Goal: Task Accomplishment & Management: Complete application form

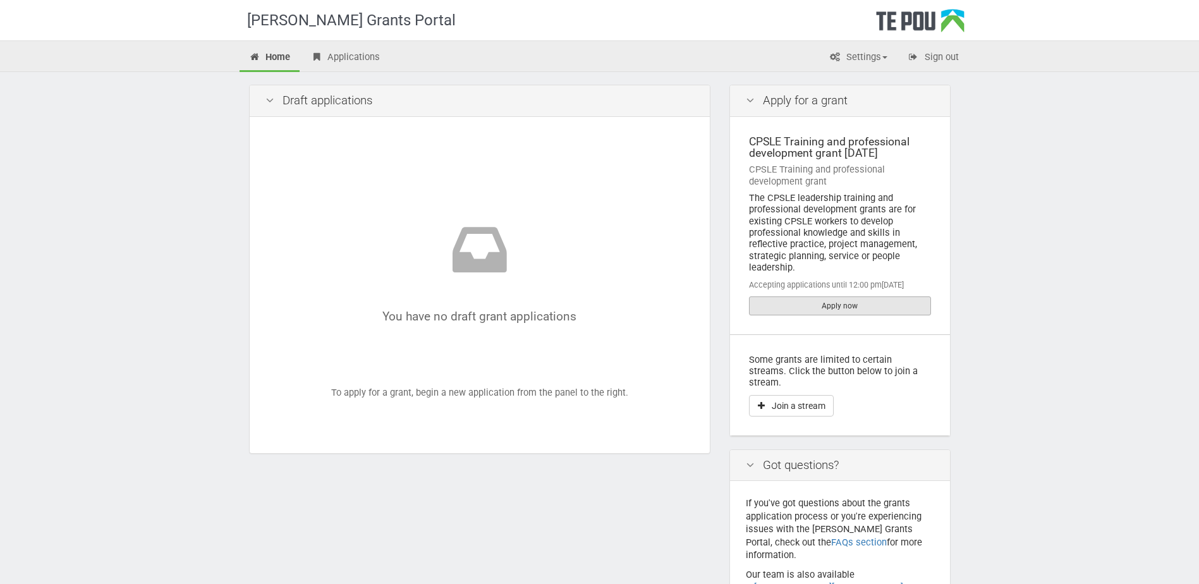
drag, startPoint x: 0, startPoint y: 0, endPoint x: 842, endPoint y: 302, distance: 894.5
click at [842, 302] on link "Apply now" at bounding box center [840, 306] width 182 height 19
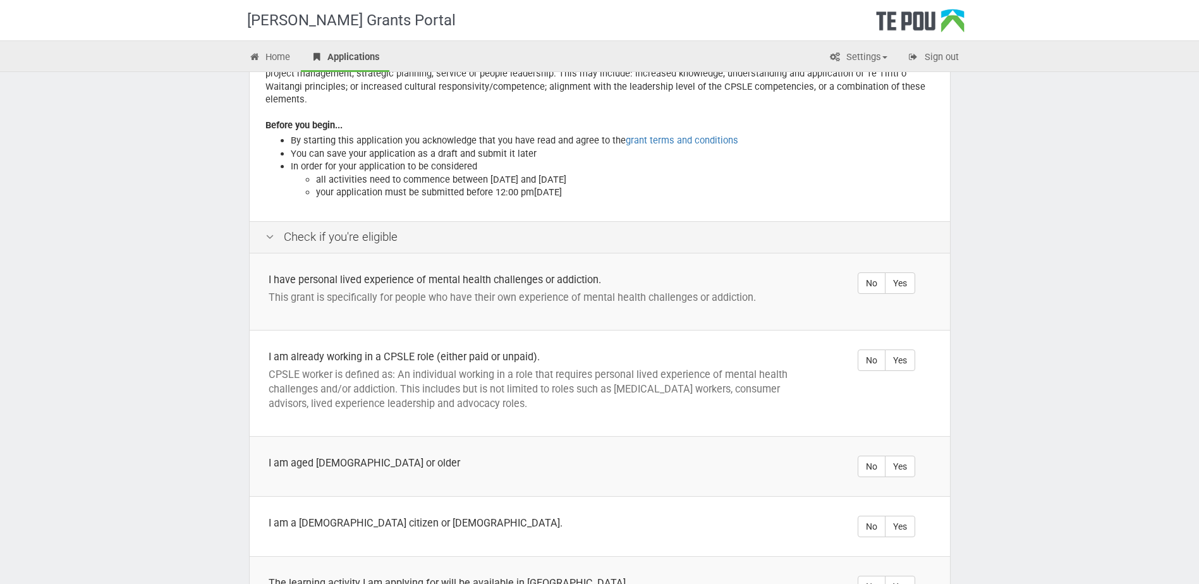
scroll to position [126, 0]
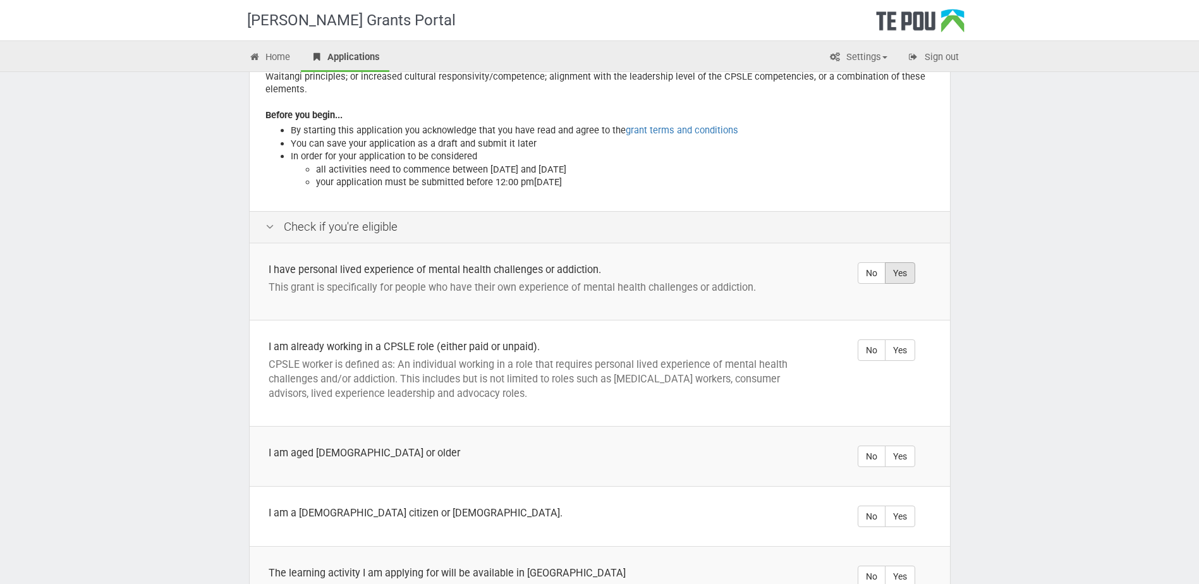
click at [912, 265] on label "Yes" at bounding box center [900, 272] width 30 height 21
radio input "true"
click at [893, 343] on label "Yes" at bounding box center [900, 350] width 30 height 21
radio input "true"
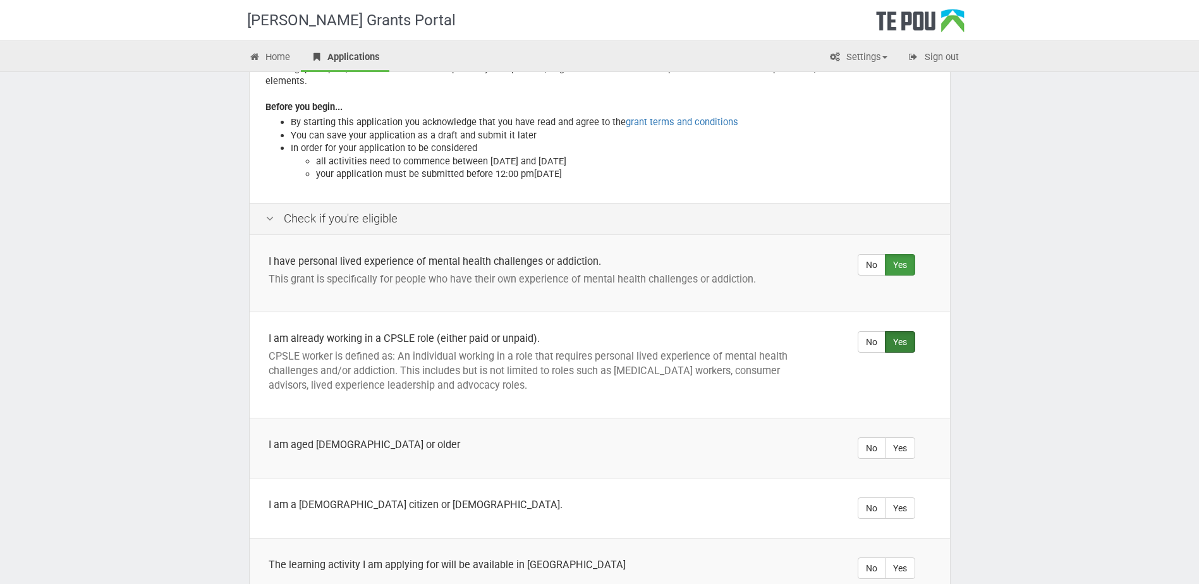
scroll to position [190, 0]
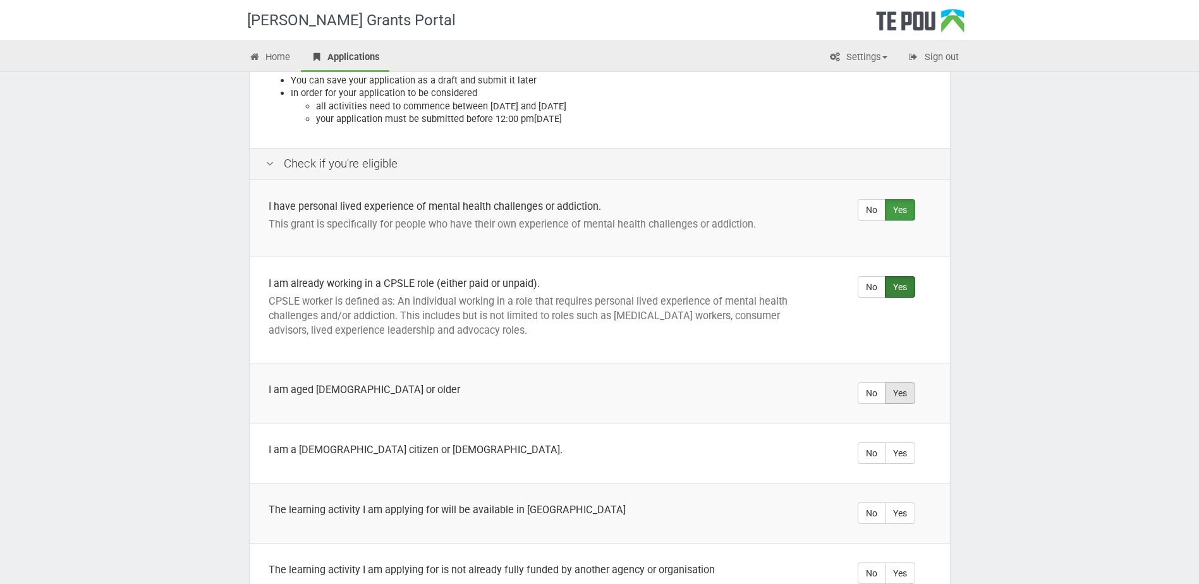
click at [905, 383] on label "Yes" at bounding box center [900, 393] width 30 height 21
radio input "true"
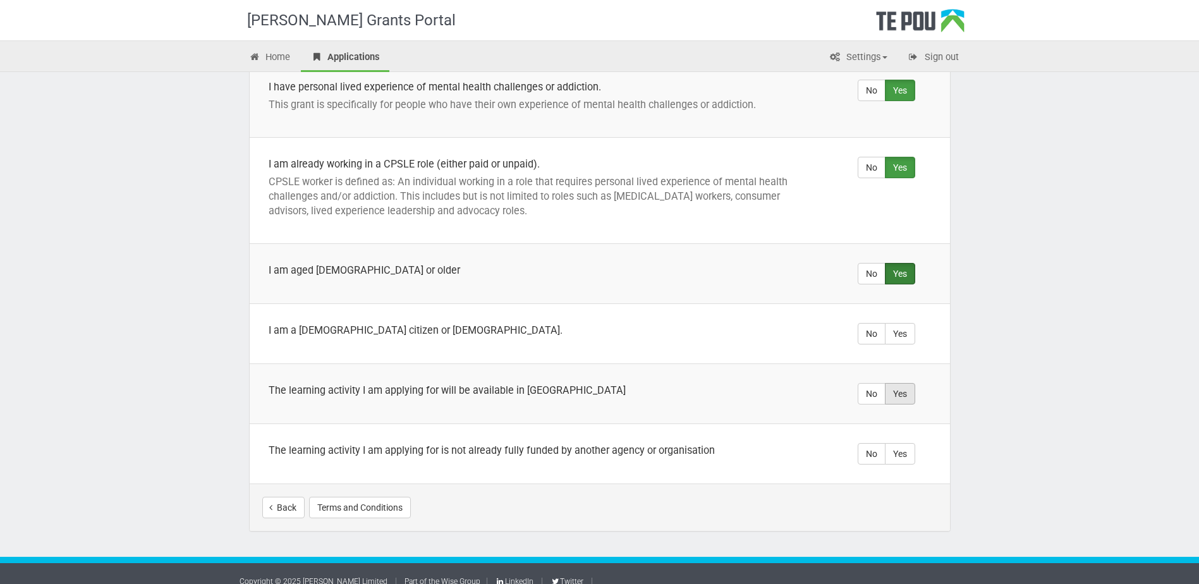
scroll to position [310, 0]
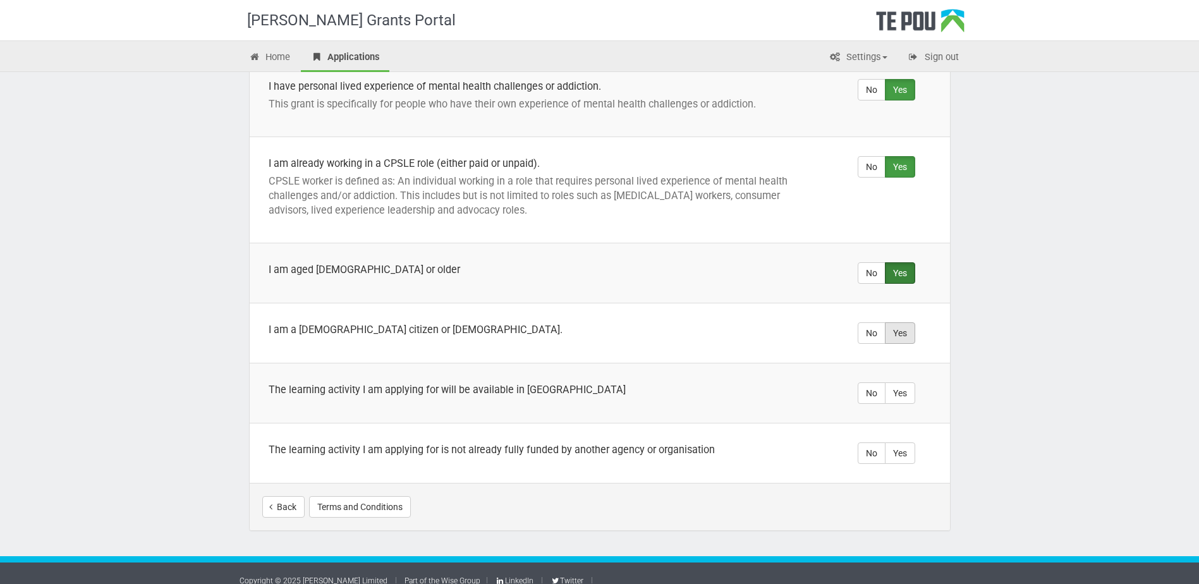
click at [909, 322] on label "Yes" at bounding box center [900, 332] width 30 height 21
radio input "true"
click at [907, 383] on label "Yes" at bounding box center [900, 393] width 30 height 21
radio input "true"
click at [907, 443] on label "Yes" at bounding box center [900, 453] width 30 height 21
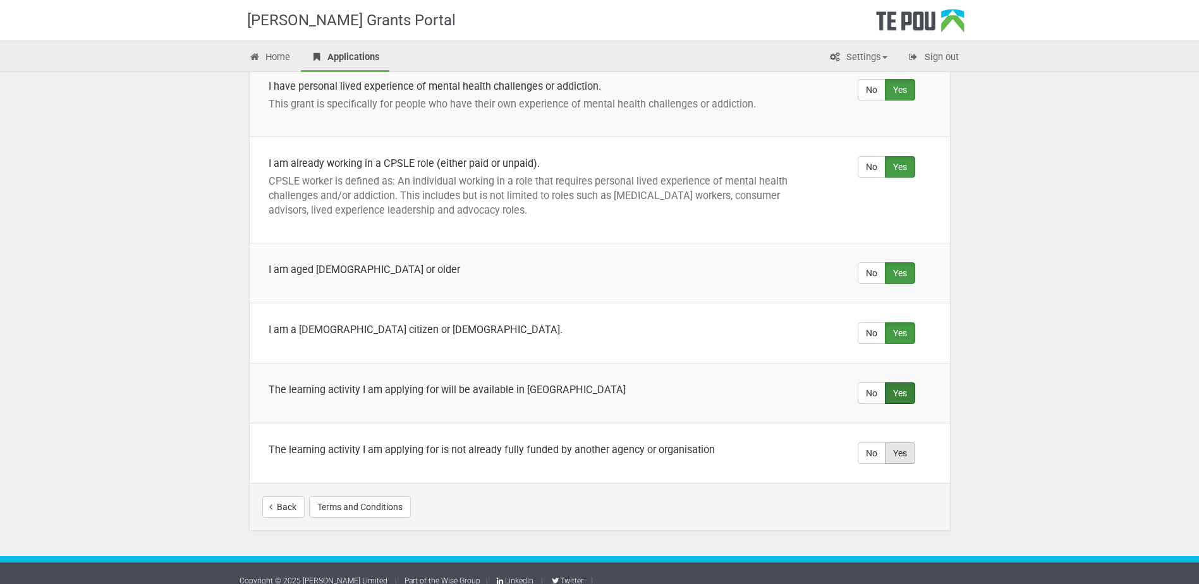
radio input "true"
click at [869, 496] on button "Start your application" at bounding box center [882, 506] width 109 height 21
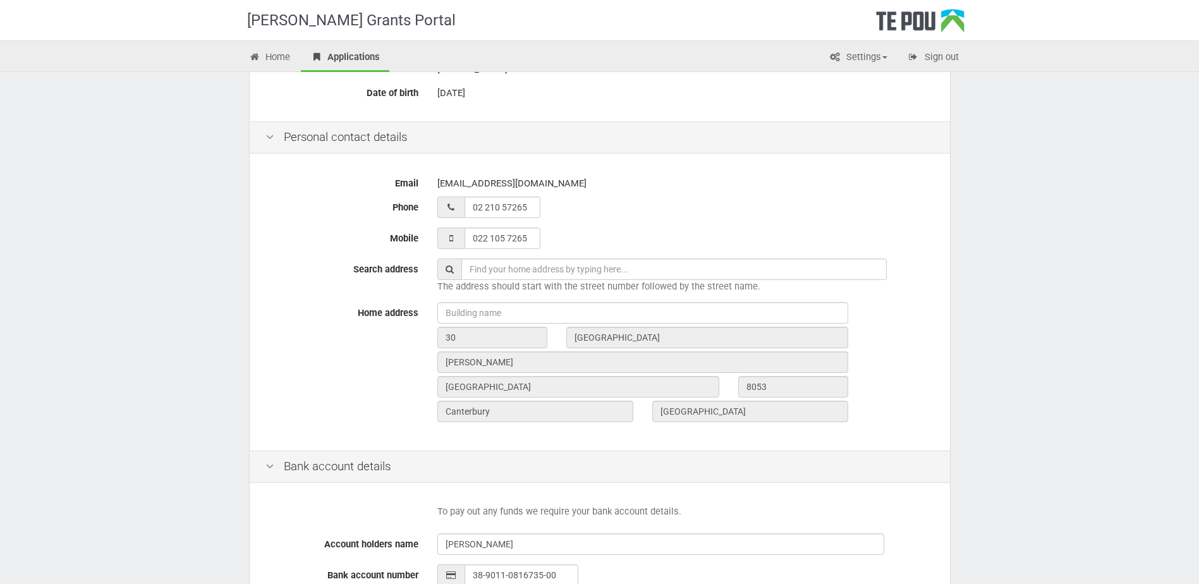
scroll to position [253, 0]
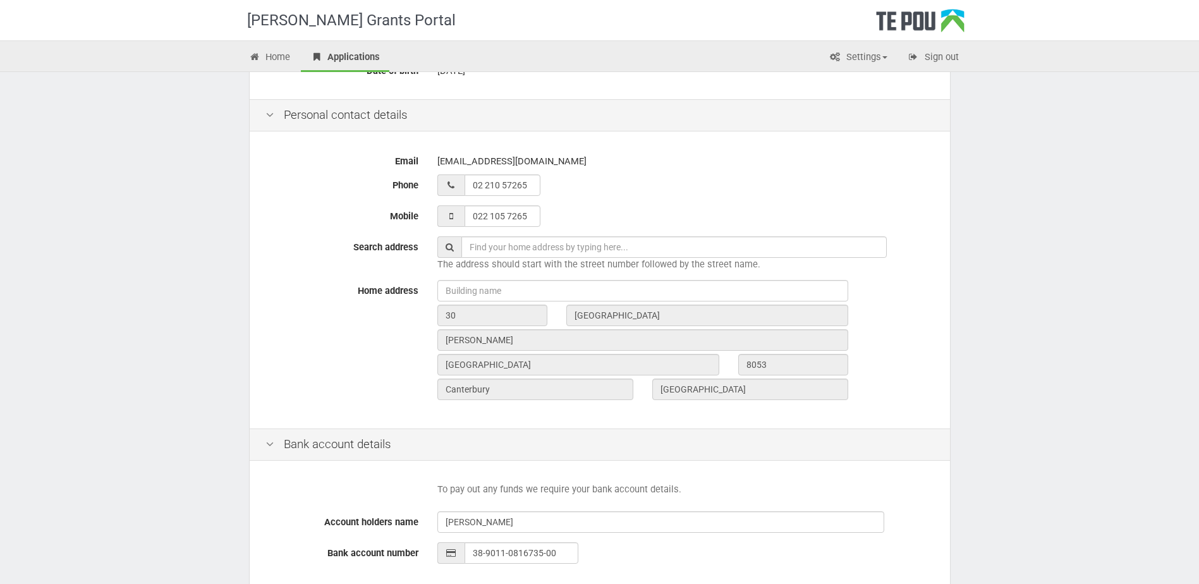
drag, startPoint x: 523, startPoint y: 241, endPoint x: 807, endPoint y: 240, distance: 283.9
click at [523, 241] on input "text" at bounding box center [675, 246] width 426 height 21
click at [536, 254] on input "text" at bounding box center [675, 246] width 426 height 21
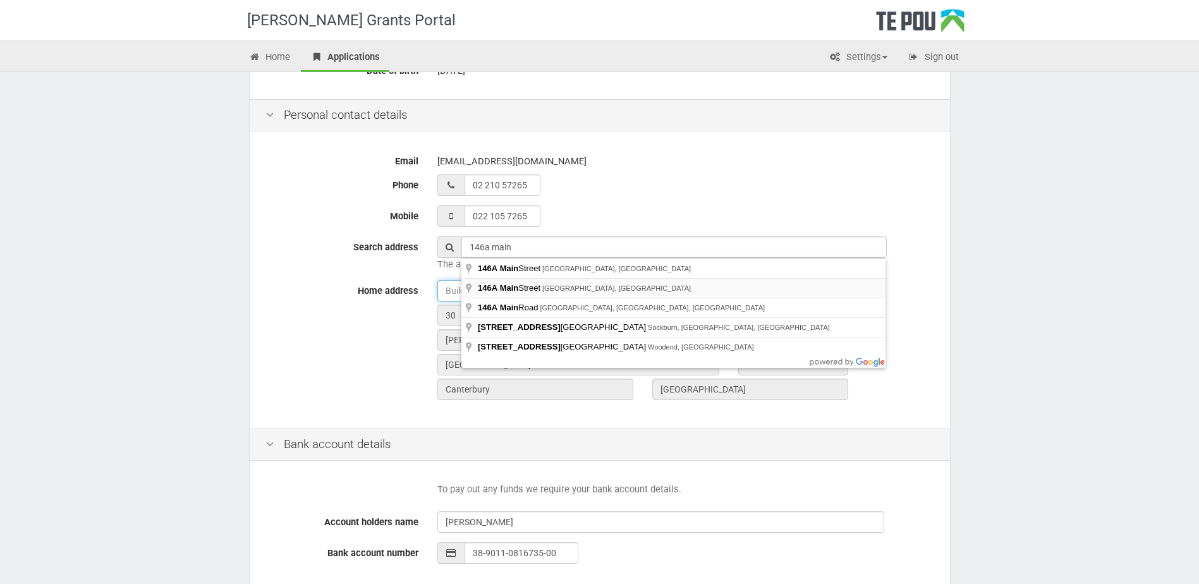
type input "146A Main Street, Oxford, New Zealand"
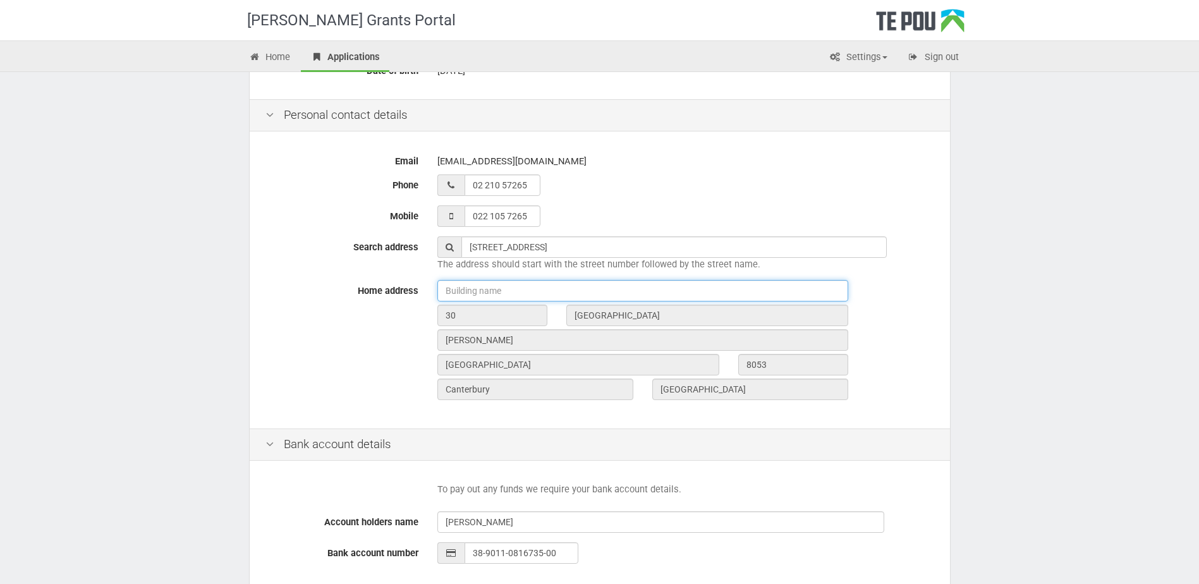
type input "146A"
type input "Main Street"
type input "Oxford"
type input "7430"
type input "Canterbury Region"
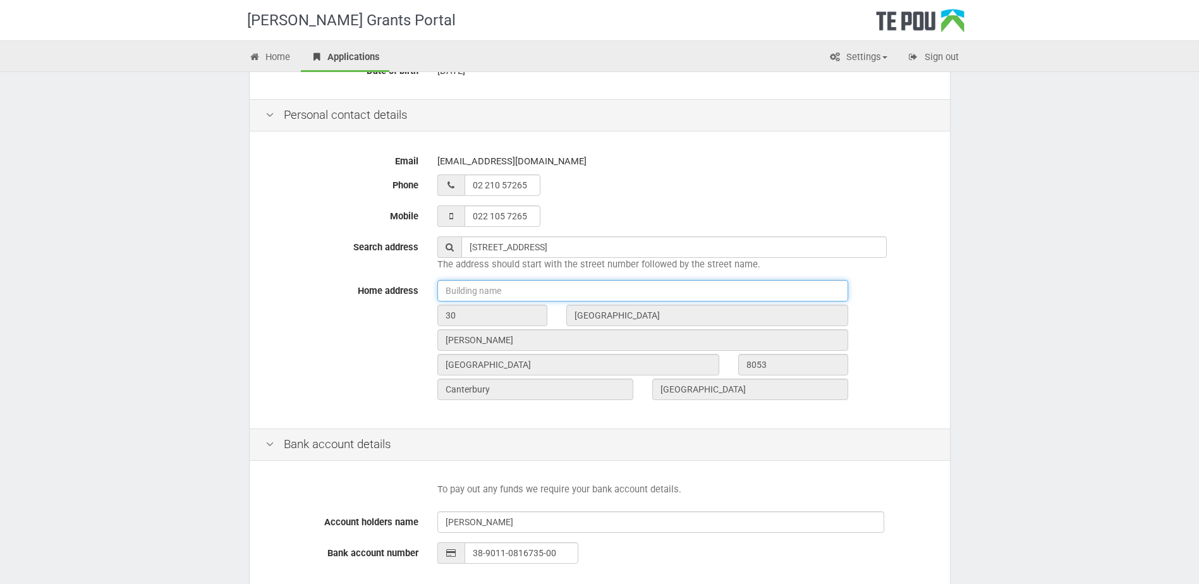
type input "New Zealand"
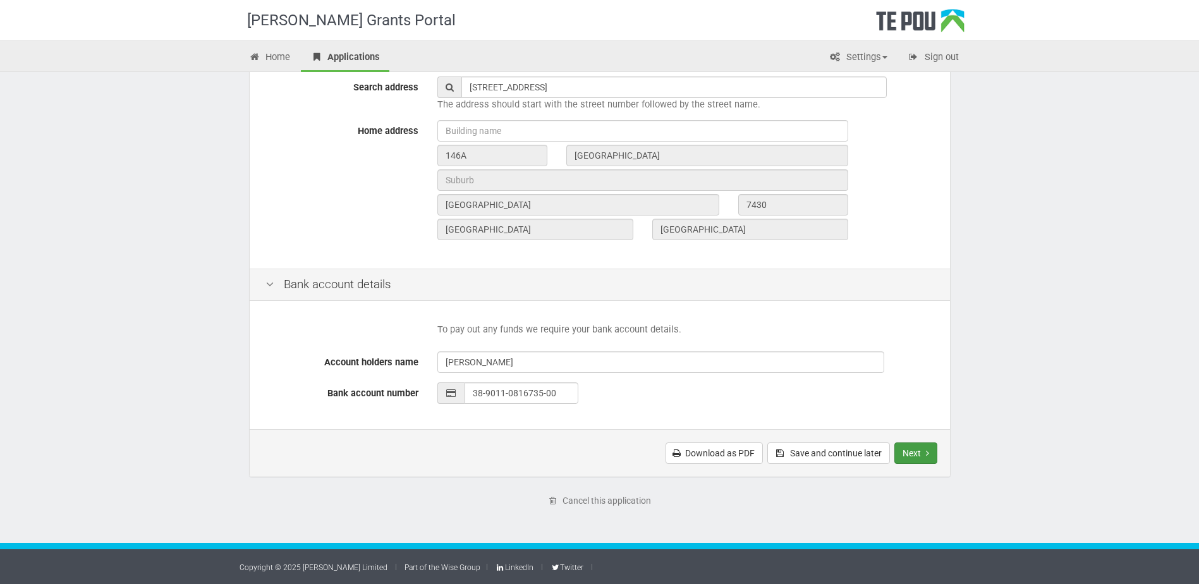
click at [909, 458] on button "Next" at bounding box center [916, 453] width 43 height 21
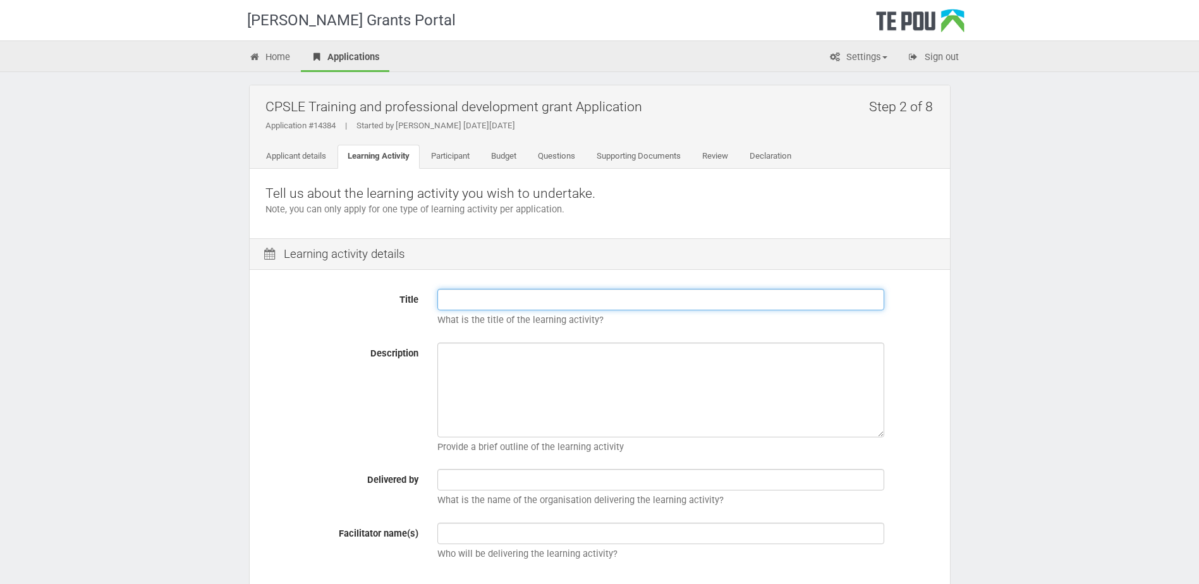
drag, startPoint x: 477, startPoint y: 296, endPoint x: 499, endPoint y: 299, distance: 22.4
click at [478, 295] on input "Title" at bounding box center [661, 299] width 447 height 21
type input "Bachelors of Apllied Counselling"
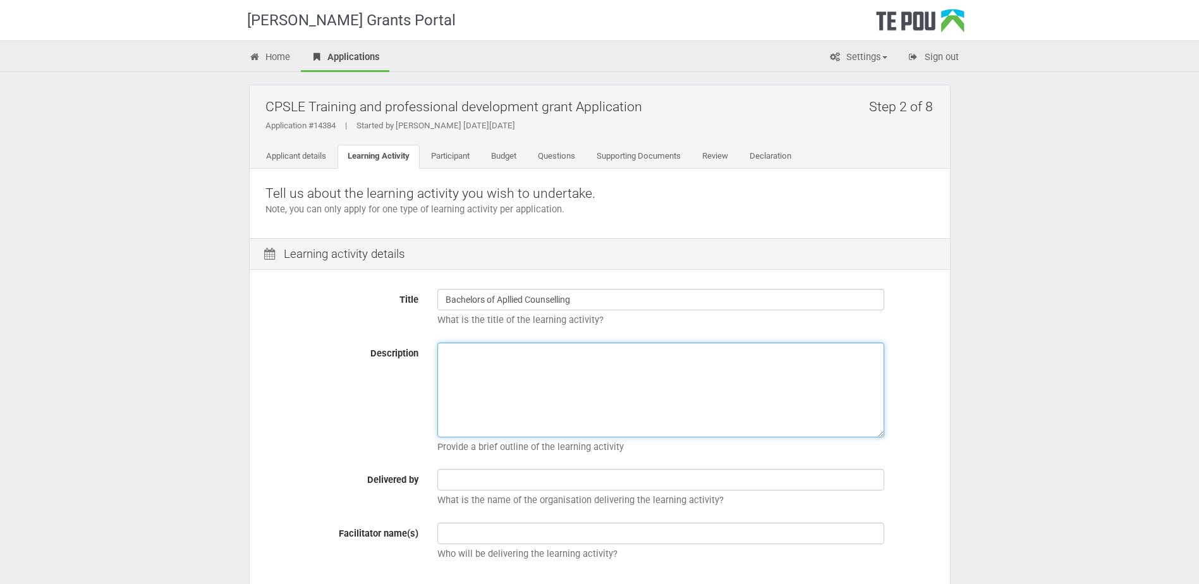
click at [619, 396] on textarea "Description" at bounding box center [661, 390] width 447 height 95
type textarea "L"
click at [496, 353] on textarea "Bachelors in applied counselling level 7 through" at bounding box center [661, 390] width 447 height 95
click at [501, 352] on textarea "Bachelors in applied counselling level 7 through" at bounding box center [661, 390] width 447 height 95
click at [535, 355] on textarea "Bachelors in Applied counselling level 7 through" at bounding box center [661, 390] width 447 height 95
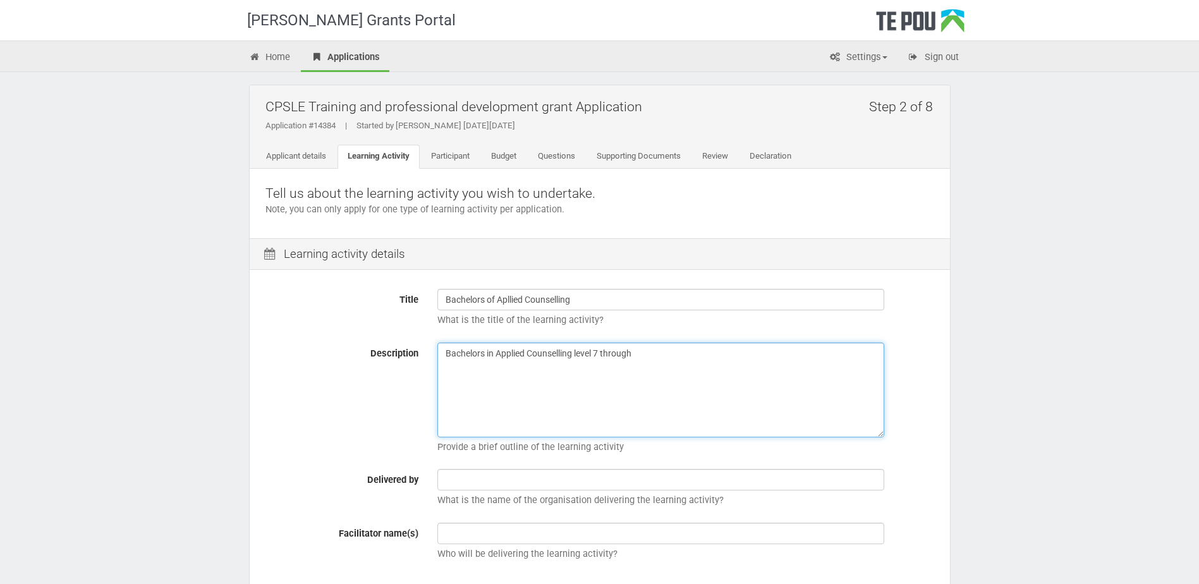
drag, startPoint x: 661, startPoint y: 344, endPoint x: 666, endPoint y: 348, distance: 6.8
click at [662, 346] on textarea "Bachelors in Applied Counselling level 7 through" at bounding box center [661, 390] width 447 height 95
click at [809, 356] on textarea "Bachelors in Applied Counselling level 7 through MIT. Ill be entering my second…" at bounding box center [661, 390] width 447 height 95
click at [807, 355] on textarea "Bachelors in Applied Counselling level 7 through MIT. Ill be entering my second…" at bounding box center [661, 390] width 447 height 95
type textarea "Bachelors in Applied Counselling level 7 through MIT. Ill be entering my second…"
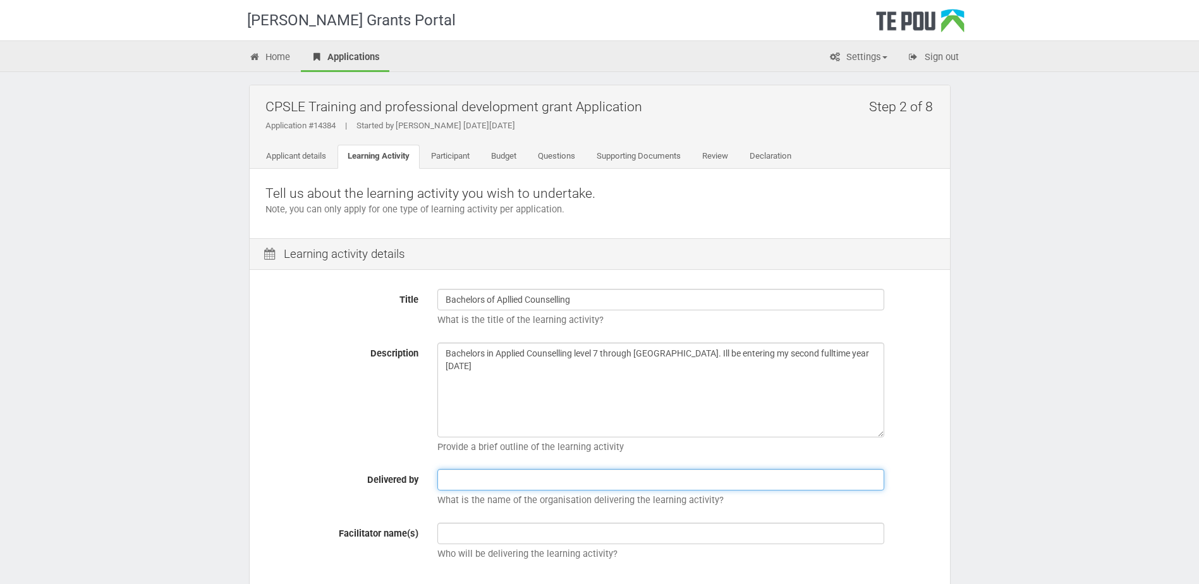
drag, startPoint x: 503, startPoint y: 489, endPoint x: 527, endPoint y: 484, distance: 24.1
click at [504, 489] on input "text" at bounding box center [661, 479] width 447 height 21
type input "Manukau institute of technology"
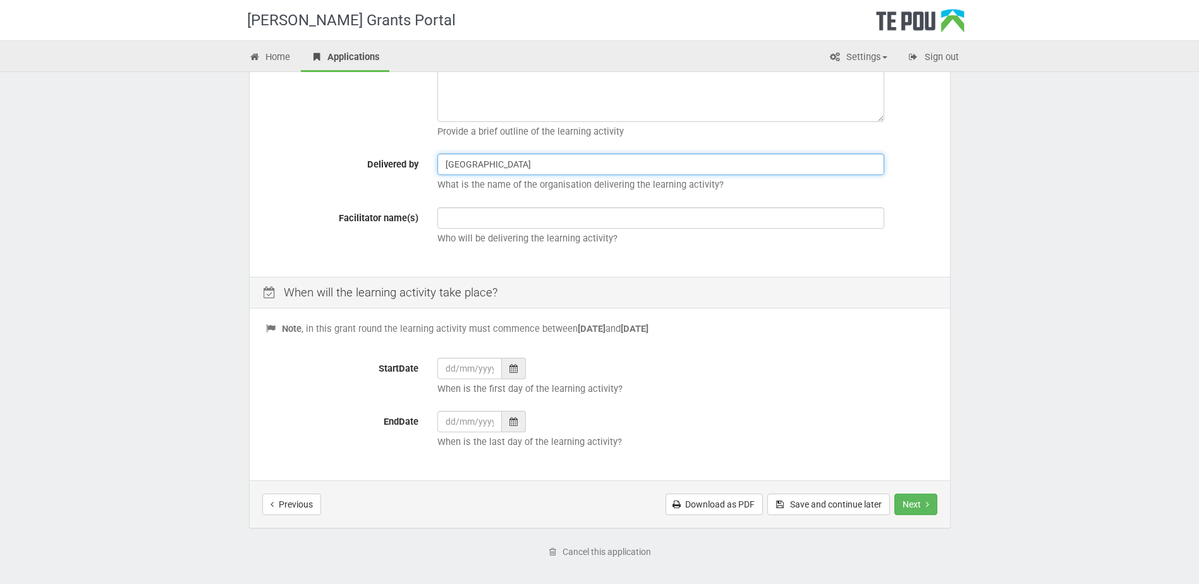
scroll to position [316, 0]
click at [504, 364] on div at bounding box center [514, 367] width 24 height 21
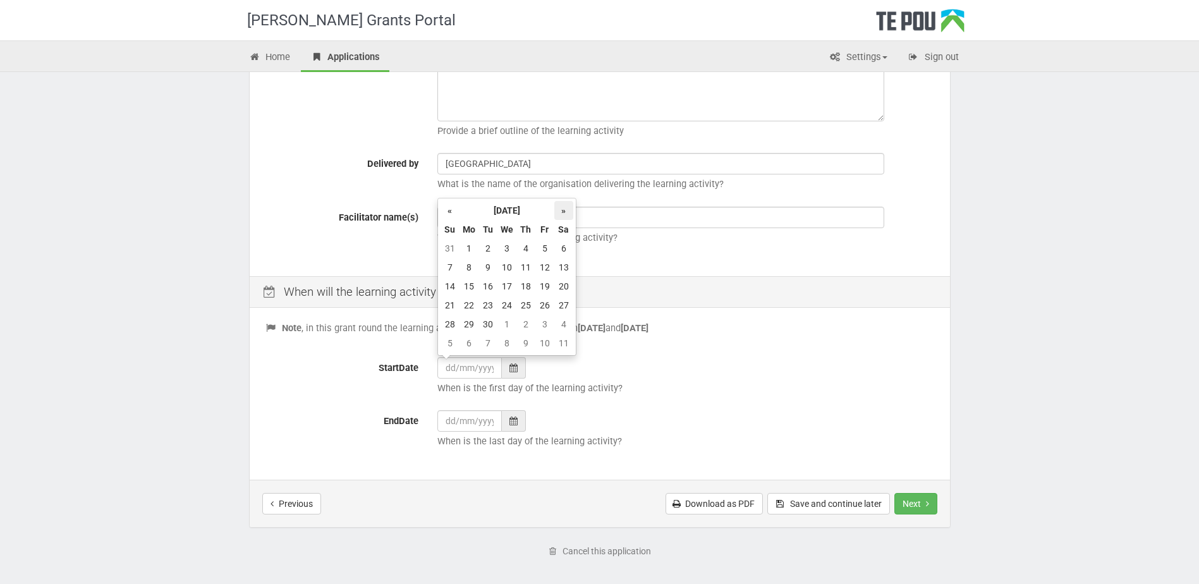
click at [568, 207] on th "»" at bounding box center [563, 210] width 19 height 19
click at [772, 403] on div "Note , in this grant round the learning activity must commence between 1 Novemb…" at bounding box center [600, 395] width 701 height 169
click at [512, 371] on icon at bounding box center [514, 368] width 8 height 9
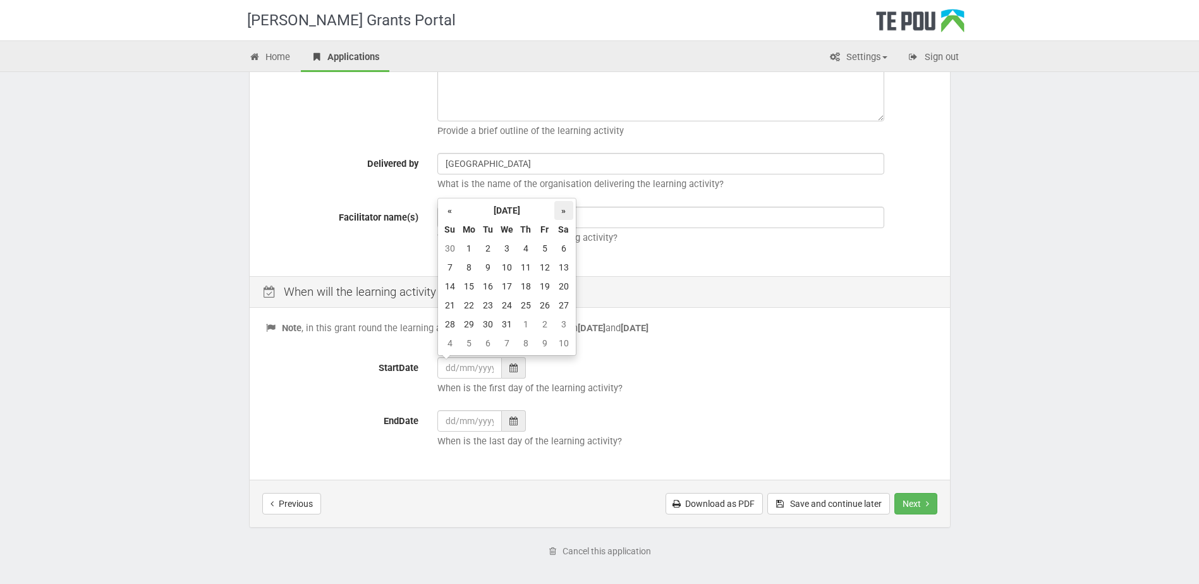
click at [563, 209] on th "»" at bounding box center [563, 210] width 19 height 19
click at [472, 285] on td "9" at bounding box center [469, 286] width 19 height 19
type input "09/02/2026"
click at [515, 420] on icon at bounding box center [514, 421] width 8 height 9
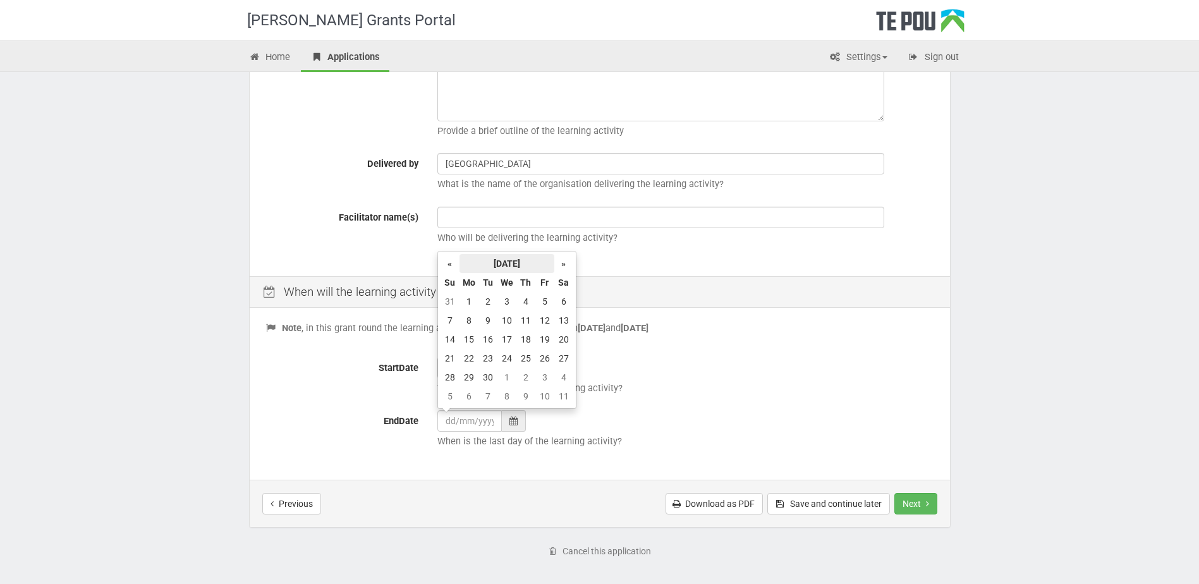
click at [539, 262] on th "September 2025" at bounding box center [507, 263] width 95 height 19
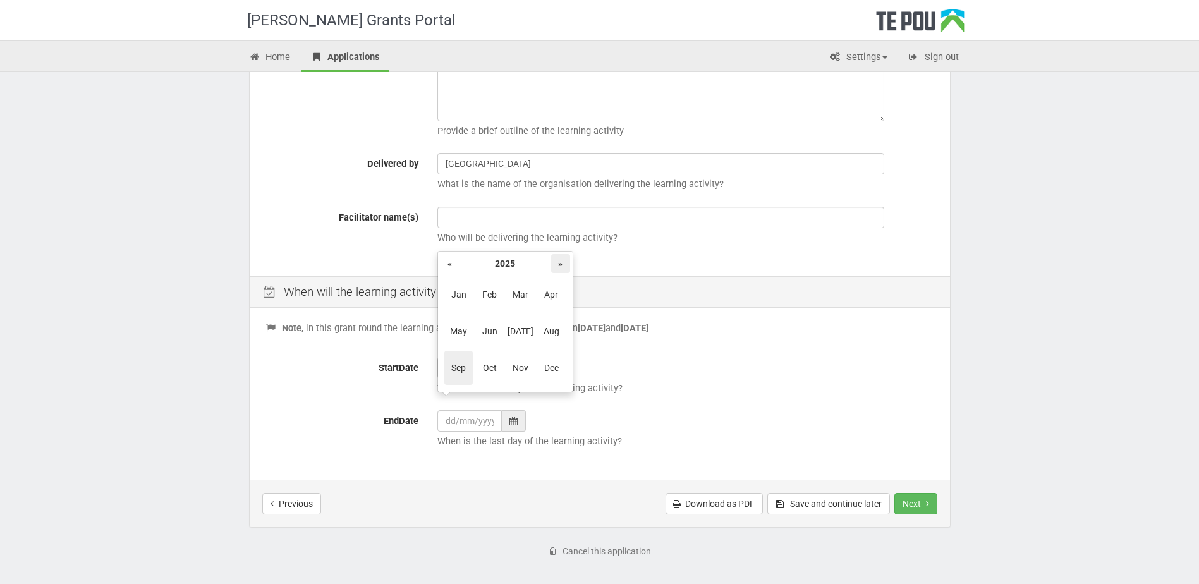
click at [563, 267] on th "»" at bounding box center [560, 263] width 19 height 19
click at [517, 369] on span "Nov" at bounding box center [520, 368] width 28 height 34
click at [552, 354] on td "20" at bounding box center [545, 358] width 19 height 19
type input "20/11/2026"
click at [905, 497] on button "Next" at bounding box center [916, 503] width 43 height 21
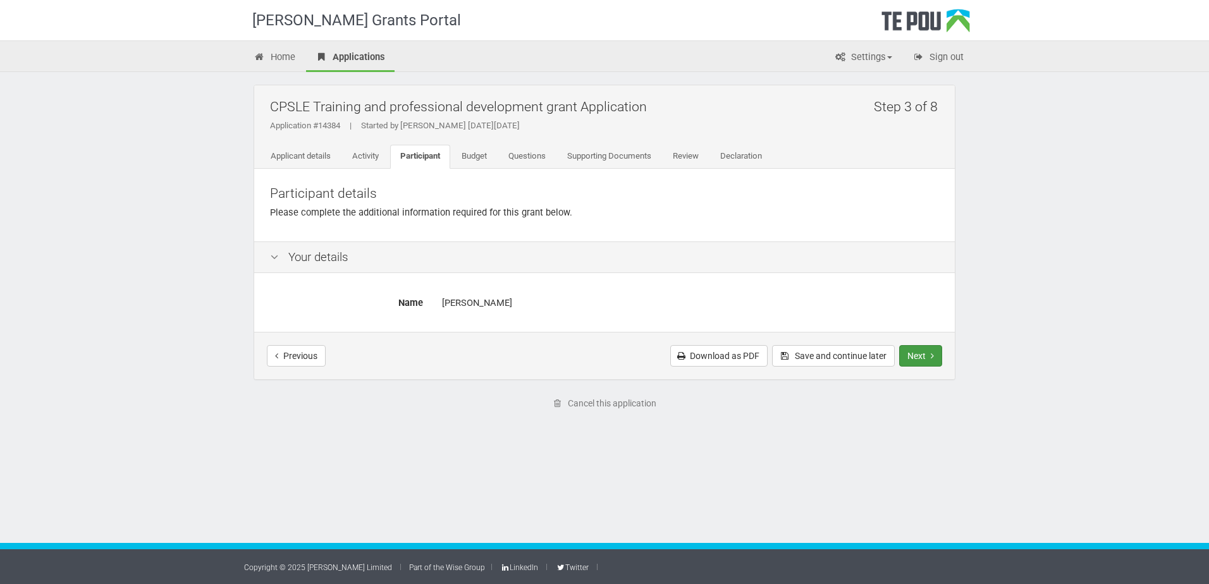
click at [923, 345] on button "Next" at bounding box center [920, 355] width 43 height 21
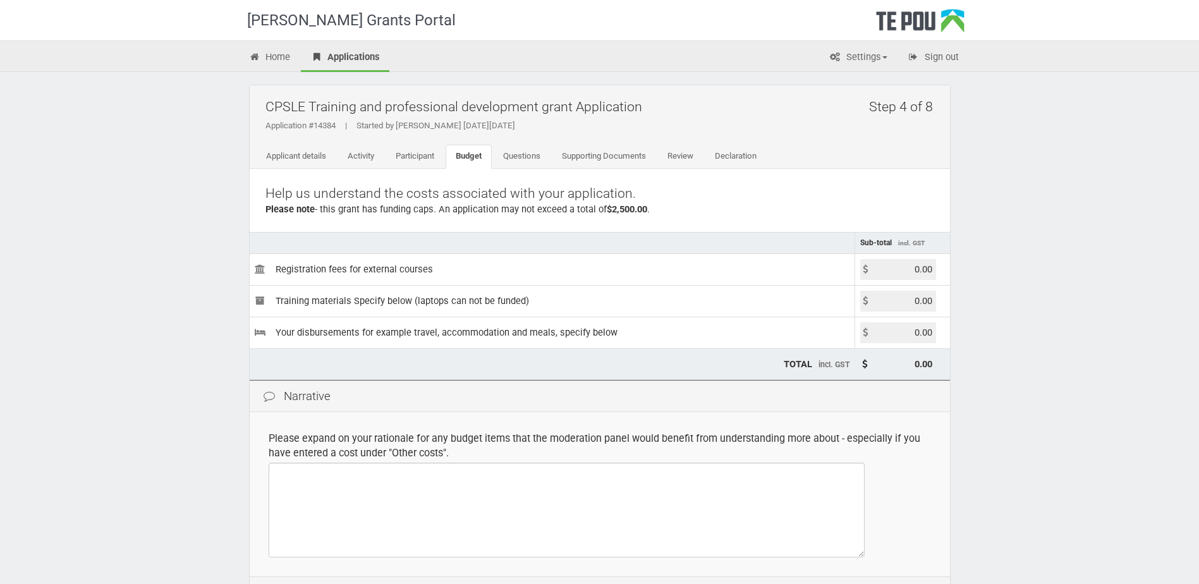
click at [902, 334] on input "0.00" at bounding box center [899, 332] width 76 height 21
drag, startPoint x: 909, startPoint y: 336, endPoint x: 953, endPoint y: 334, distance: 43.7
click at [953, 334] on div "Step 4 of 8 CPSLE Training and professional development grant Application Appli…" at bounding box center [600, 381] width 740 height 618
type input "2500.00"
type input "2,500.00"
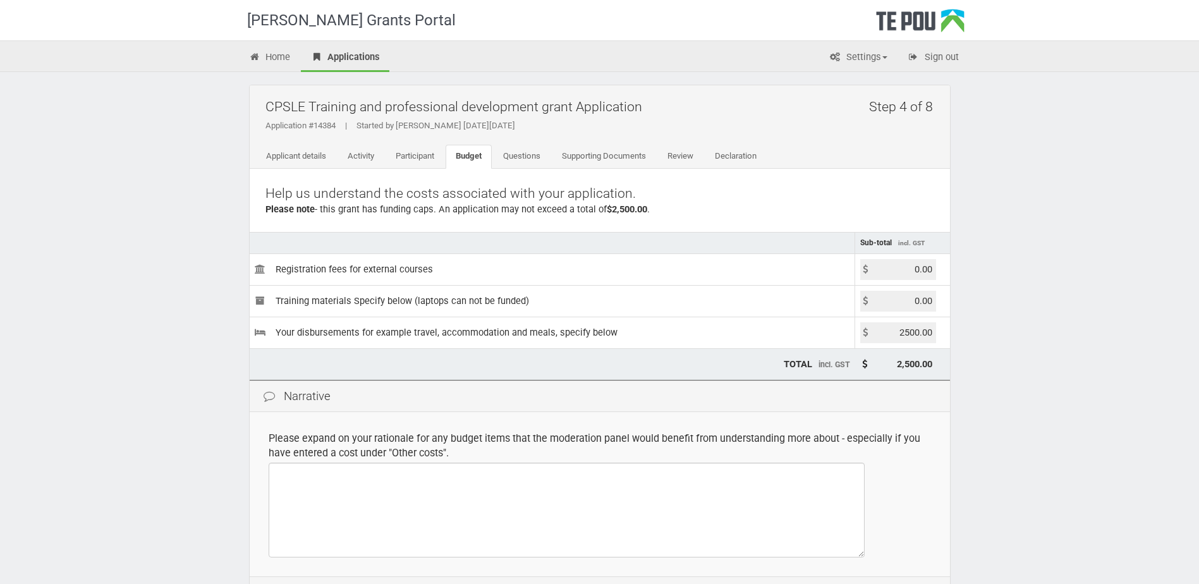
click at [954, 326] on div "Step 4 of 8 CPSLE Training and professional development grant Application Appli…" at bounding box center [600, 381] width 740 height 618
click at [590, 514] on textarea at bounding box center [567, 510] width 596 height 95
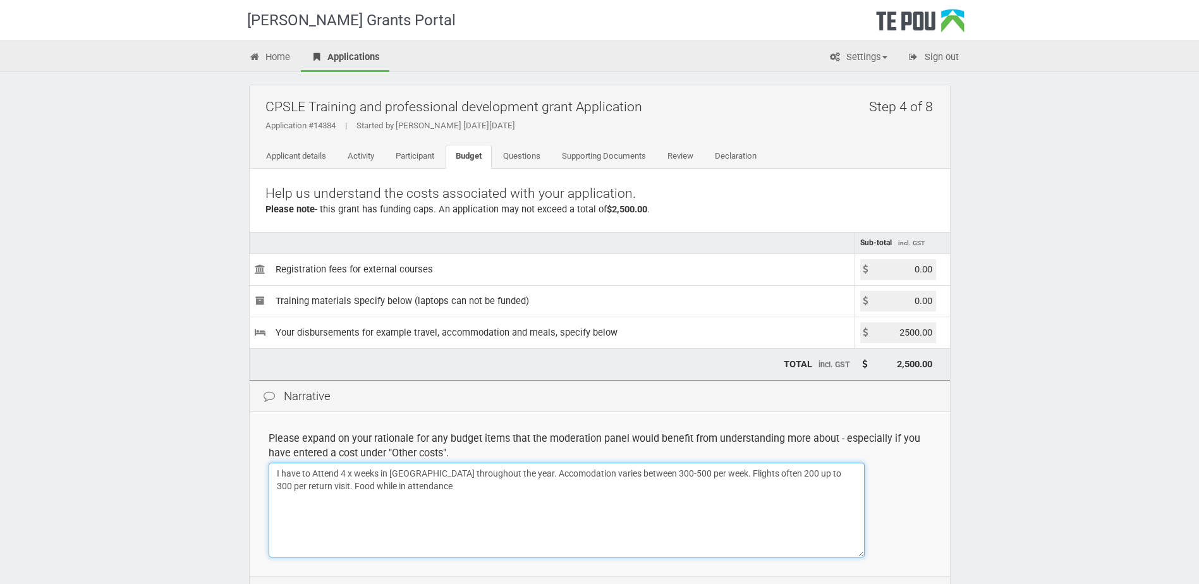
click at [355, 487] on textarea "I have to Attend 4 x weeks in auckland throughout the year. Accomodation varies…" at bounding box center [567, 510] width 596 height 95
click at [492, 527] on textarea "I have to Attend 4 x weeks in auckland throughout the year. Accomodation varies…" at bounding box center [567, 510] width 596 height 95
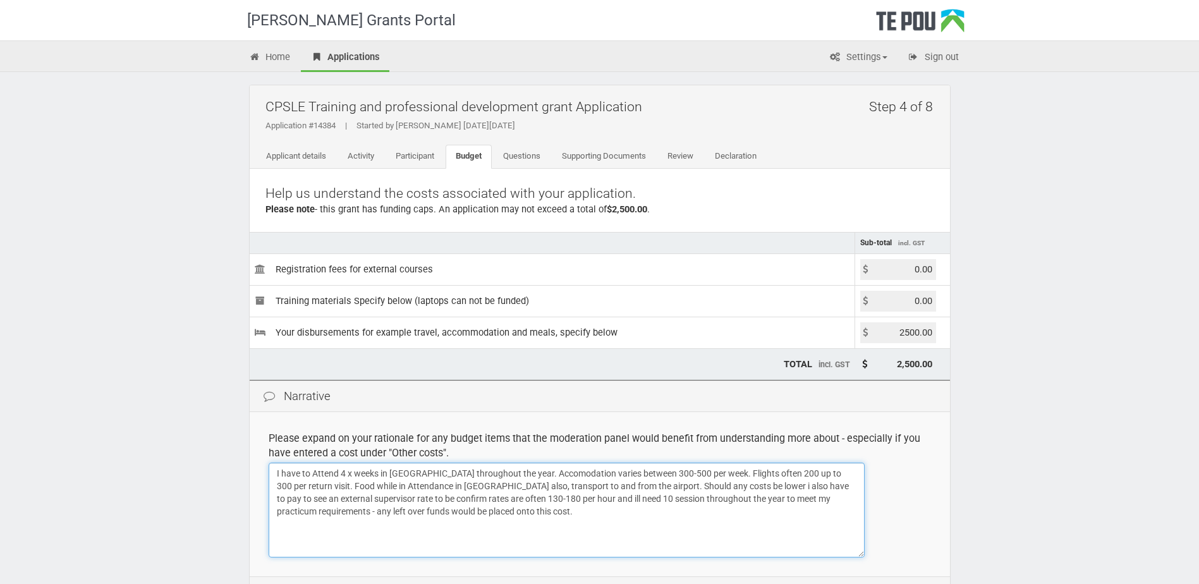
click at [508, 474] on textarea "I have to Attend 4 x weeks in auckland throughout the year. Accomodation varies…" at bounding box center [567, 510] width 596 height 95
click at [534, 472] on textarea "I have to Attend 4 x weeks in auckland throughout the year. (Feb, may, August a…" at bounding box center [567, 510] width 596 height 95
click at [538, 470] on textarea "I have to Attend 4 x weeks in auckland throughout the year. (Feb, may, August a…" at bounding box center [567, 510] width 596 height 95
click at [802, 524] on textarea "I have to Attend 4 x weeks in auckland throughout the year. (Feb, May, August a…" at bounding box center [567, 510] width 596 height 95
click at [861, 472] on textarea "I have to Attend 4 x weeks in auckland throughout the year. (Feb, May, August a…" at bounding box center [567, 510] width 596 height 95
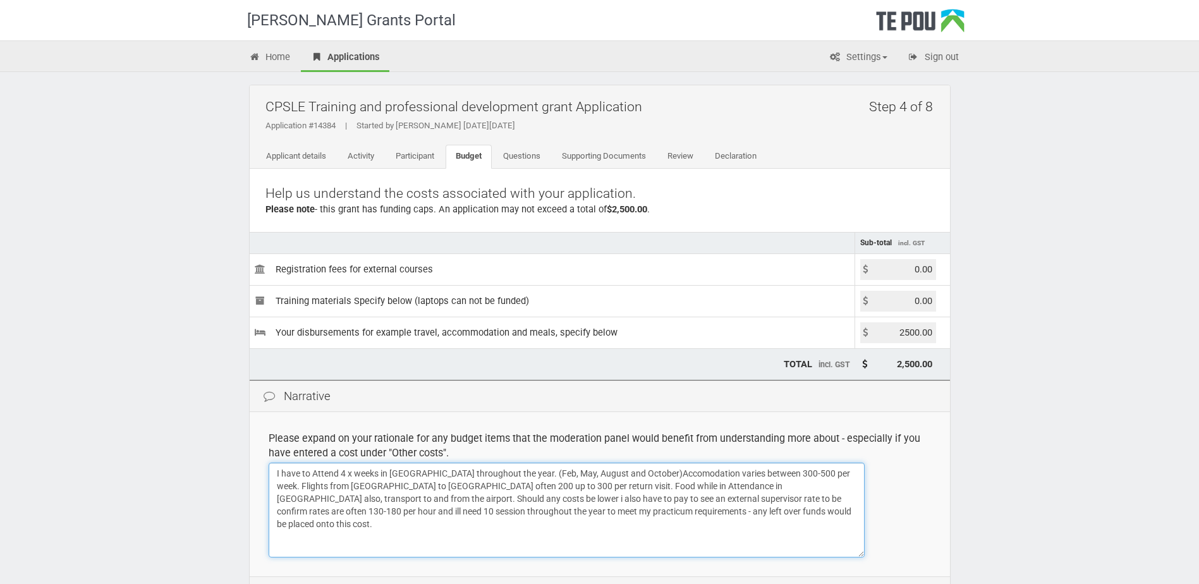
click at [382, 498] on textarea "I have to Attend 4 x weeks in auckland throughout the year. (Feb, May, August a…" at bounding box center [567, 510] width 596 height 95
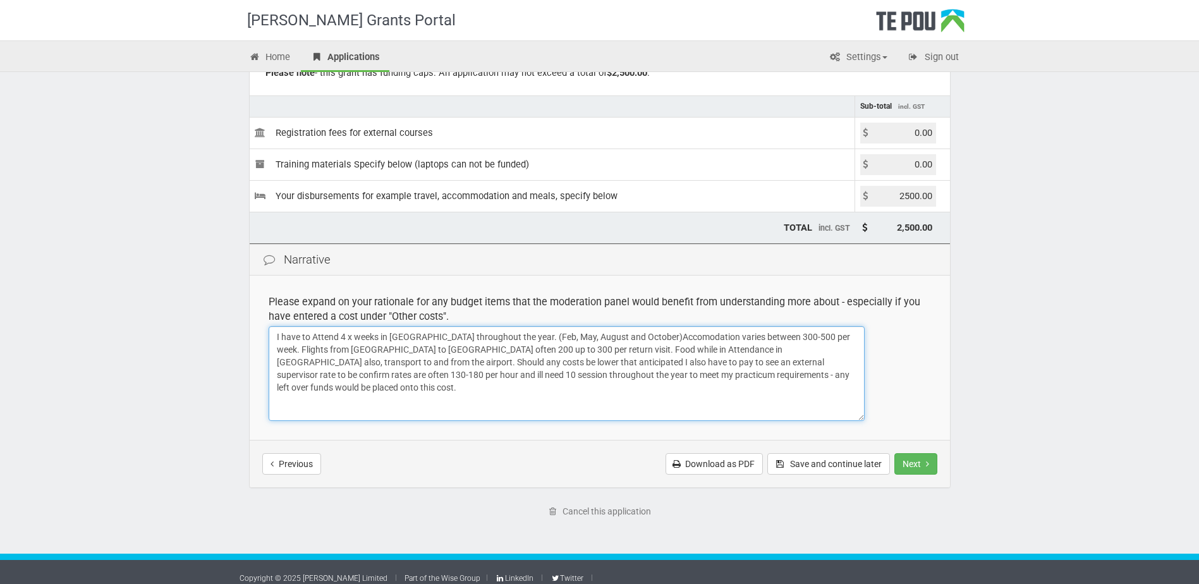
scroll to position [147, 0]
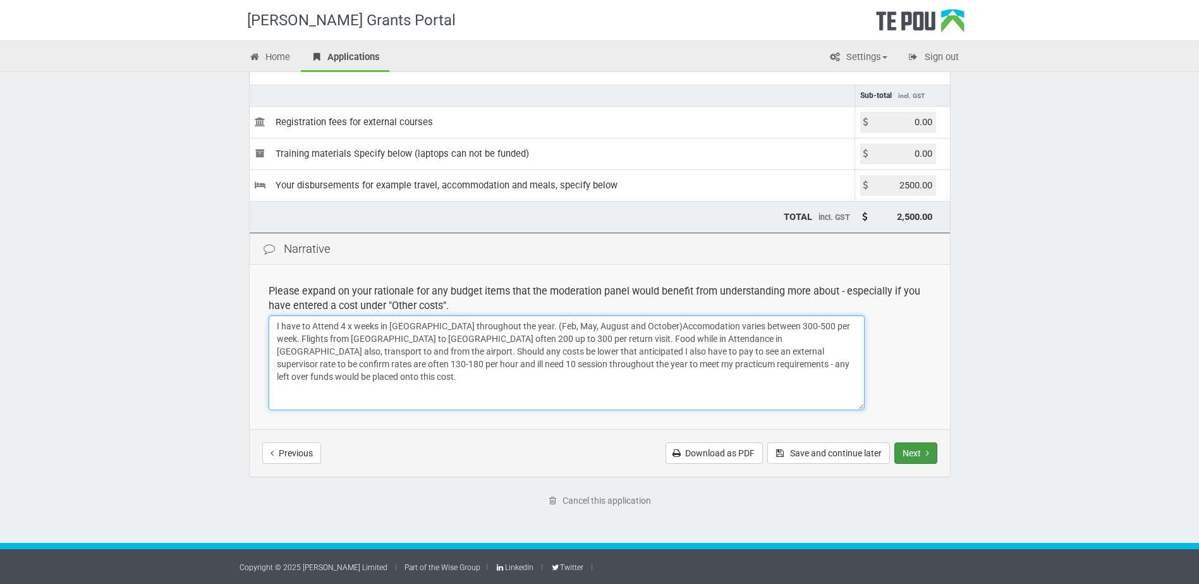
type textarea "I have to Attend 4 x weeks in auckland throughout the year. (Feb, May, August a…"
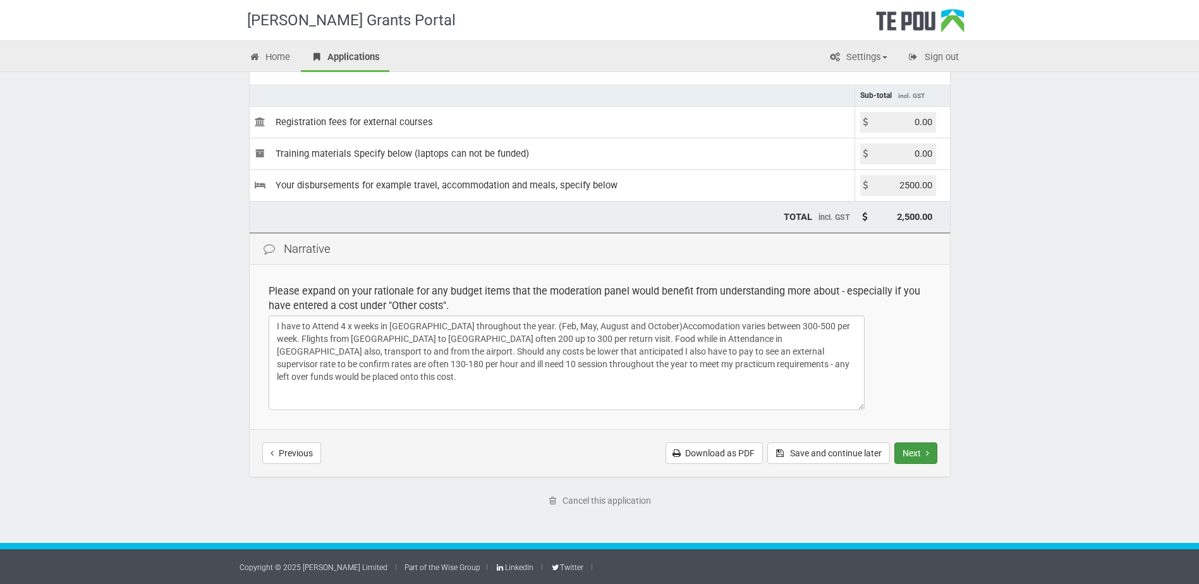
click at [928, 446] on button "Next" at bounding box center [916, 453] width 43 height 21
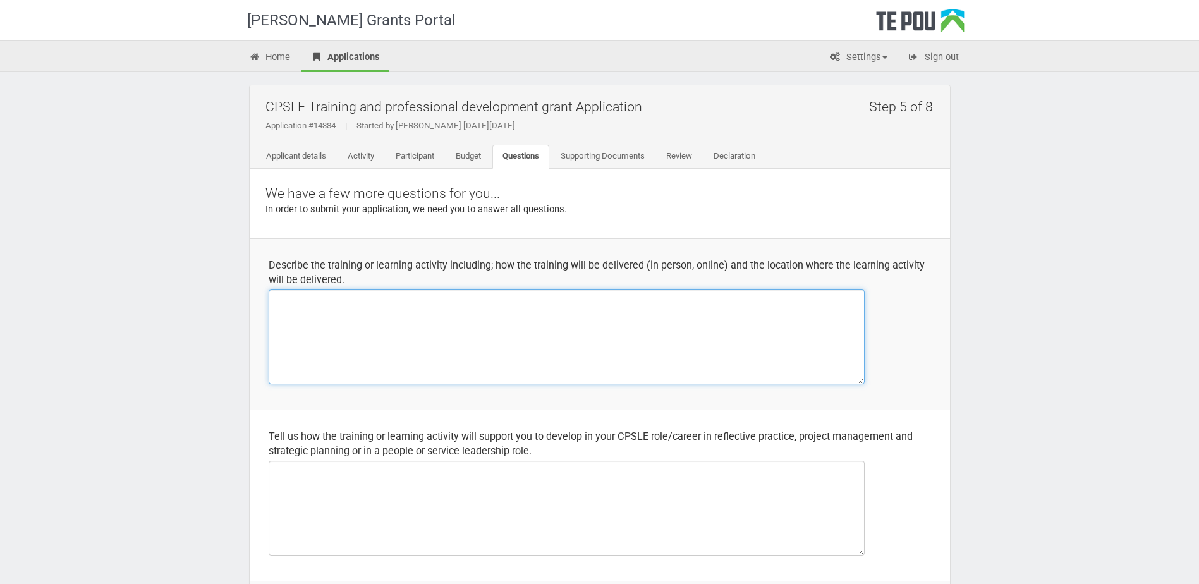
click at [530, 333] on textarea at bounding box center [567, 337] width 596 height 95
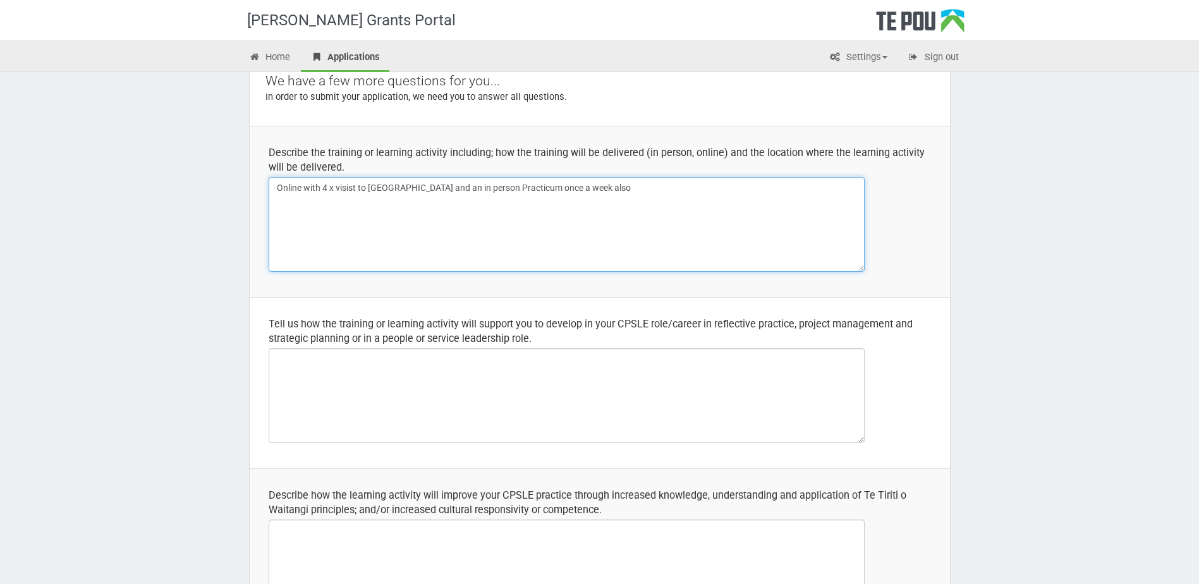
scroll to position [126, 0]
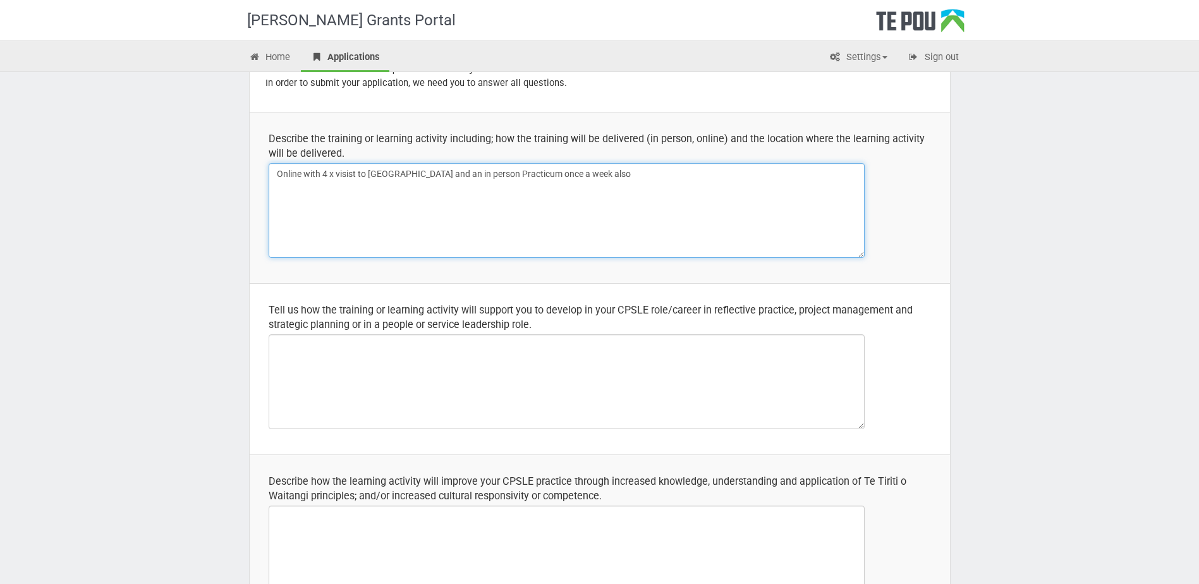
type textarea "Online with 4 x visist to [GEOGRAPHIC_DATA] and an in person Practicum once a w…"
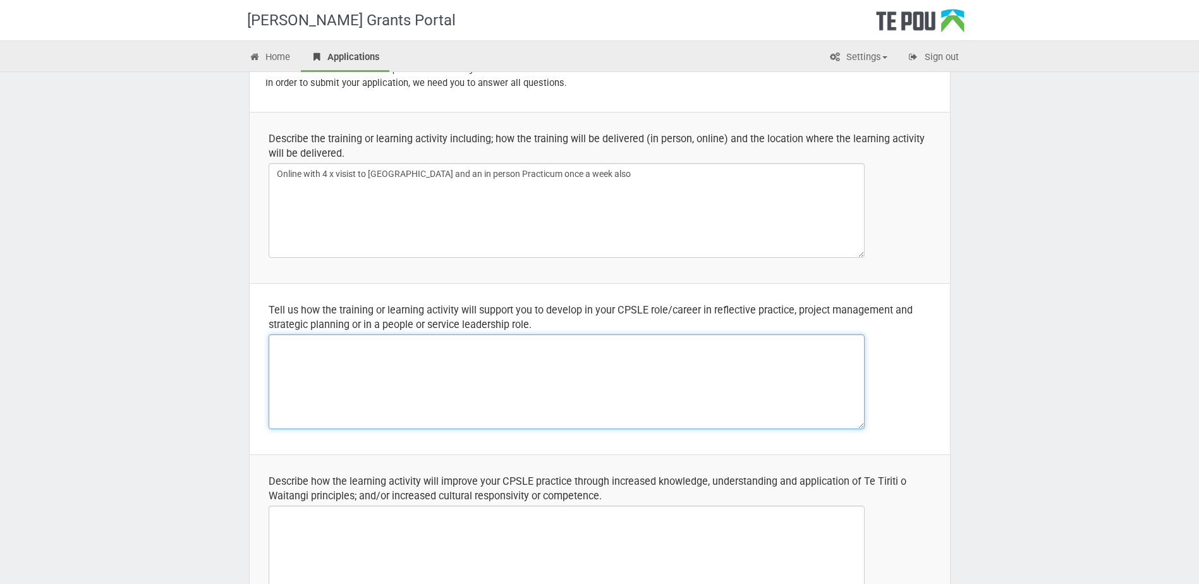
click at [620, 403] on textarea at bounding box center [567, 381] width 596 height 95
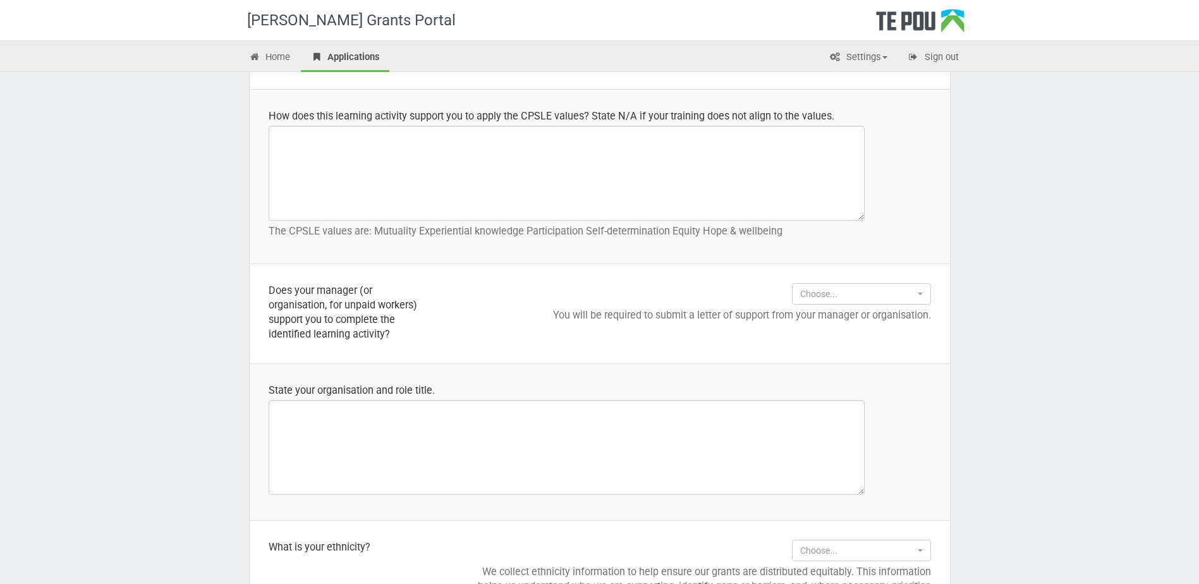
scroll to position [885, 0]
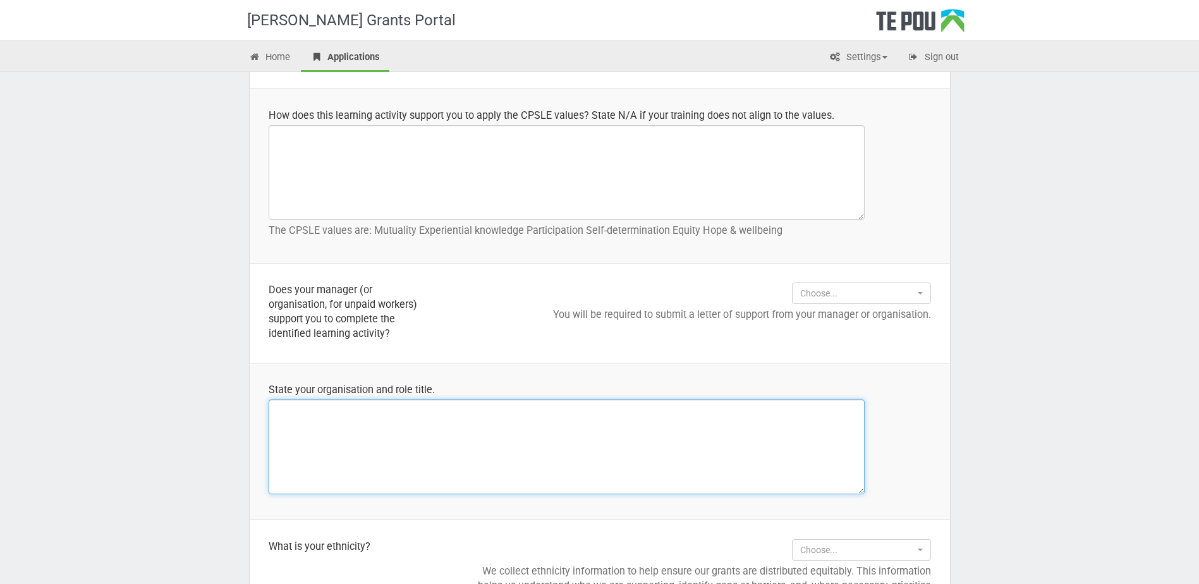
click at [657, 429] on textarea at bounding box center [567, 447] width 596 height 95
type textarea "p"
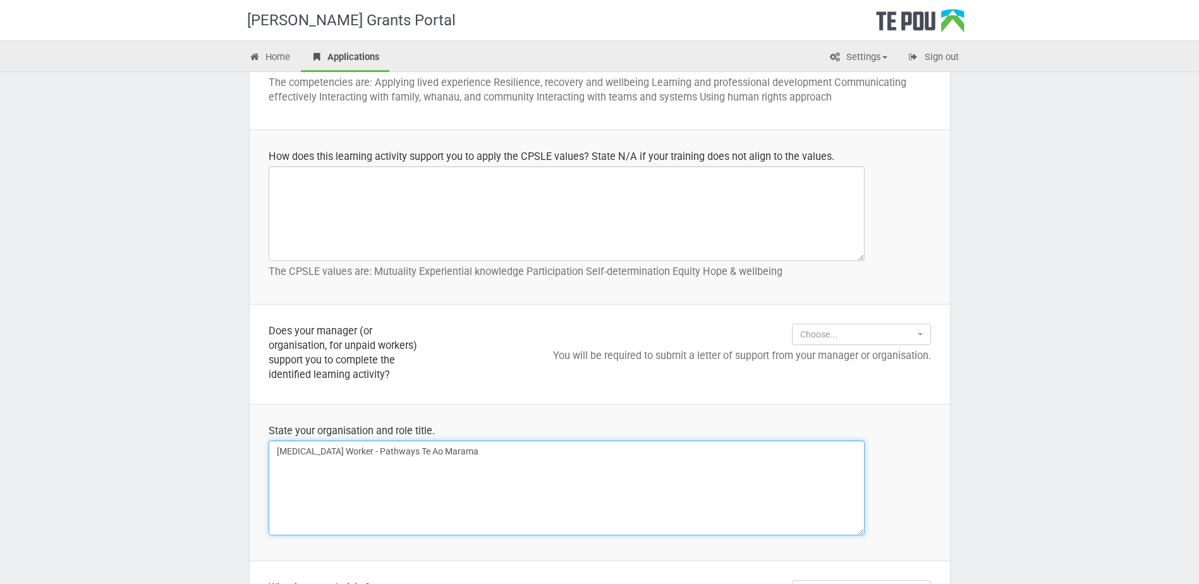
scroll to position [822, 0]
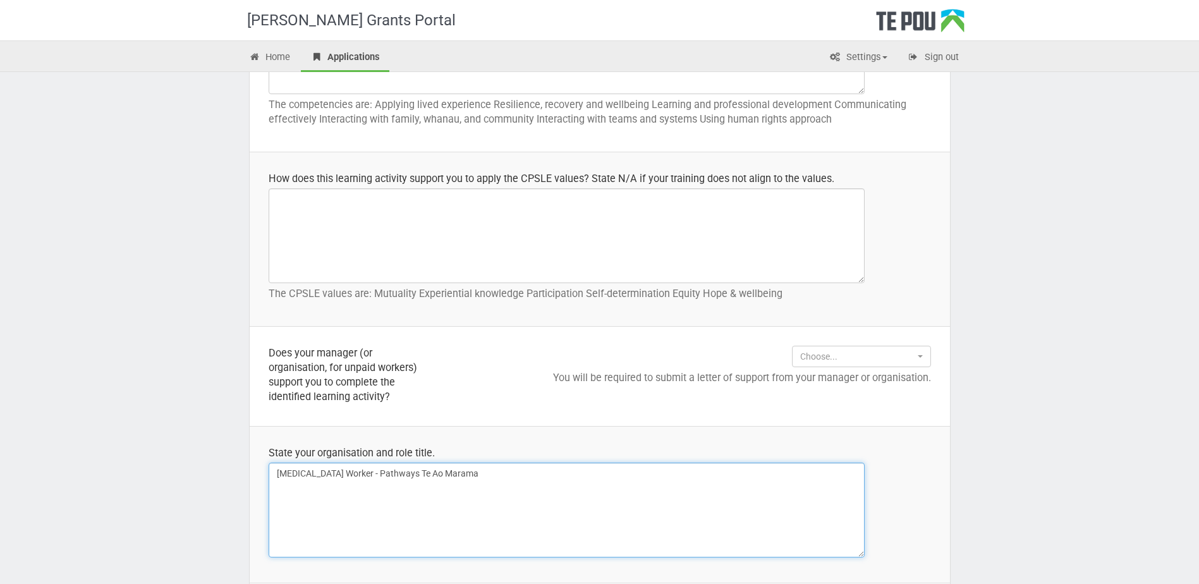
click at [443, 474] on textarea "Peer Support Worker - Pathways Te Ao Marama" at bounding box center [567, 510] width 596 height 95
type textarea "Peer Support Worker - Pathways Te Ao Mārama"
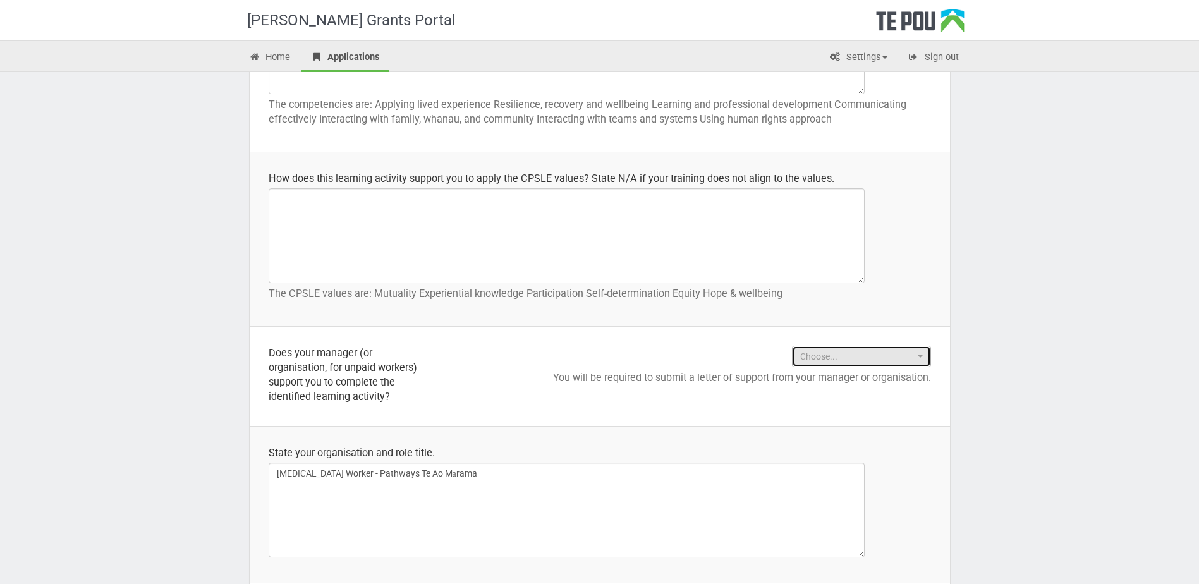
click at [841, 353] on span "Choose..." at bounding box center [857, 356] width 114 height 13
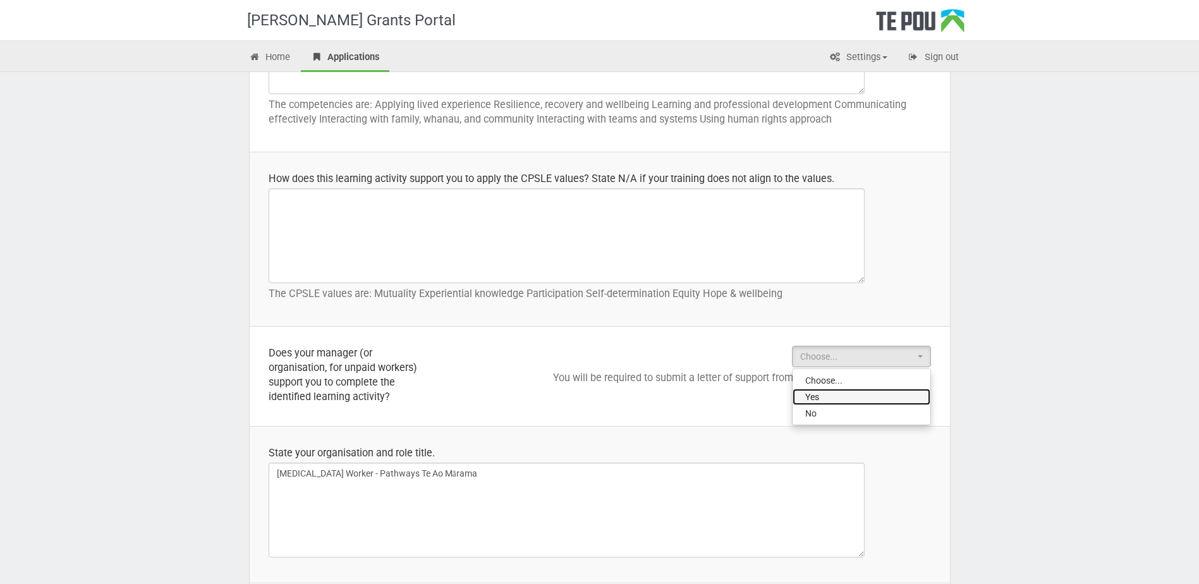
click at [831, 396] on link "Yes" at bounding box center [862, 397] width 138 height 16
select select "Yes"
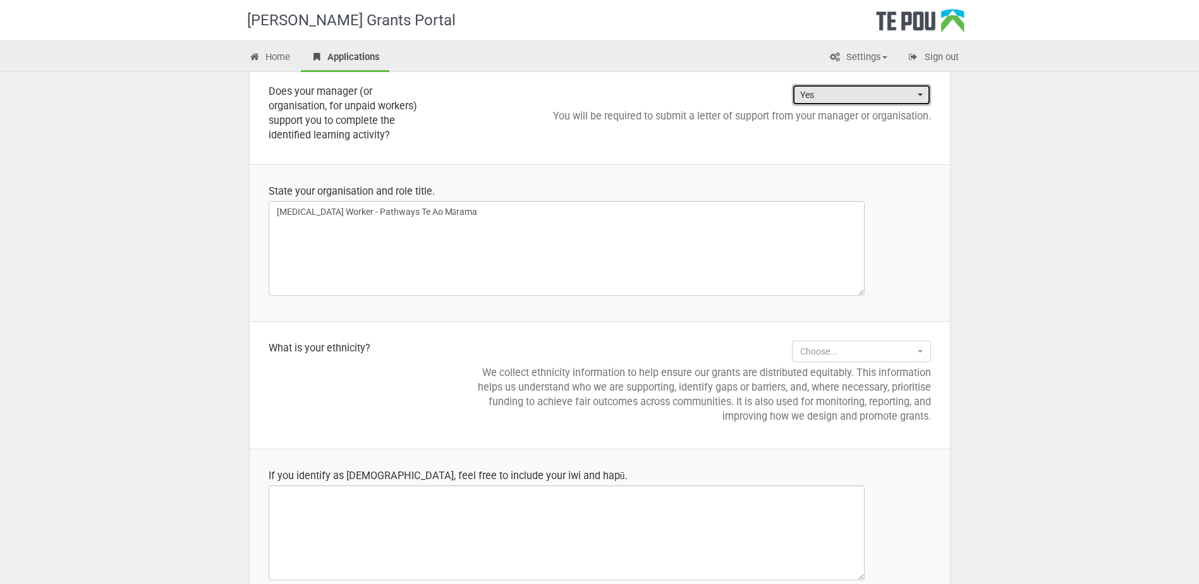
scroll to position [1138, 0]
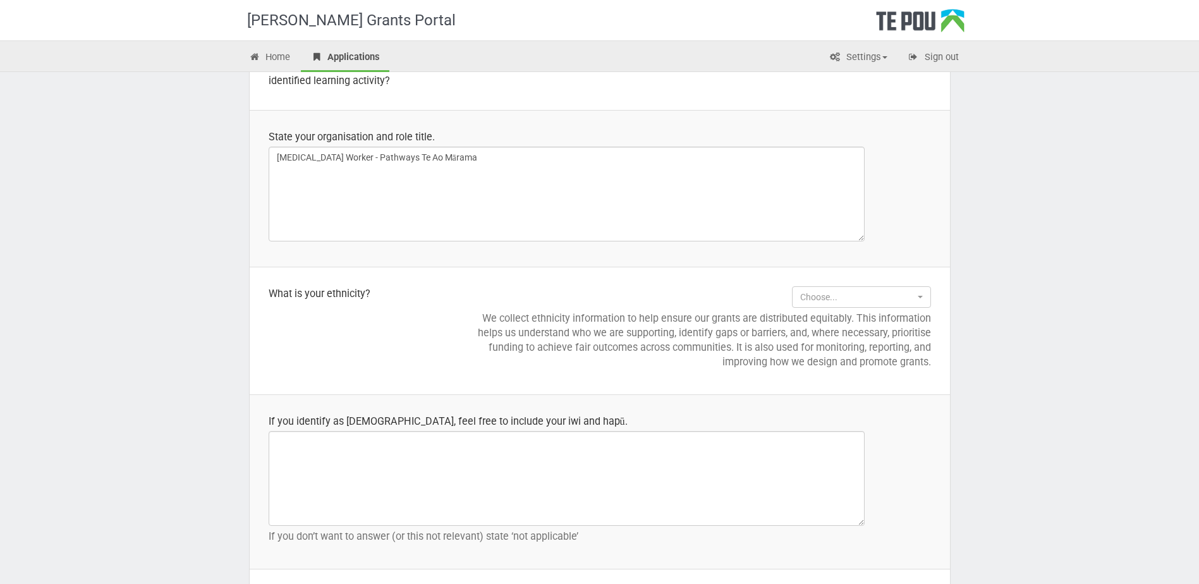
click at [823, 319] on p "We collect ethnicity information to help ensure our grants are distributed equi…" at bounding box center [699, 340] width 464 height 58
click at [851, 288] on button "Choose..." at bounding box center [861, 296] width 139 height 21
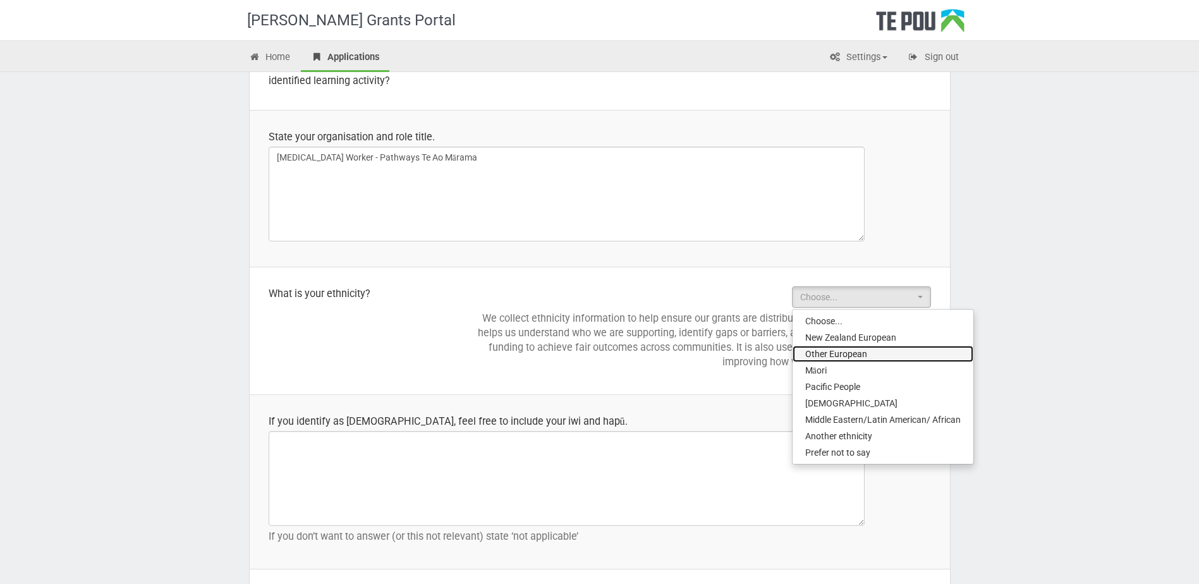
click at [852, 357] on span "Other European" at bounding box center [837, 354] width 62 height 13
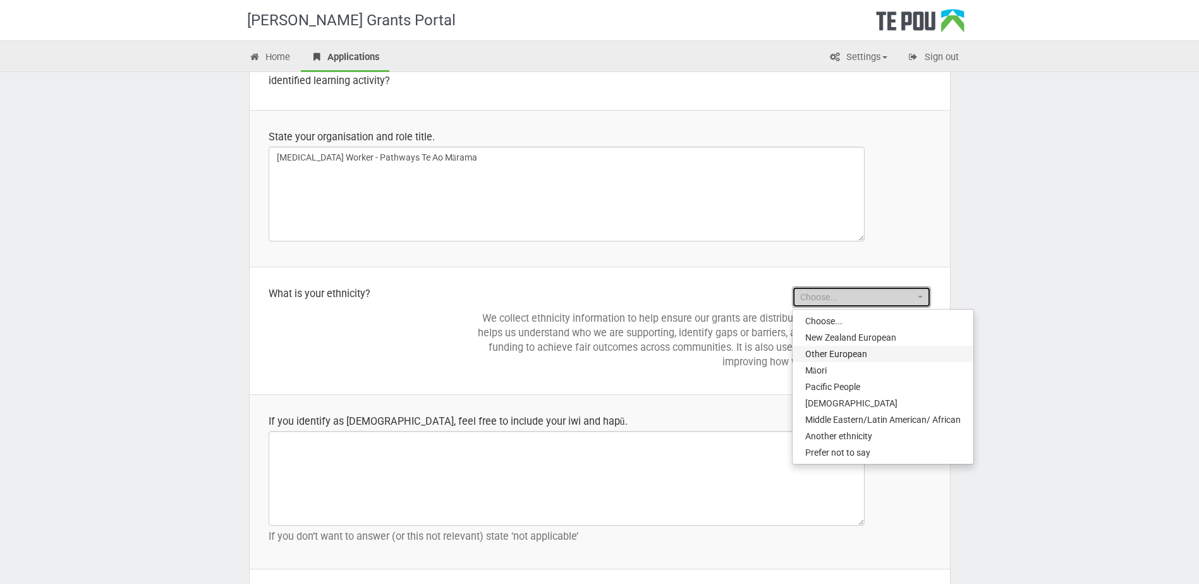
select select "Other European"
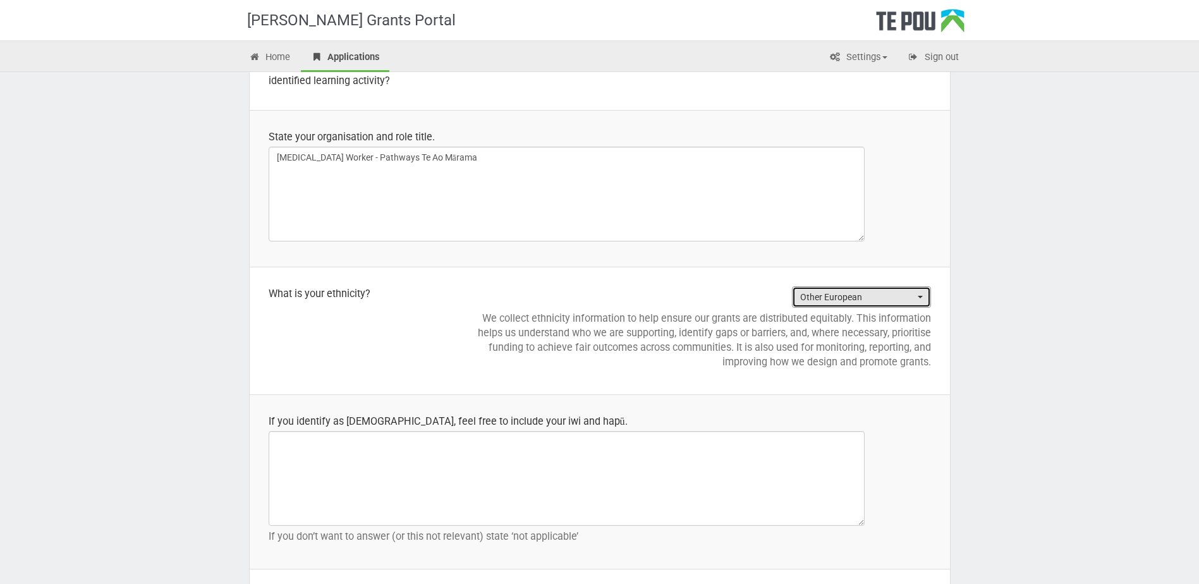
scroll to position [1454, 0]
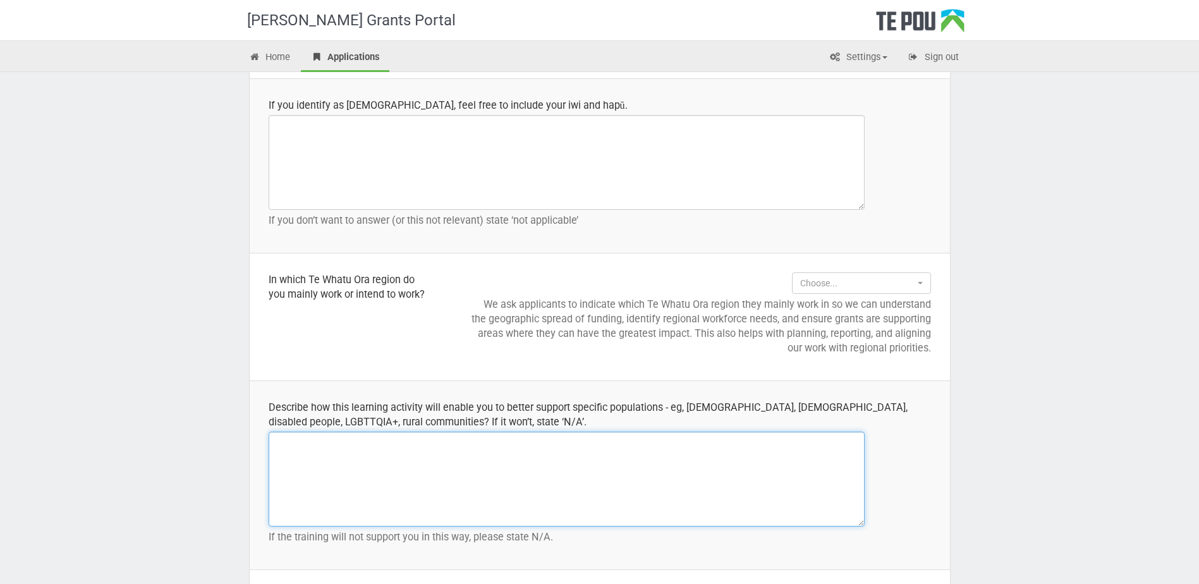
click at [652, 458] on textarea at bounding box center [567, 479] width 596 height 95
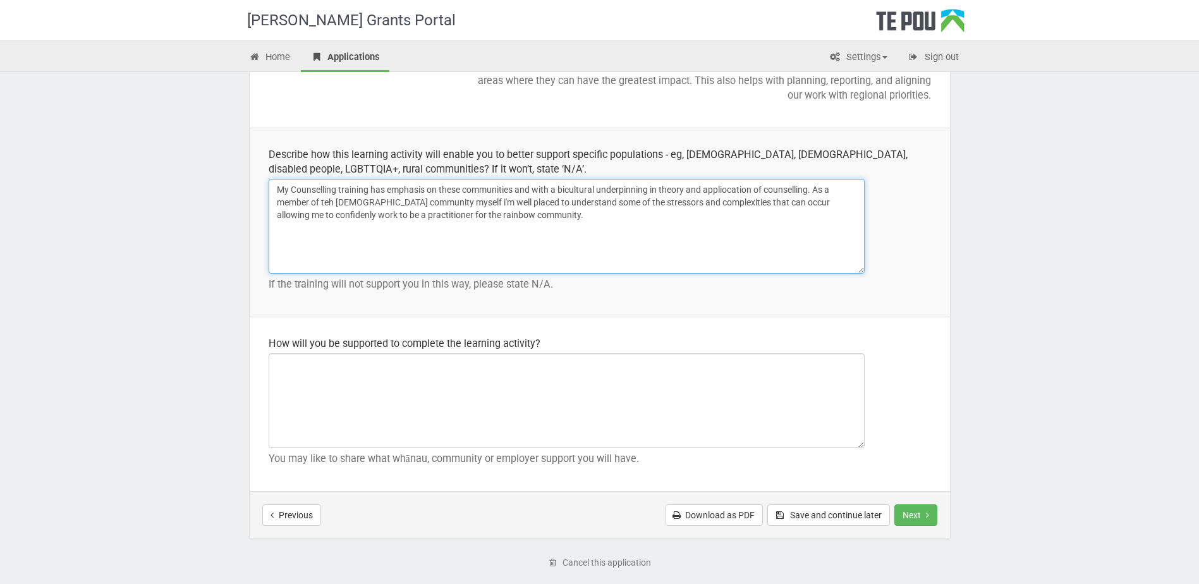
type textarea "My Counselling training has emphasis on these communities and with a bicultural…"
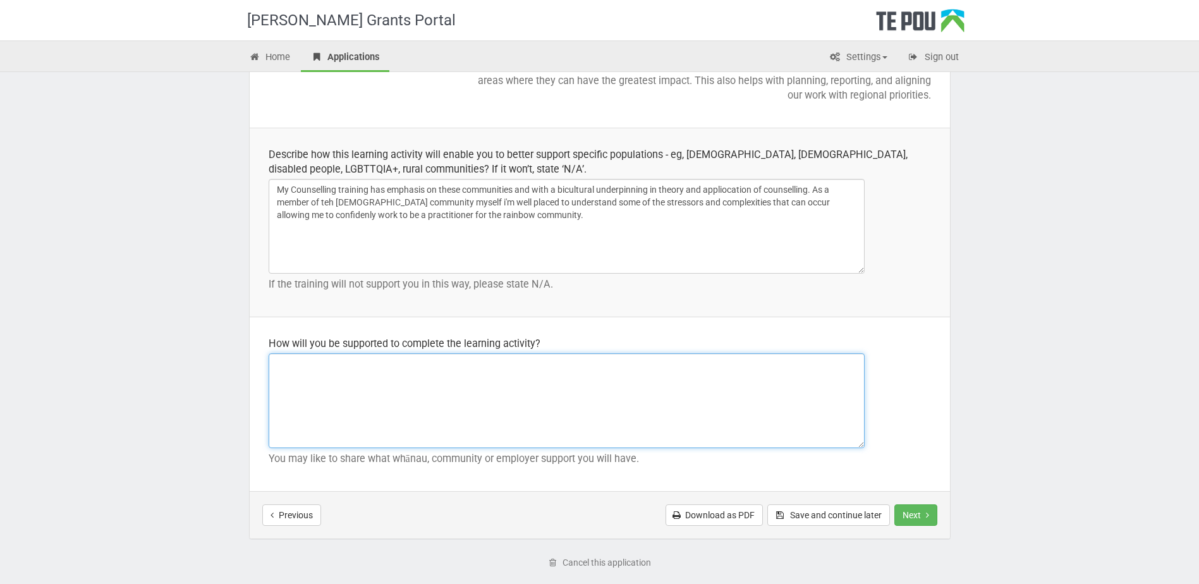
click at [498, 430] on textarea at bounding box center [567, 400] width 596 height 95
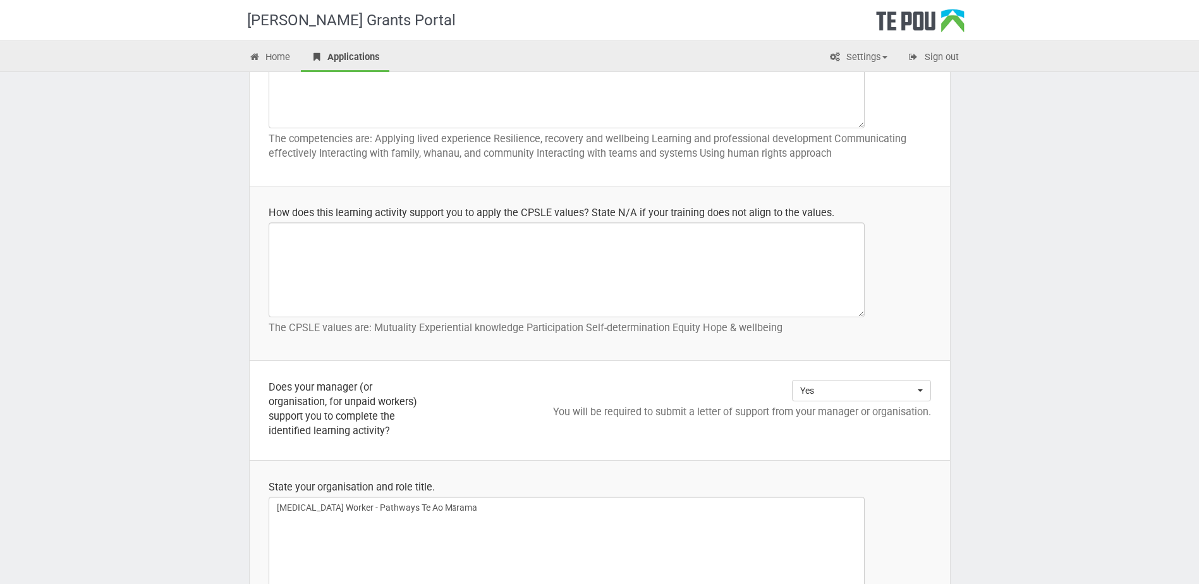
scroll to position [759, 0]
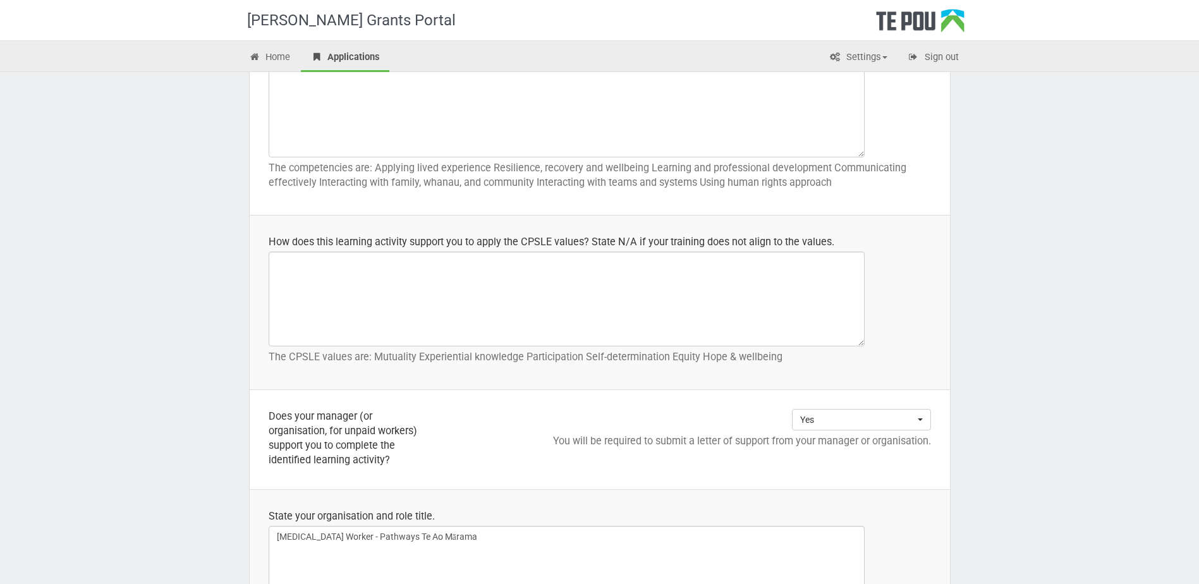
type textarea "My workplace are supporting me to attend WOT weeks and support my passion to gr…"
click at [387, 287] on textarea at bounding box center [567, 299] width 596 height 95
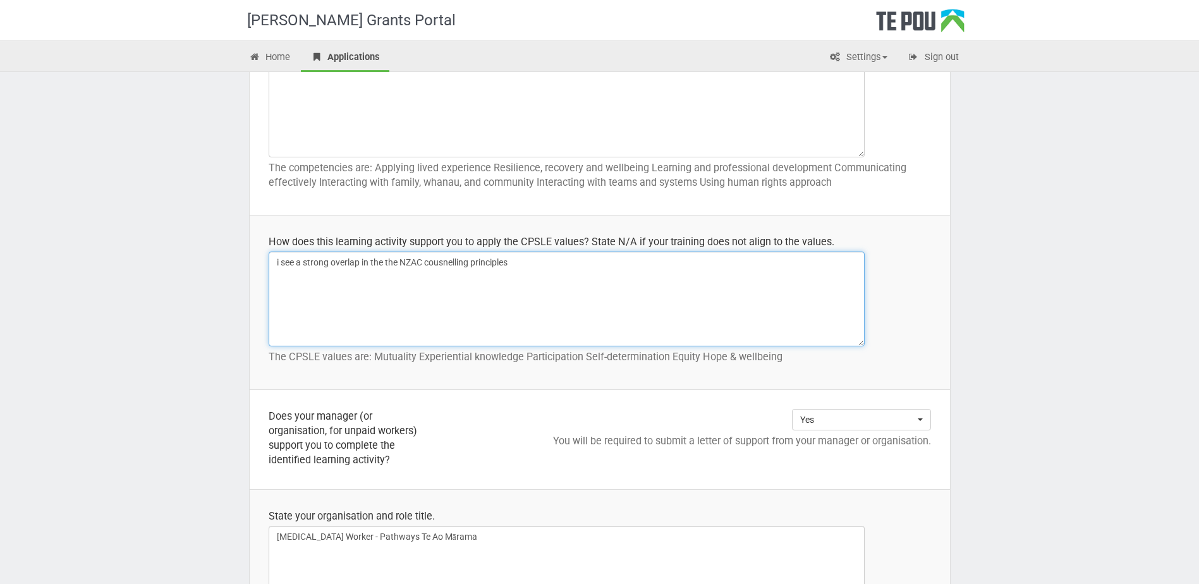
click at [450, 267] on textarea "i see a strong overlap in the the NZAC cousnelling principles" at bounding box center [567, 299] width 596 height 95
click at [631, 254] on textarea "i see a strong overlap in the the NZAC counselling principles" at bounding box center [567, 299] width 596 height 95
paste textarea "Respect for human dignity 3.2 Partnership 3.3 Autonomy 3.4 Responsible caring 3…"
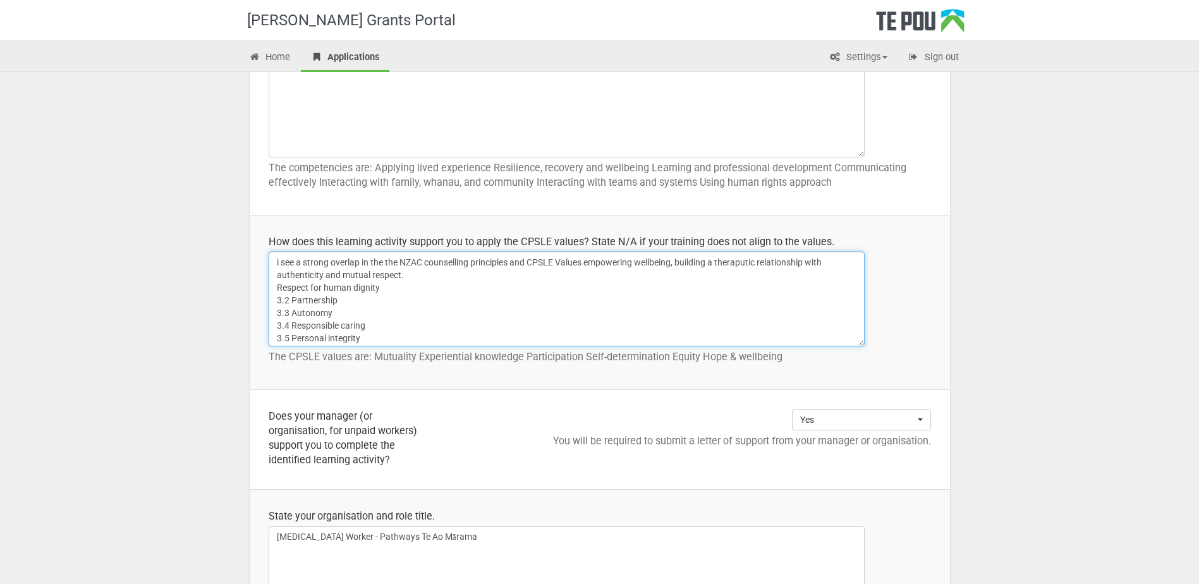
scroll to position [11, 0]
drag, startPoint x: 292, startPoint y: 291, endPoint x: 271, endPoint y: 291, distance: 20.9
click at [271, 291] on textarea "i see a strong overlap in the the NZAC counselling principles and CPSLE Values …" at bounding box center [567, 299] width 596 height 95
drag, startPoint x: 293, startPoint y: 303, endPoint x: 278, endPoint y: 303, distance: 15.2
click at [278, 303] on textarea "i see a strong overlap in the the NZAC counselling principles and CPSLE Values …" at bounding box center [567, 299] width 596 height 95
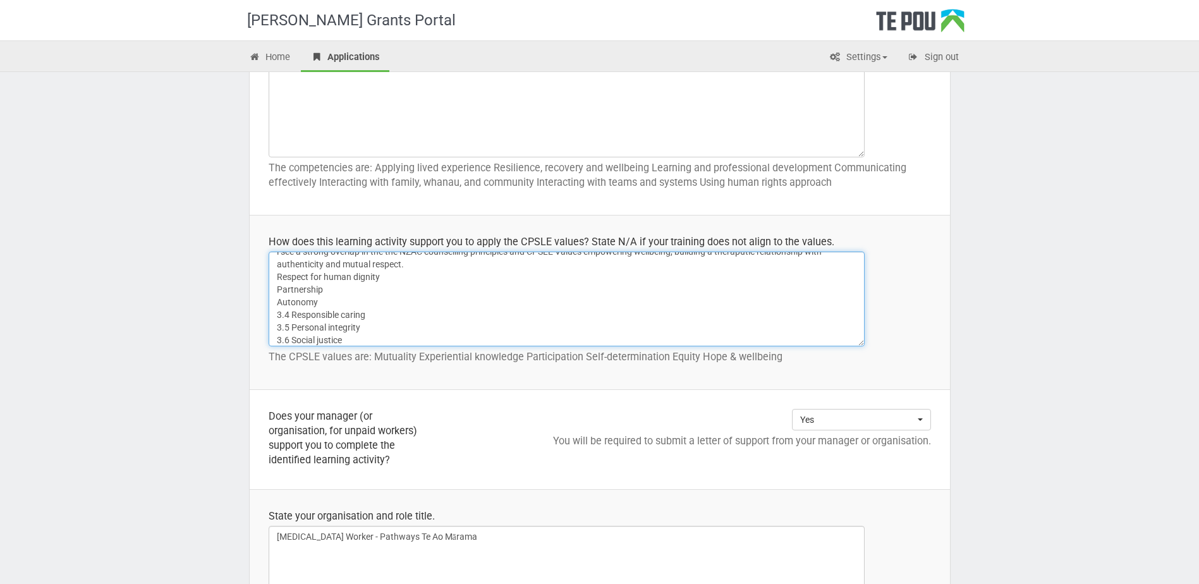
drag, startPoint x: 290, startPoint y: 314, endPoint x: 274, endPoint y: 315, distance: 15.2
click at [274, 315] on textarea "i see a strong overlap in the the NZAC counselling principles and CPSLE Values …" at bounding box center [567, 299] width 596 height 95
drag, startPoint x: 287, startPoint y: 326, endPoint x: 273, endPoint y: 326, distance: 14.5
click at [273, 326] on textarea "i see a strong overlap in the the NZAC counselling principles and CPSLE Values …" at bounding box center [567, 299] width 596 height 95
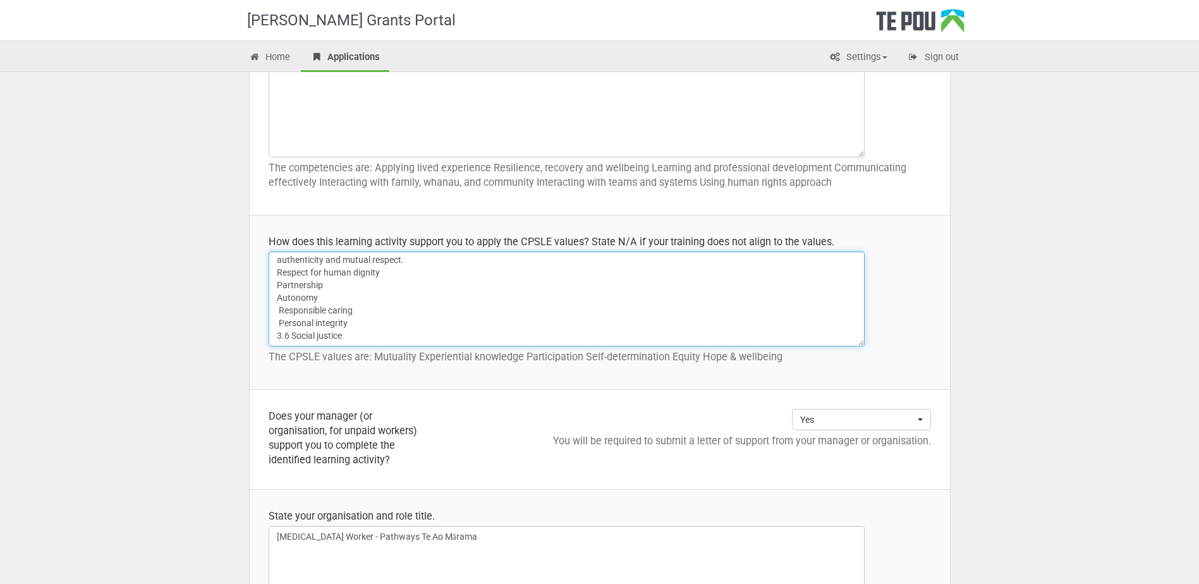
drag, startPoint x: 288, startPoint y: 341, endPoint x: 243, endPoint y: 341, distance: 44.9
click at [243, 341] on div "Step 5 of 8 CPSLE Training and professional development grant Application Appli…" at bounding box center [600, 433] width 740 height 2240
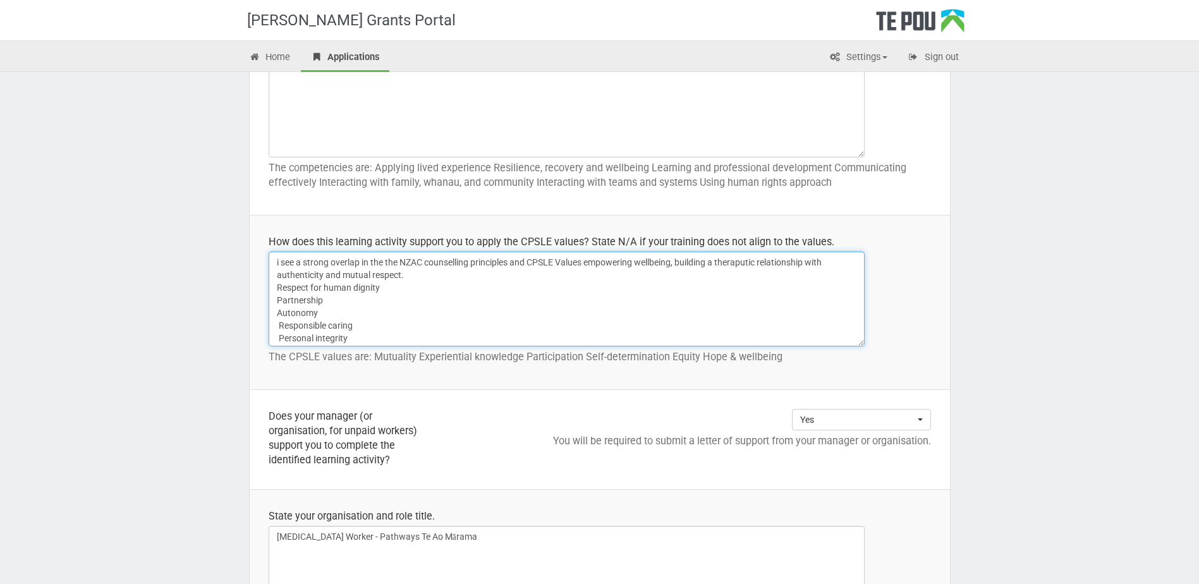
click at [274, 286] on textarea "i see a strong overlap in the the NZAC counselling principles and CPSLE Values …" at bounding box center [567, 299] width 596 height 95
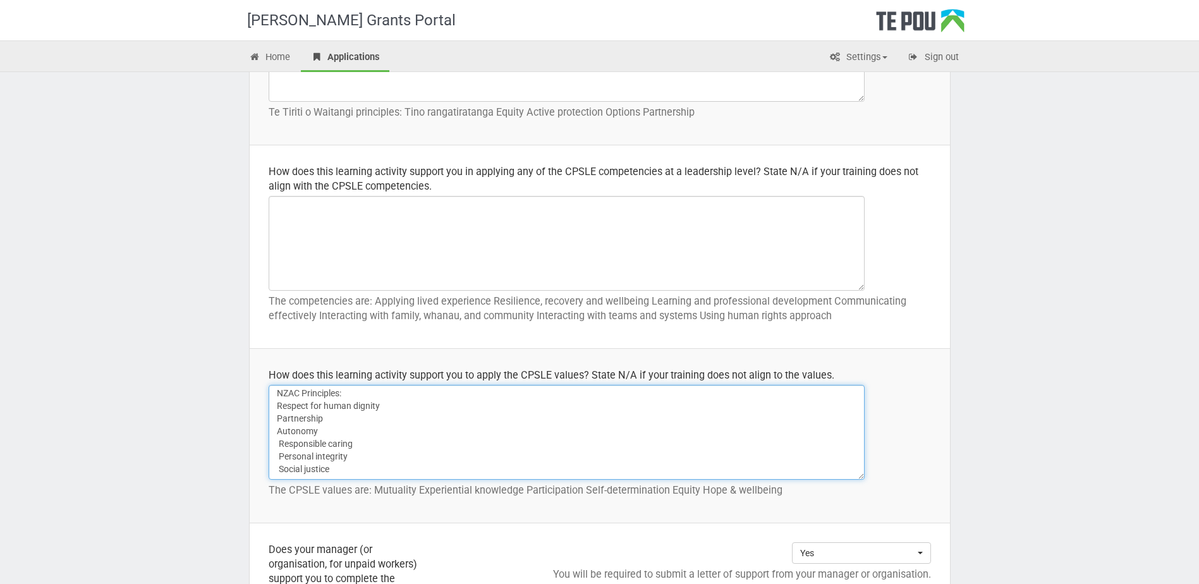
scroll to position [632, 0]
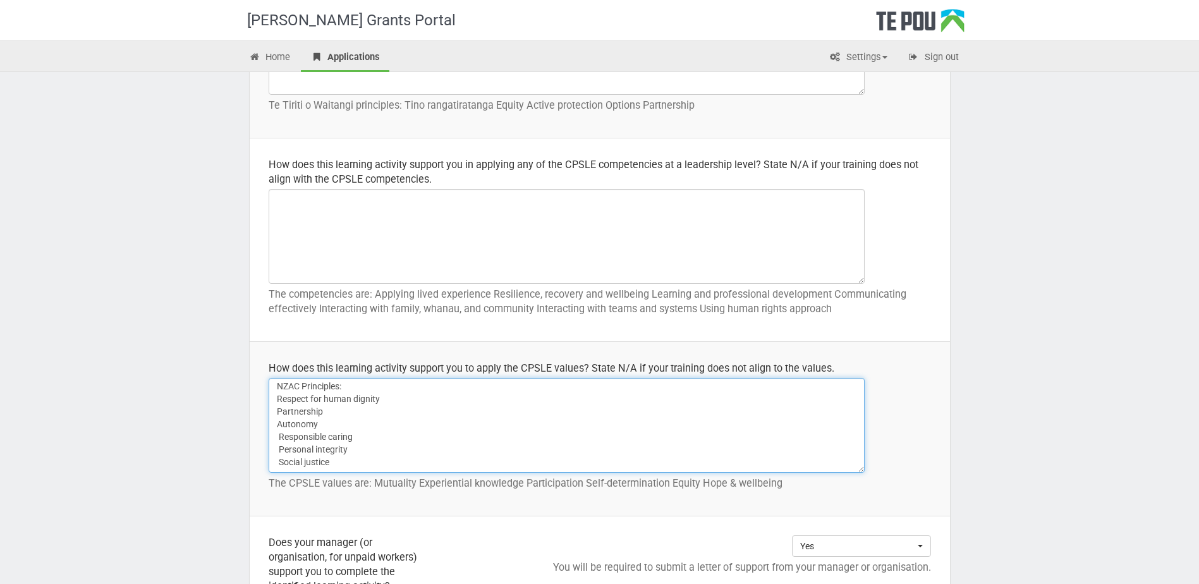
drag, startPoint x: 854, startPoint y: 431, endPoint x: 853, endPoint y: 402, distance: 29.1
click at [853, 402] on textarea "i see a strong overlap in the the NZAC counselling principles and CPSLE Values …" at bounding box center [567, 425] width 596 height 95
click at [414, 399] on textarea "i see a strong overlap in the the NZAC counselling principles and CPSLE Values …" at bounding box center [567, 425] width 596 height 95
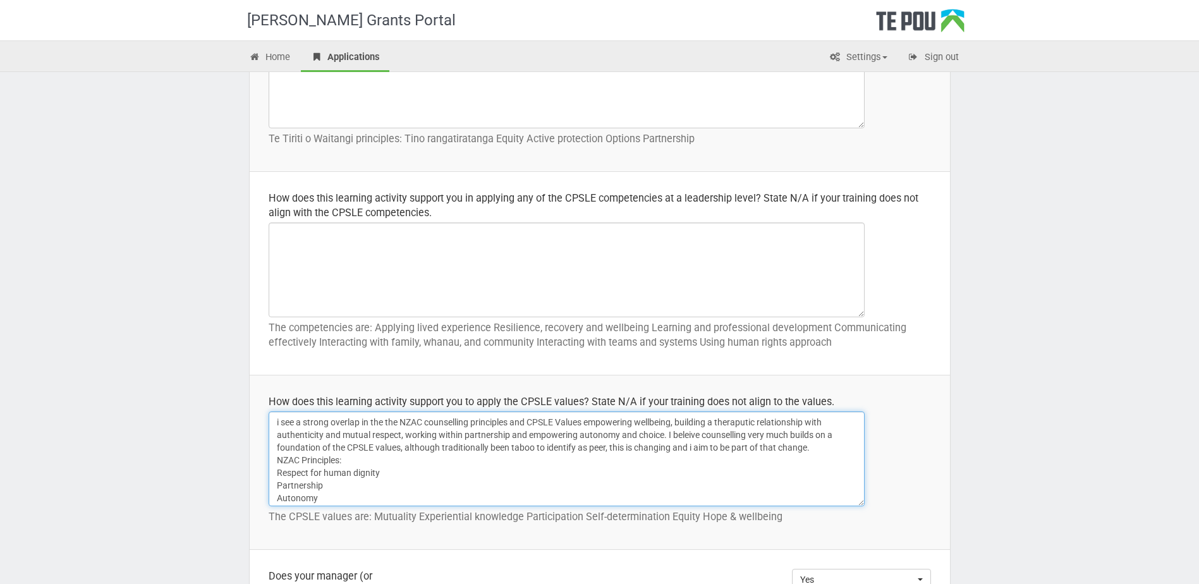
scroll to position [569, 0]
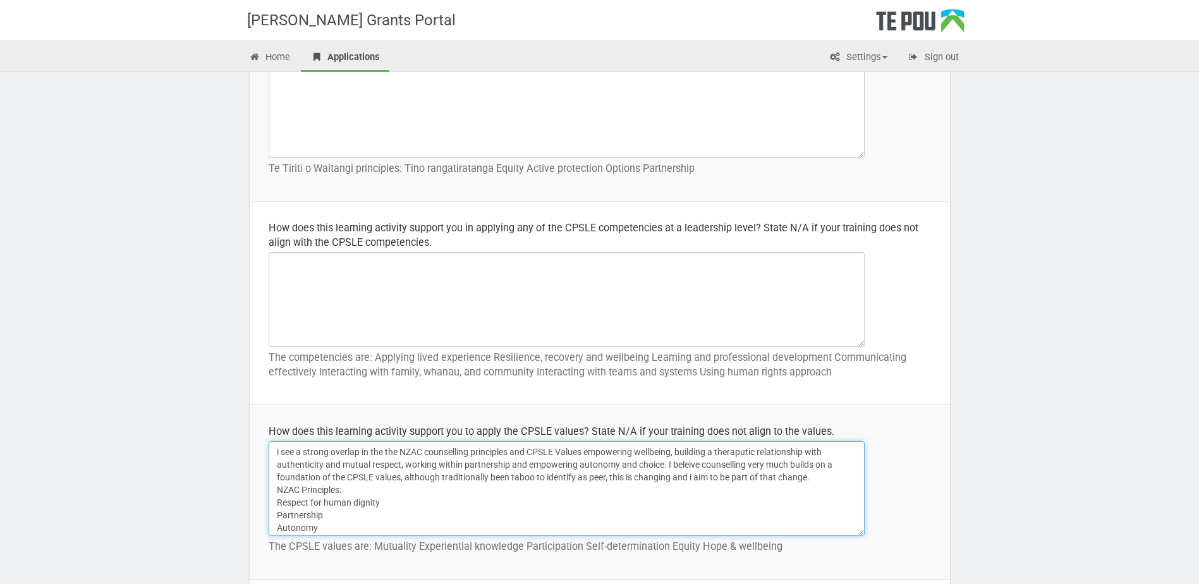
type textarea "i see a strong overlap in the the NZAC counselling principles and CPSLE Values …"
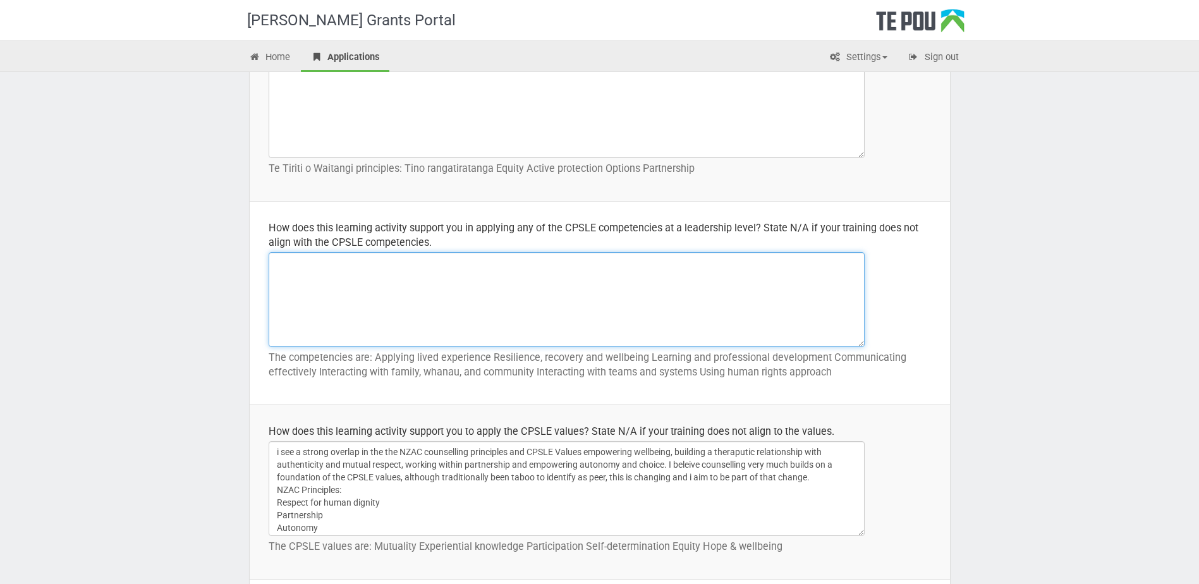
click at [592, 320] on textarea at bounding box center [567, 299] width 596 height 95
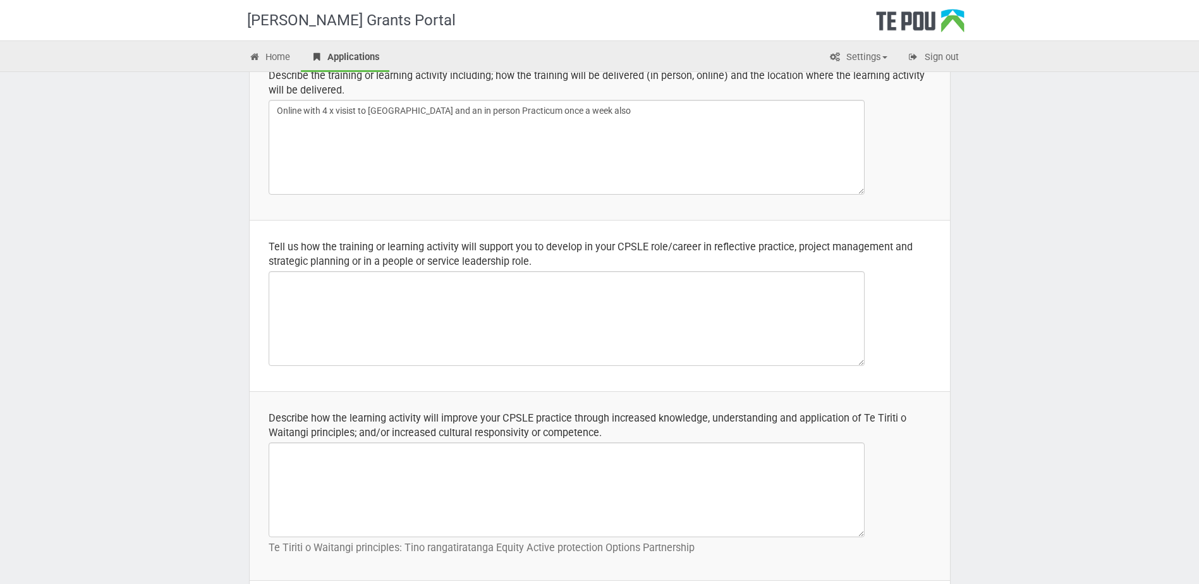
scroll to position [63, 0]
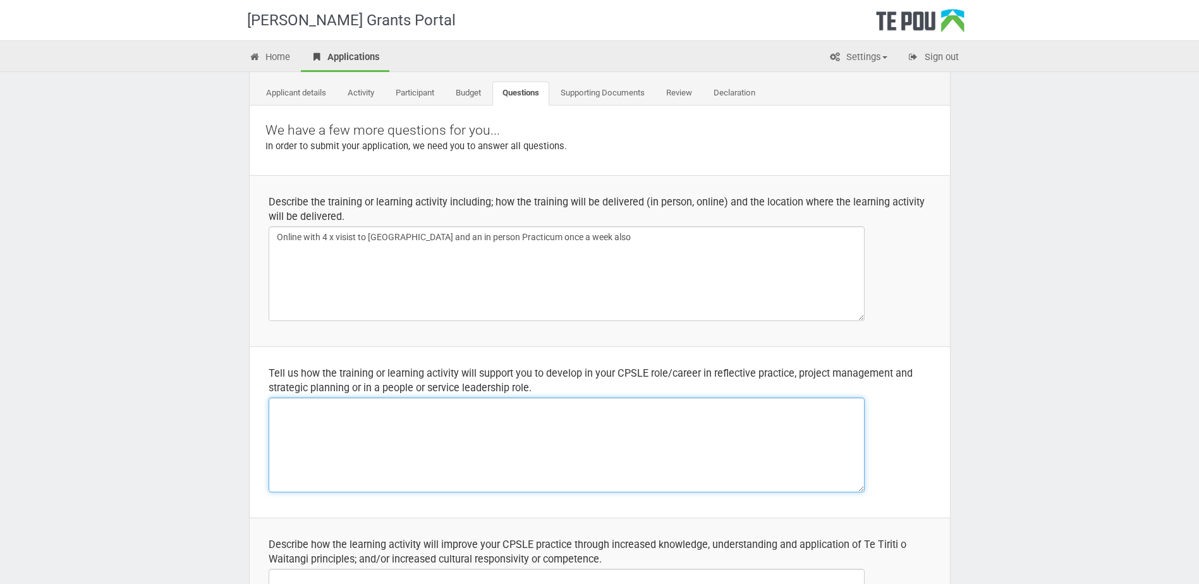
click at [677, 438] on textarea at bounding box center [567, 445] width 596 height 95
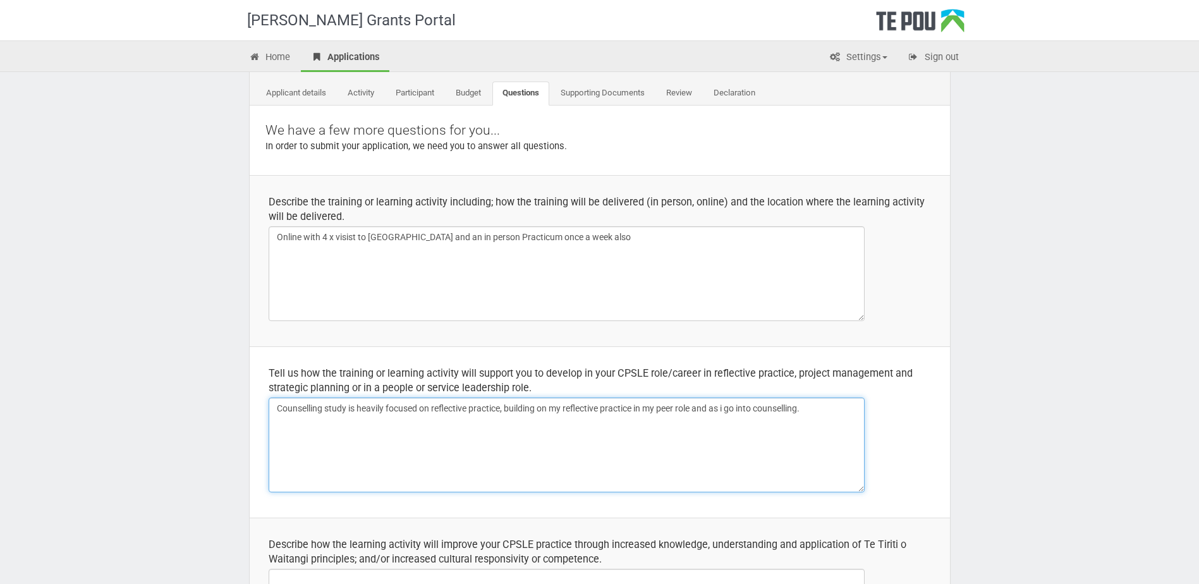
click at [728, 411] on textarea "Counselling study is heavily focused on reflective practice, building on my ref…" at bounding box center [567, 445] width 596 height 95
click at [831, 401] on textarea "Counselling study is heavily focused on reflective practice, building on my ref…" at bounding box center [567, 445] width 596 height 95
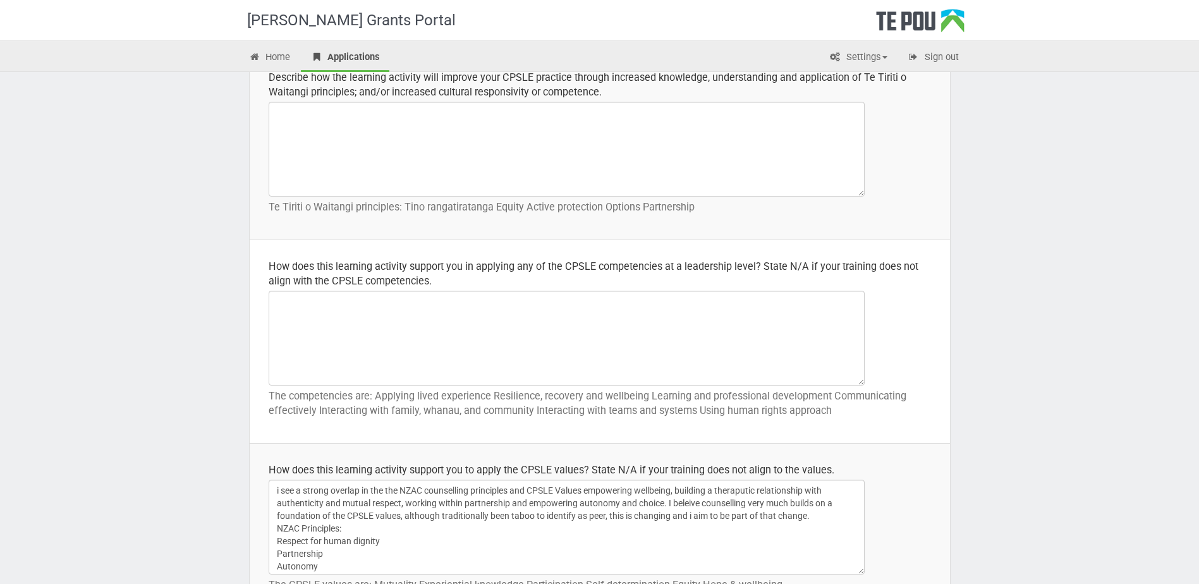
scroll to position [569, 0]
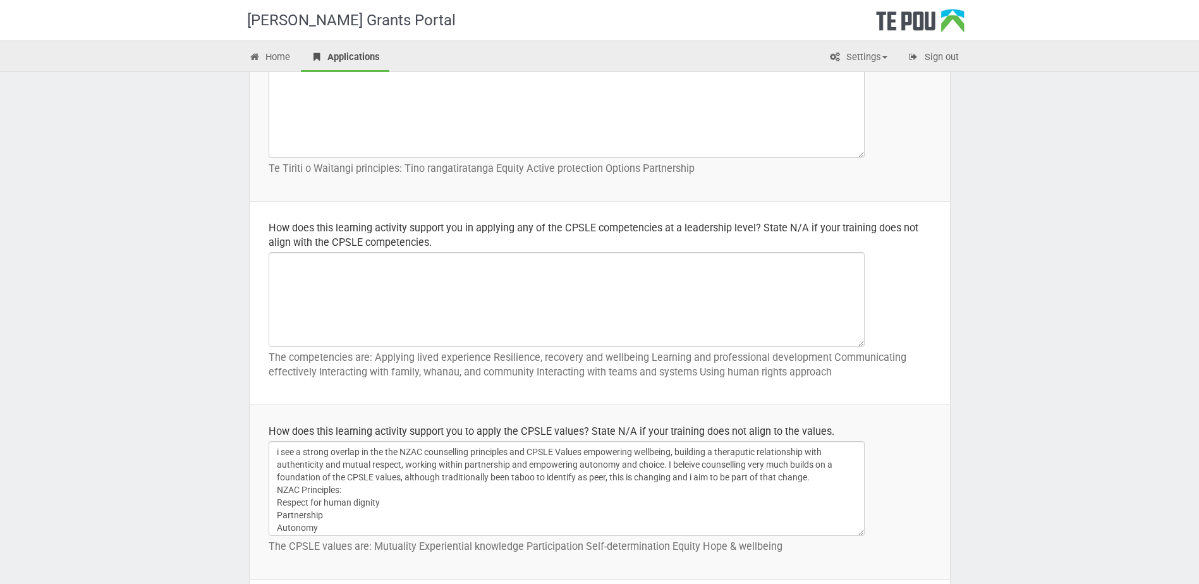
type textarea "Counselling study is heavily focused on reflective practice, building on my ref…"
click at [566, 326] on textarea at bounding box center [567, 299] width 596 height 95
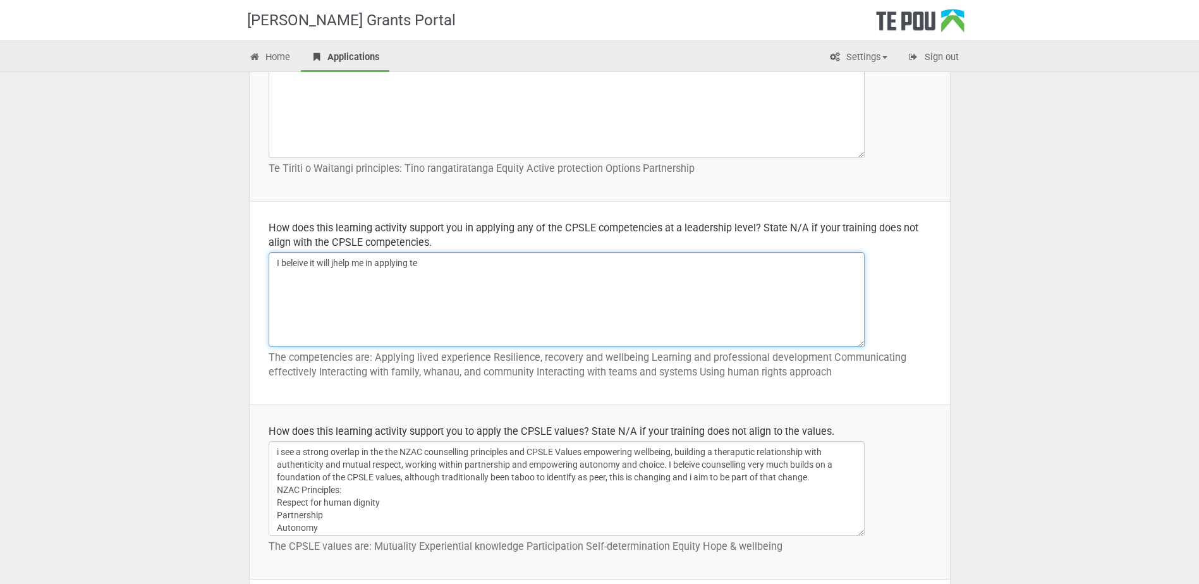
click at [338, 261] on textarea "I beleive it will jhelp me in applying te" at bounding box center [567, 299] width 596 height 95
click at [480, 250] on div "How does this learning activity support you in applying any of the CPSLE compet…" at bounding box center [600, 235] width 663 height 29
click at [469, 257] on textarea "I beleive it will help me in applying te" at bounding box center [567, 299] width 596 height 95
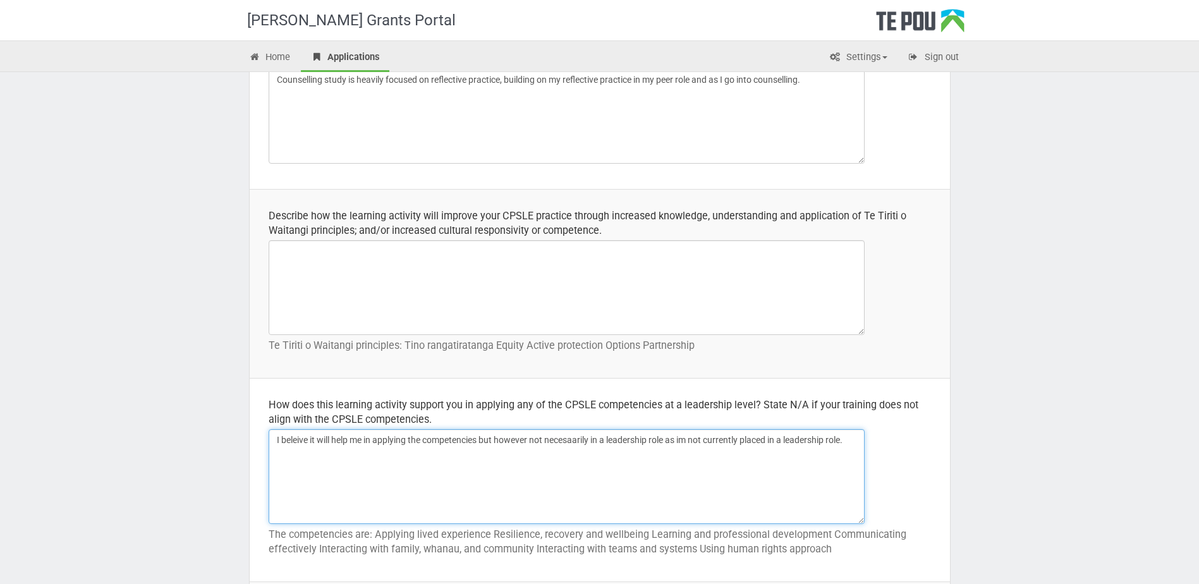
scroll to position [379, 0]
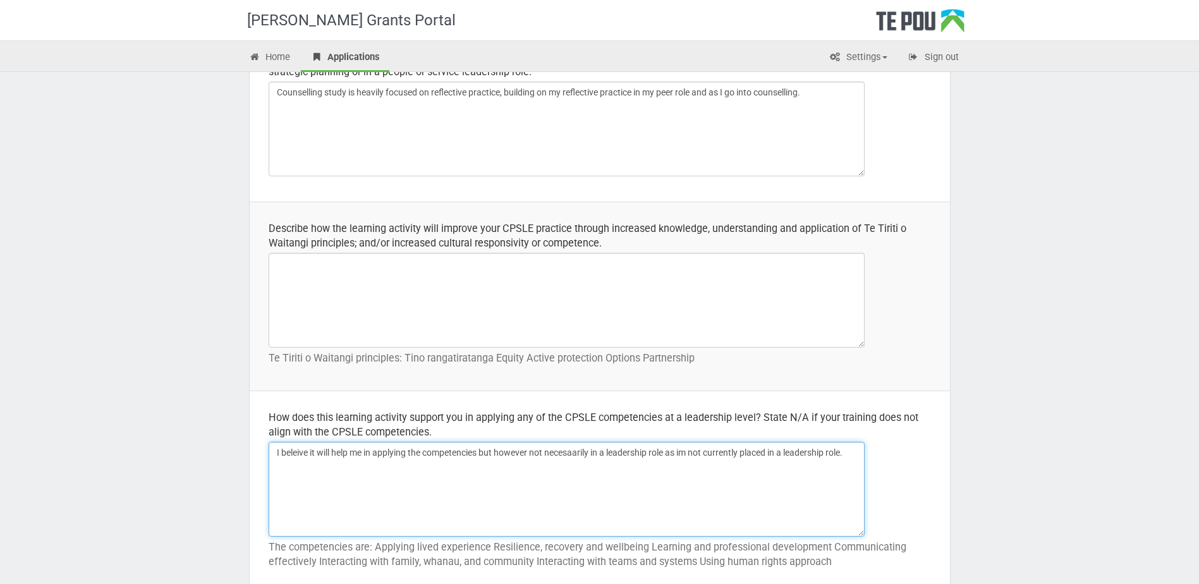
type textarea "I beleive it will help me in applying the competencies but however not necesaar…"
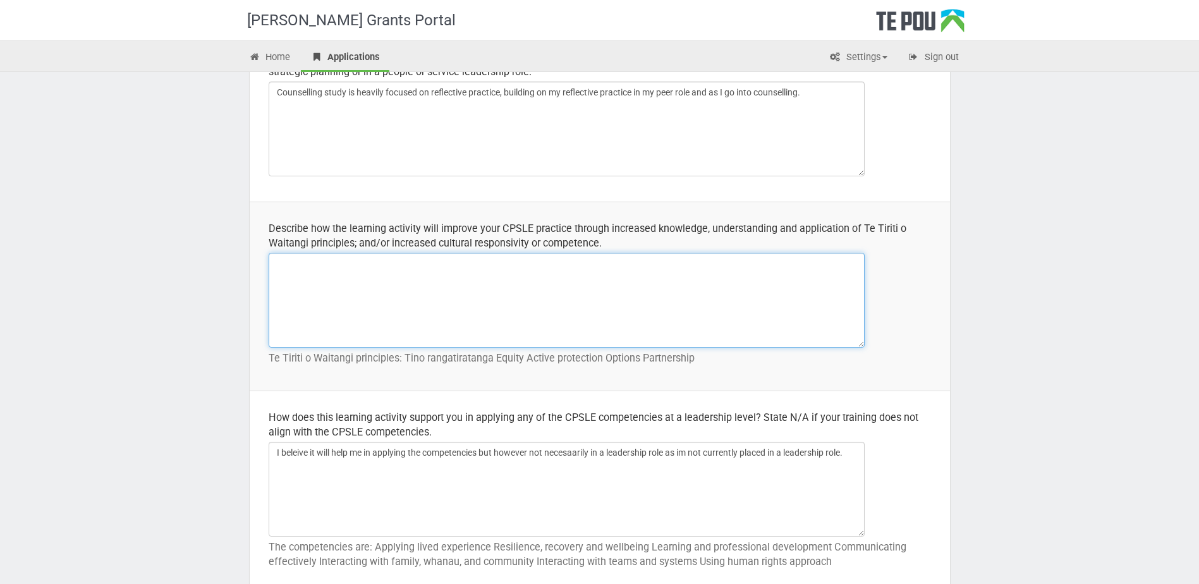
click at [708, 295] on textarea at bounding box center [567, 300] width 596 height 95
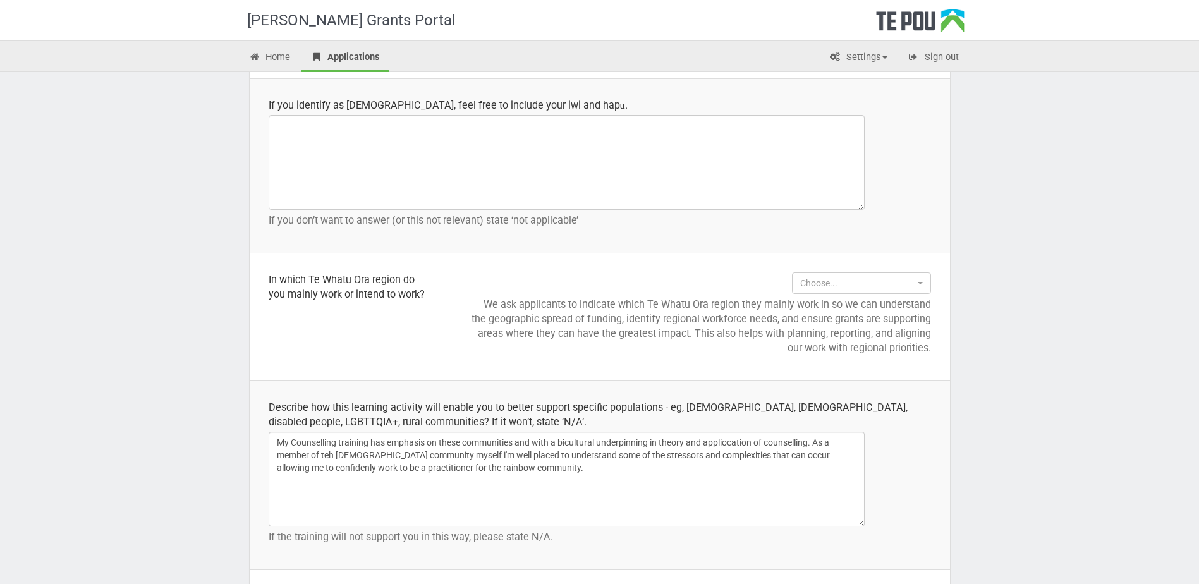
scroll to position [1769, 0]
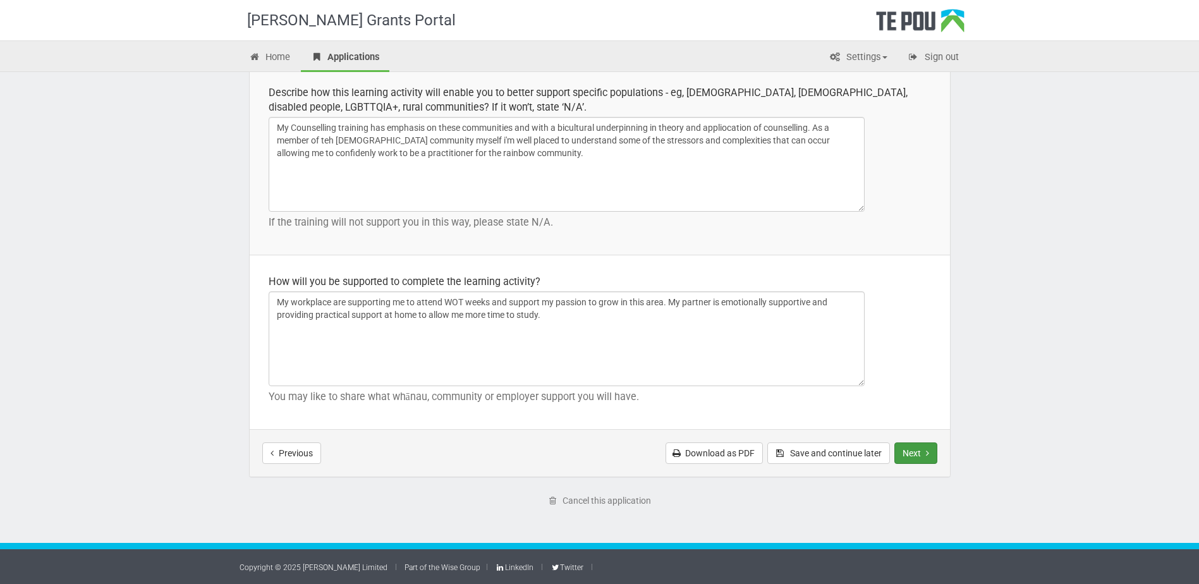
type textarea "We have a bicultural practice weaved throughout our study, learning not only Te…"
click at [909, 449] on button "Next" at bounding box center [916, 453] width 43 height 21
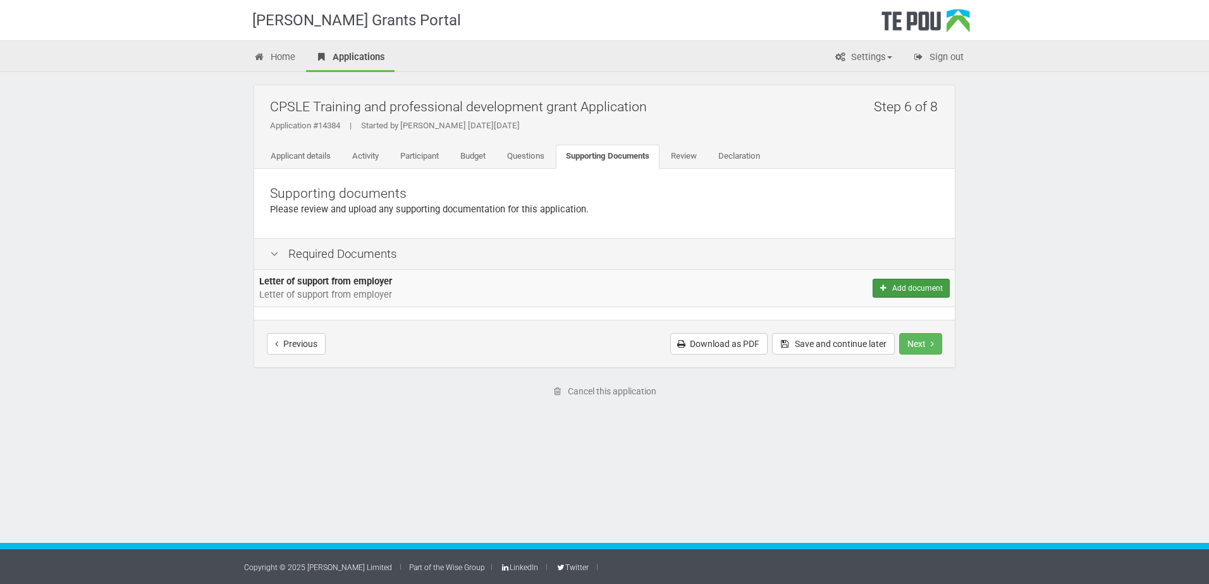
click at [937, 282] on button "Add document" at bounding box center [911, 288] width 77 height 19
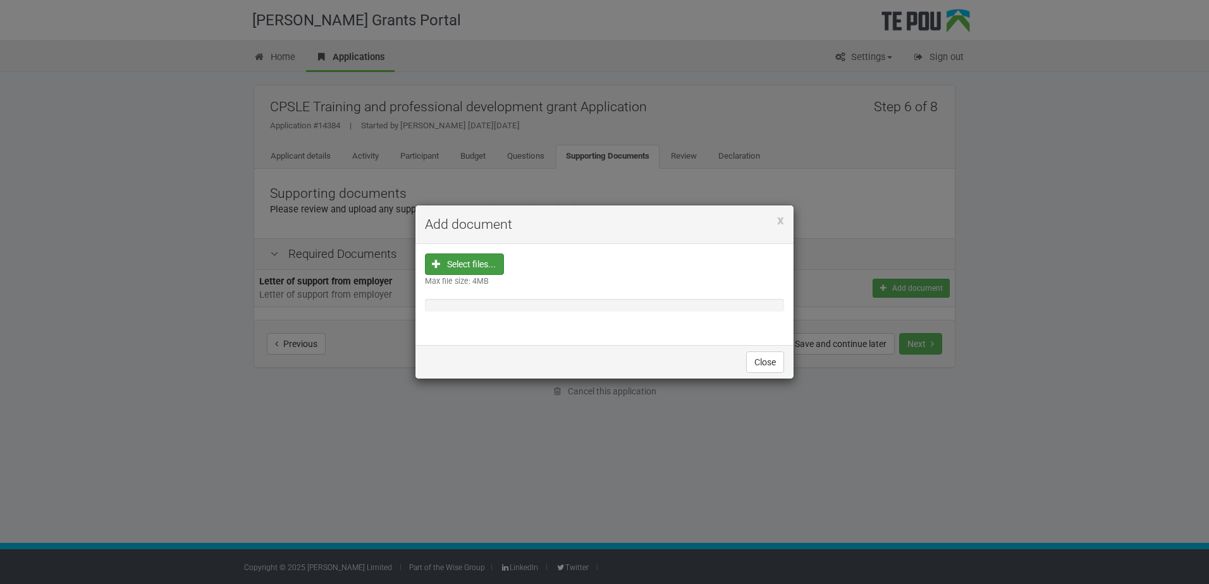
click at [468, 266] on input "file" at bounding box center [468, 344] width 70 height 181
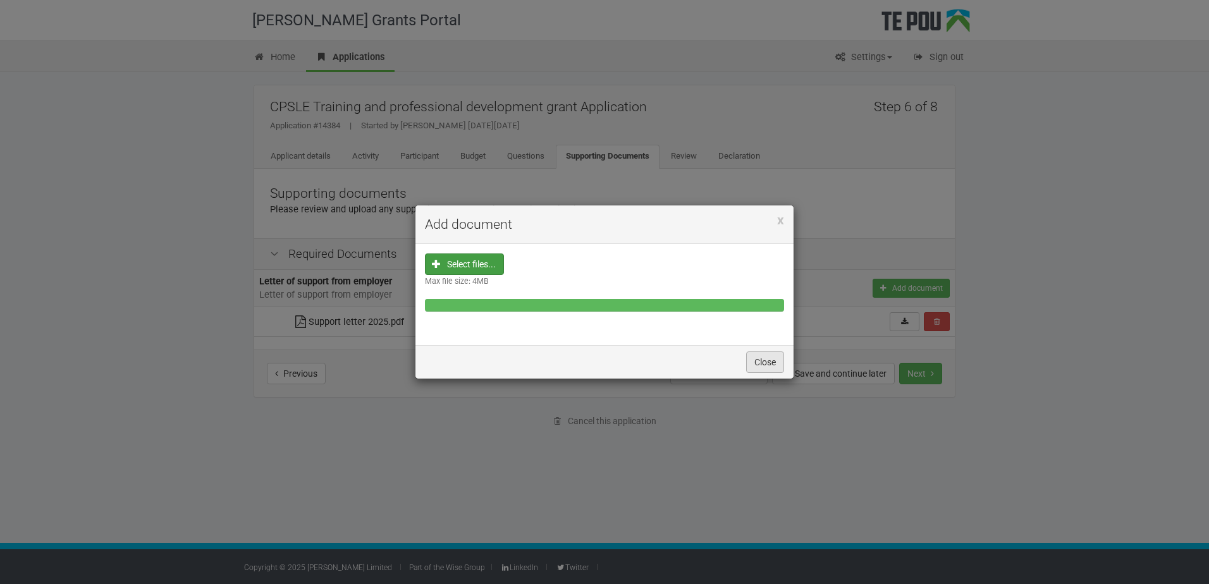
click at [773, 358] on button "Close" at bounding box center [765, 362] width 38 height 21
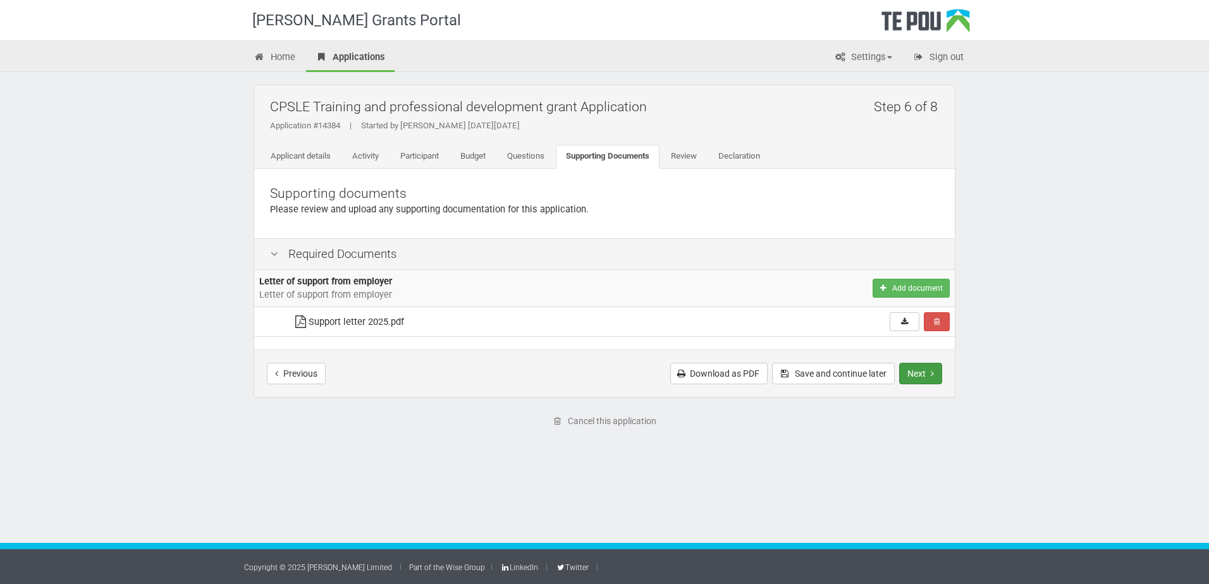
click at [931, 364] on button "Next" at bounding box center [920, 373] width 43 height 21
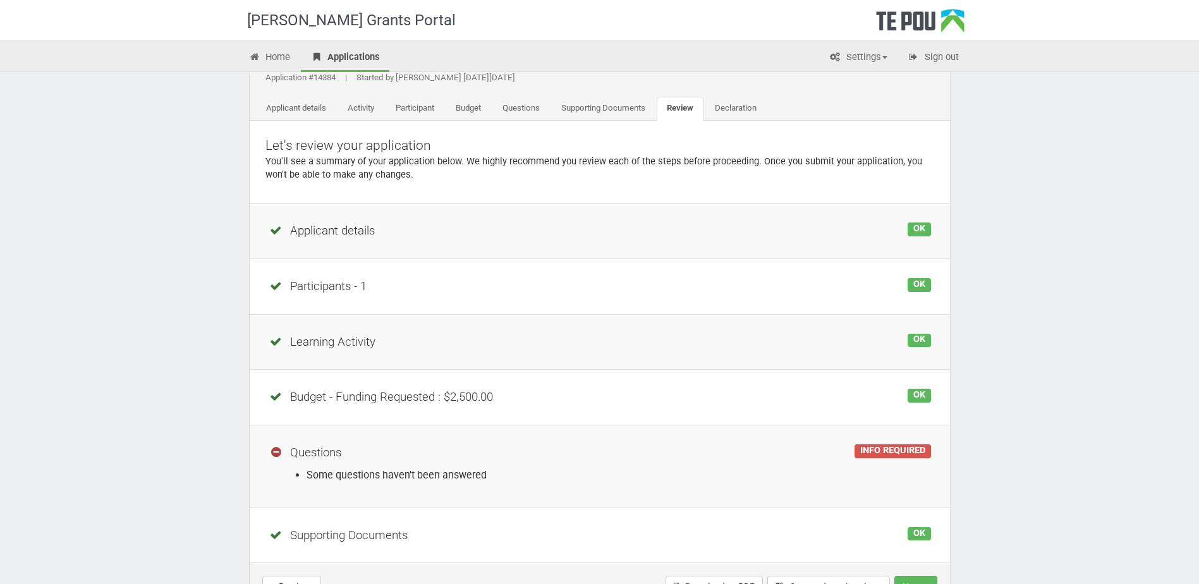
scroll to position [126, 0]
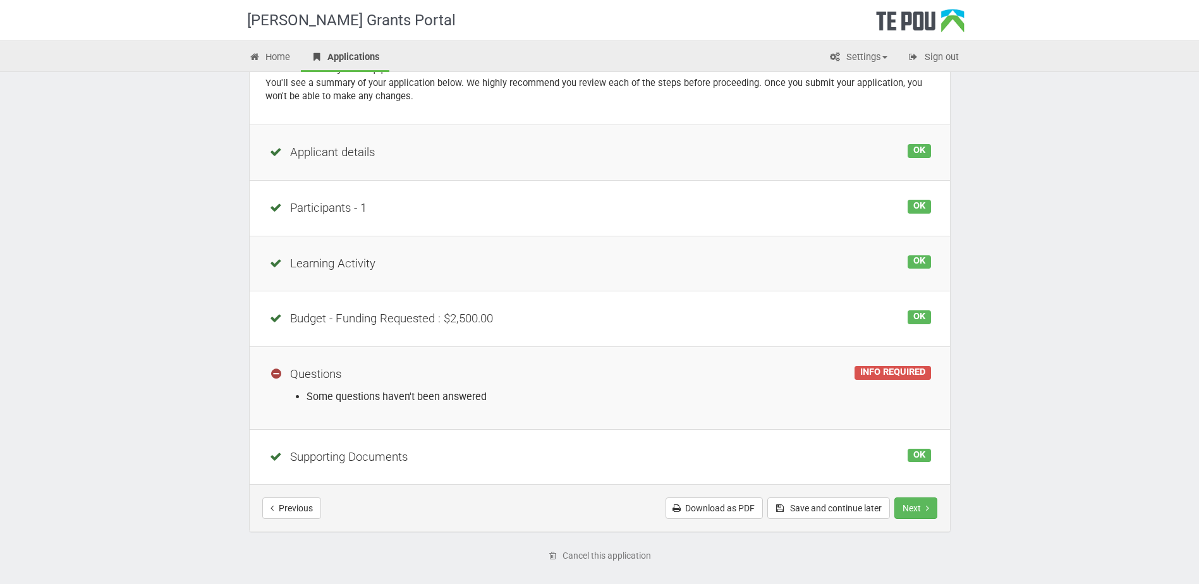
click at [356, 382] on div "Questions" at bounding box center [600, 374] width 663 height 17
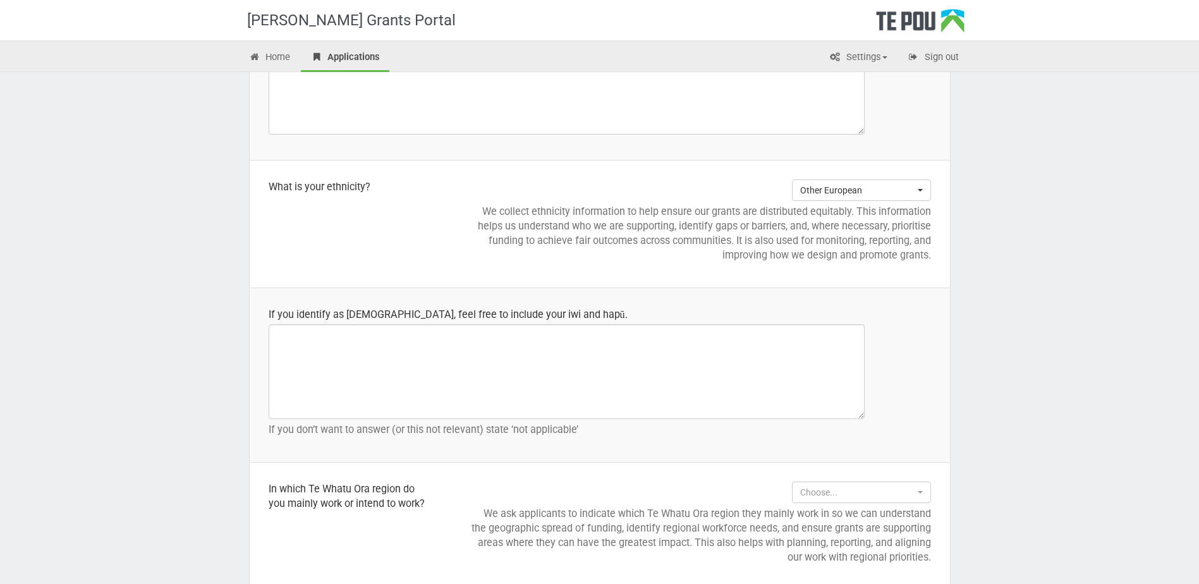
scroll to position [1265, 0]
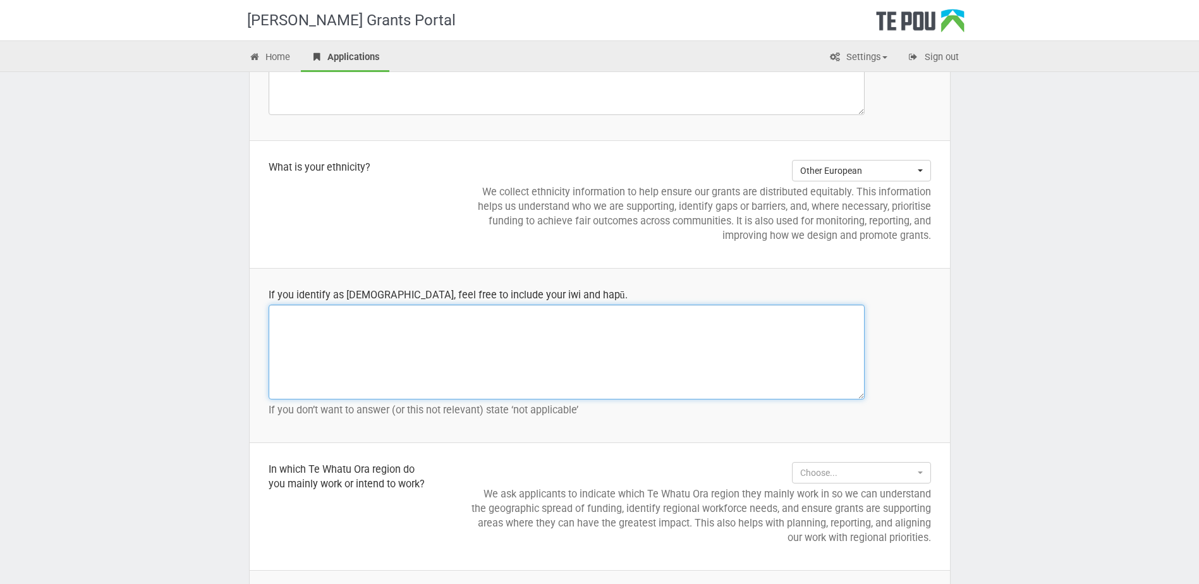
drag, startPoint x: 662, startPoint y: 366, endPoint x: 682, endPoint y: 358, distance: 21.6
click at [663, 365] on textarea at bounding box center [567, 352] width 596 height 95
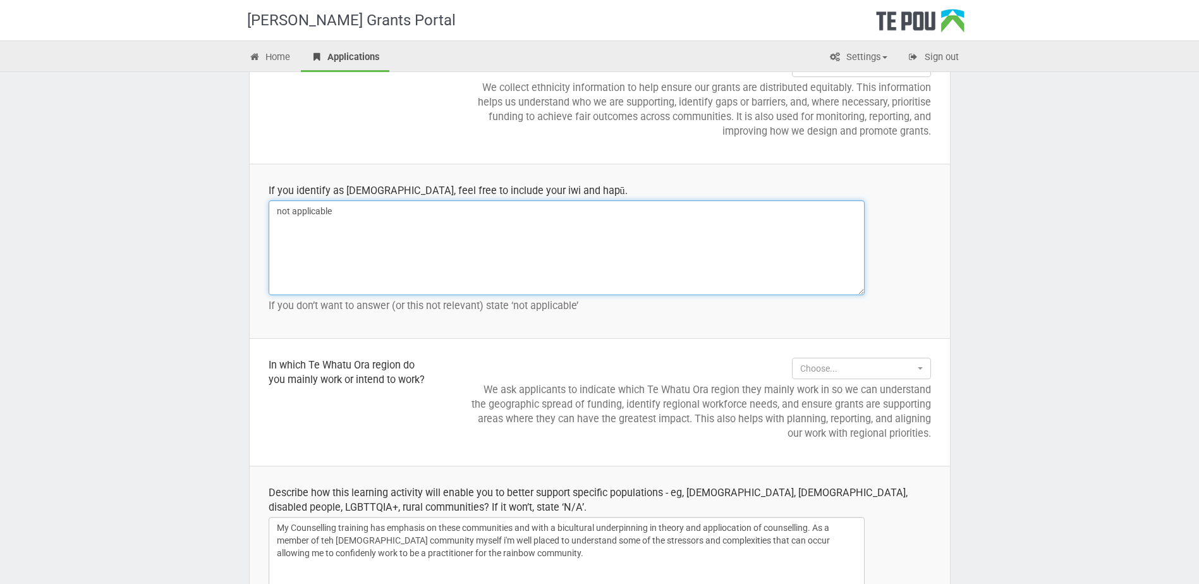
scroll to position [1391, 0]
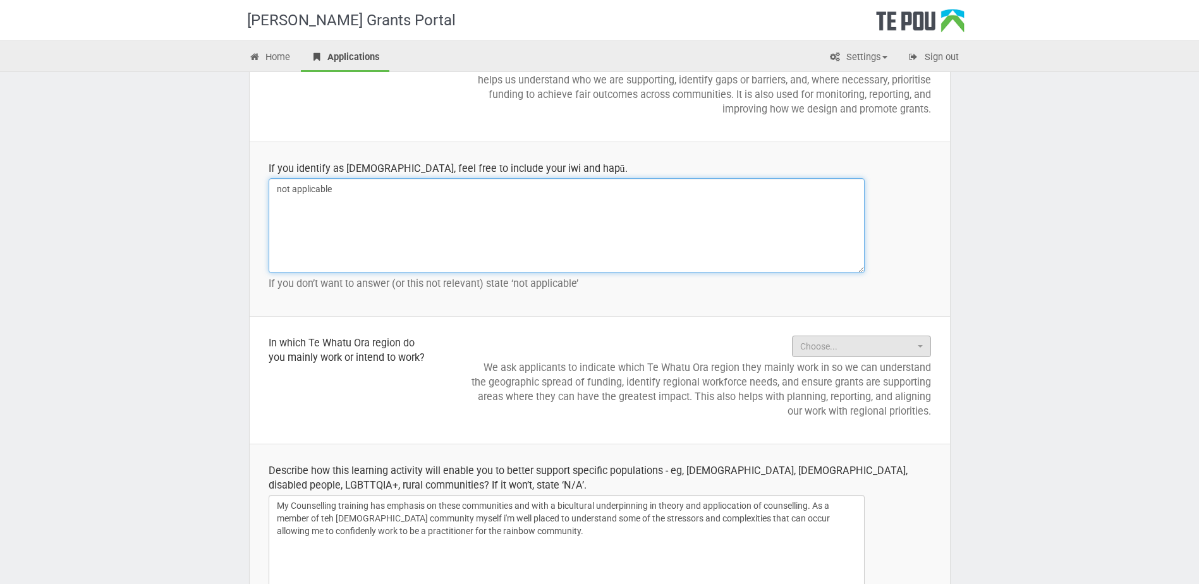
type textarea "not applicable"
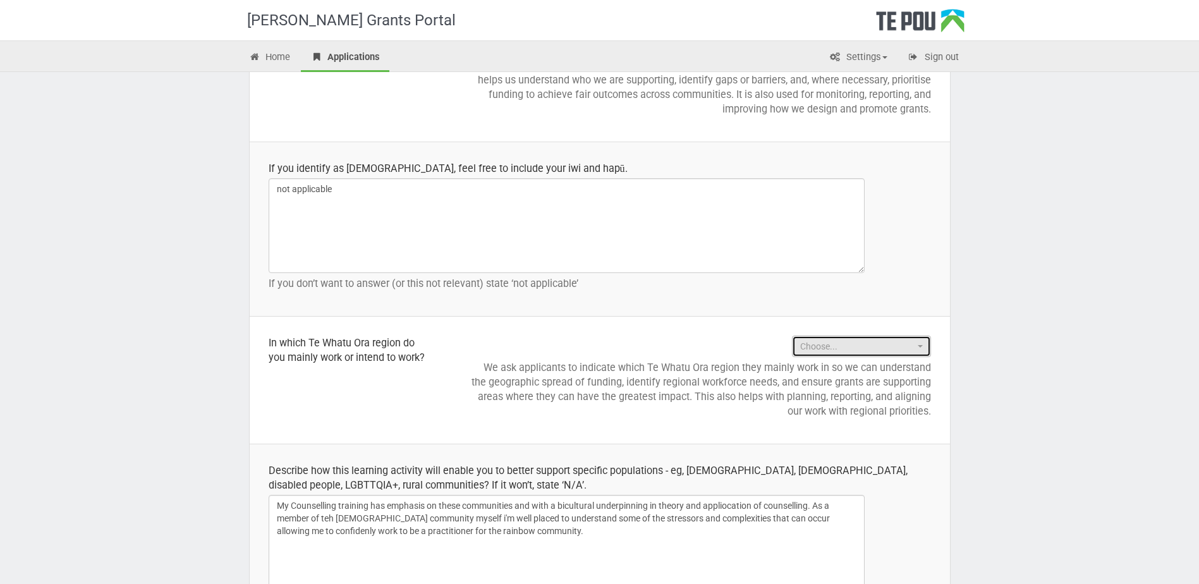
click at [901, 348] on span "Choose..." at bounding box center [857, 346] width 114 height 13
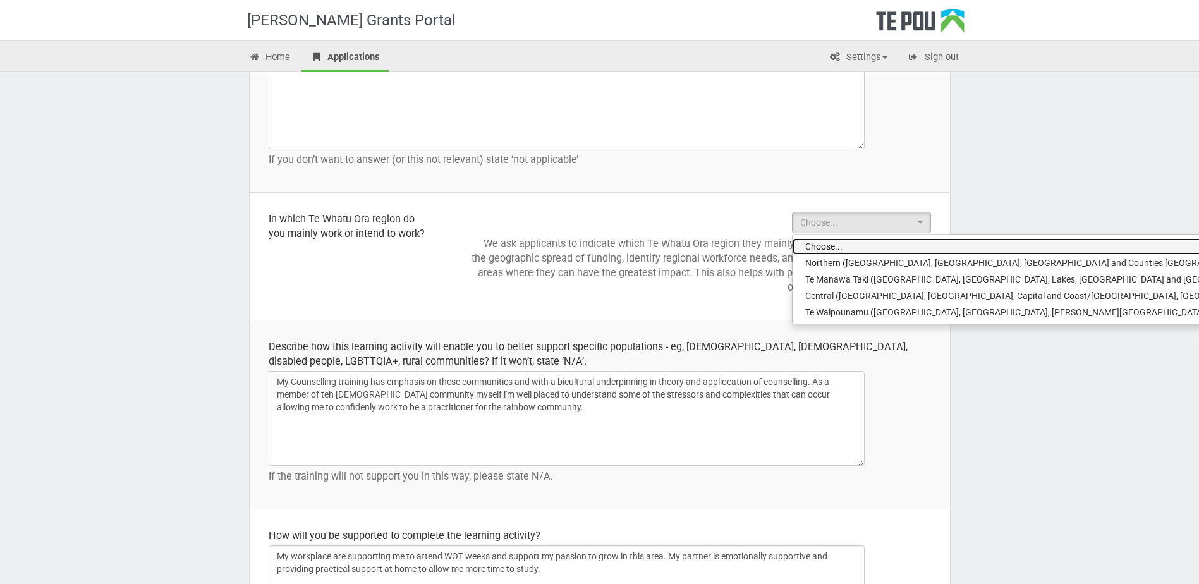
scroll to position [1517, 0]
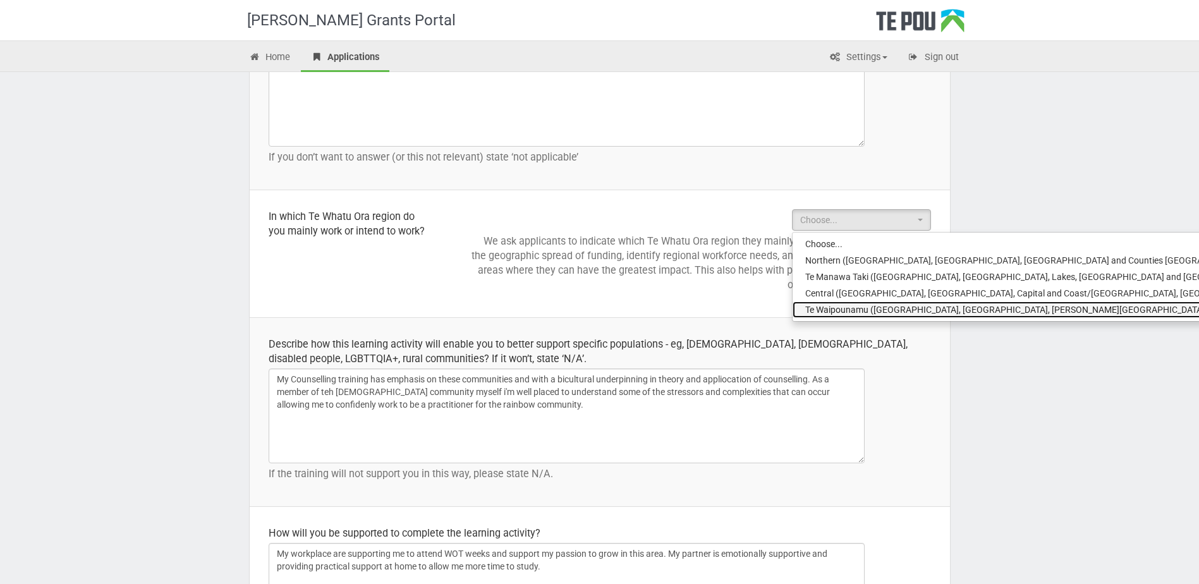
click at [990, 307] on span "Te Waipounamu (Canterbury, West Coast, Nelson - Marlborough, Southern and South…" at bounding box center [1079, 309] width 547 height 13
select select "Te Waipounamu (Canterbury, West Coast, Nelson - Marlborough, Southern and South…"
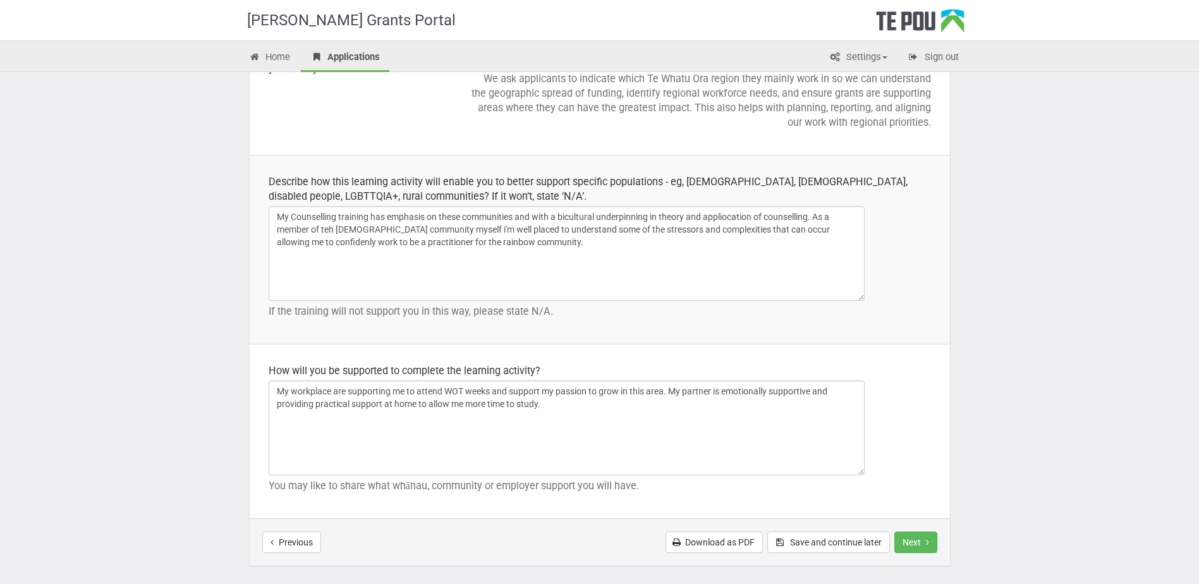
scroll to position [1769, 0]
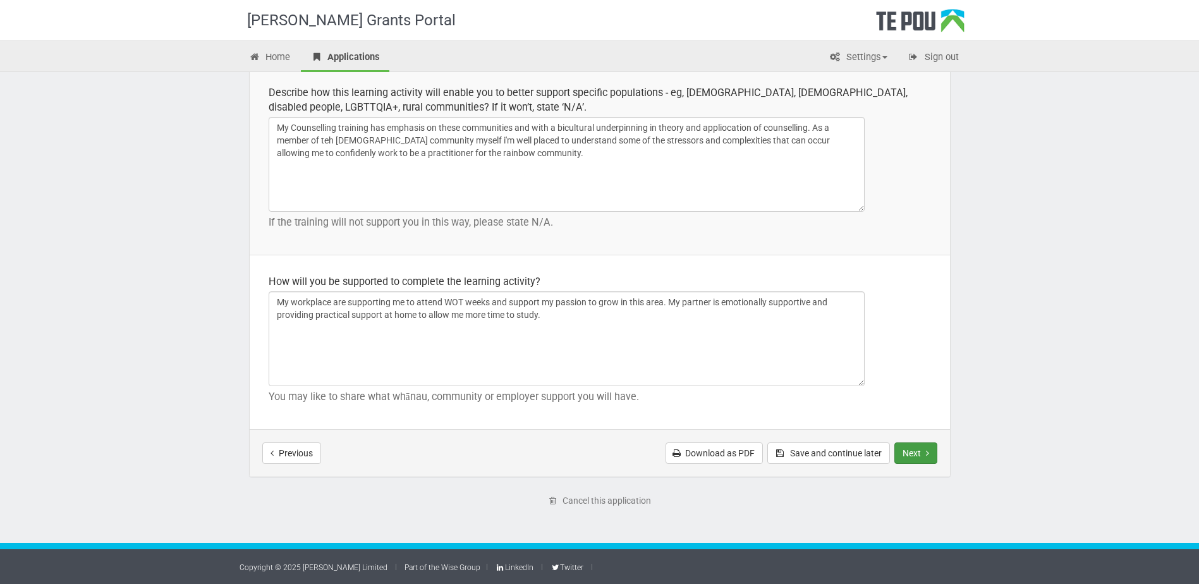
click at [907, 453] on button "Next" at bounding box center [916, 453] width 43 height 21
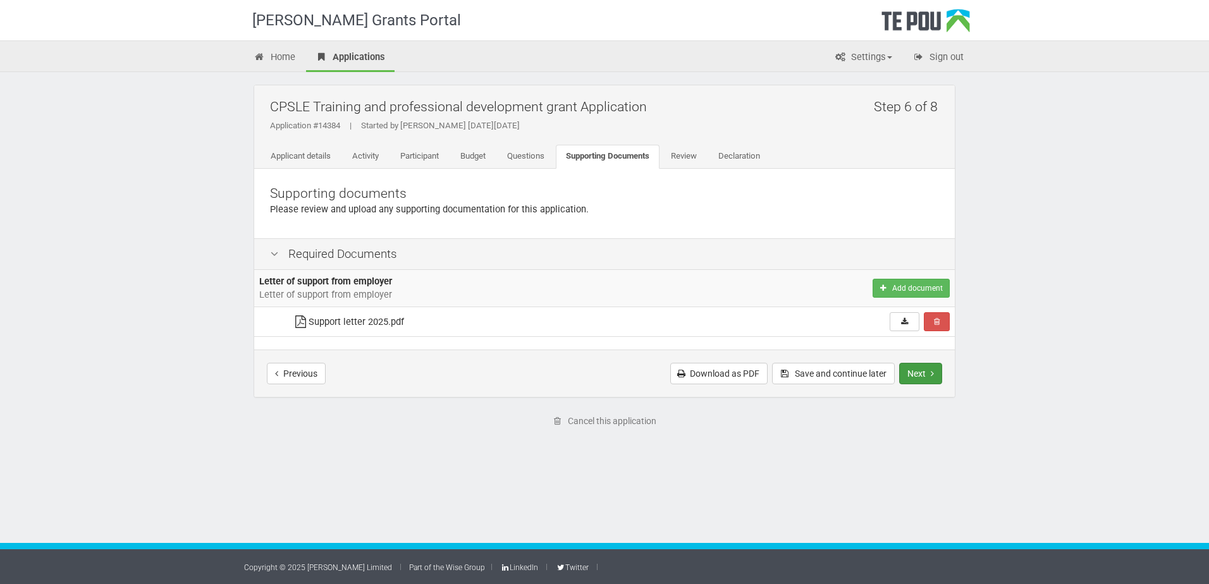
click at [926, 374] on button "Next" at bounding box center [920, 373] width 43 height 21
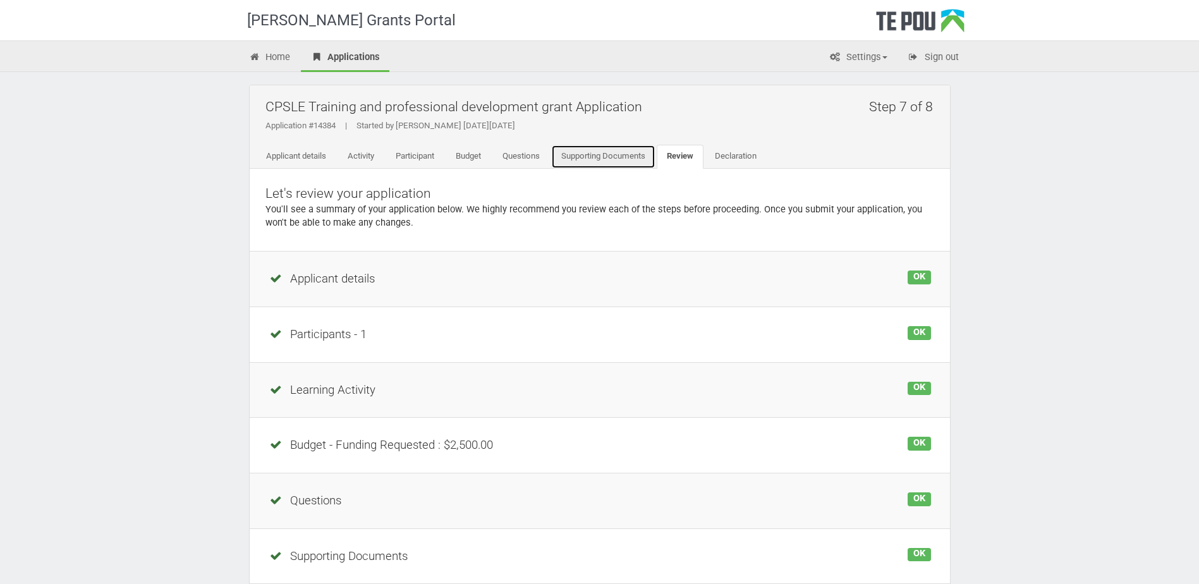
click at [627, 151] on link "Supporting Documents" at bounding box center [603, 157] width 104 height 24
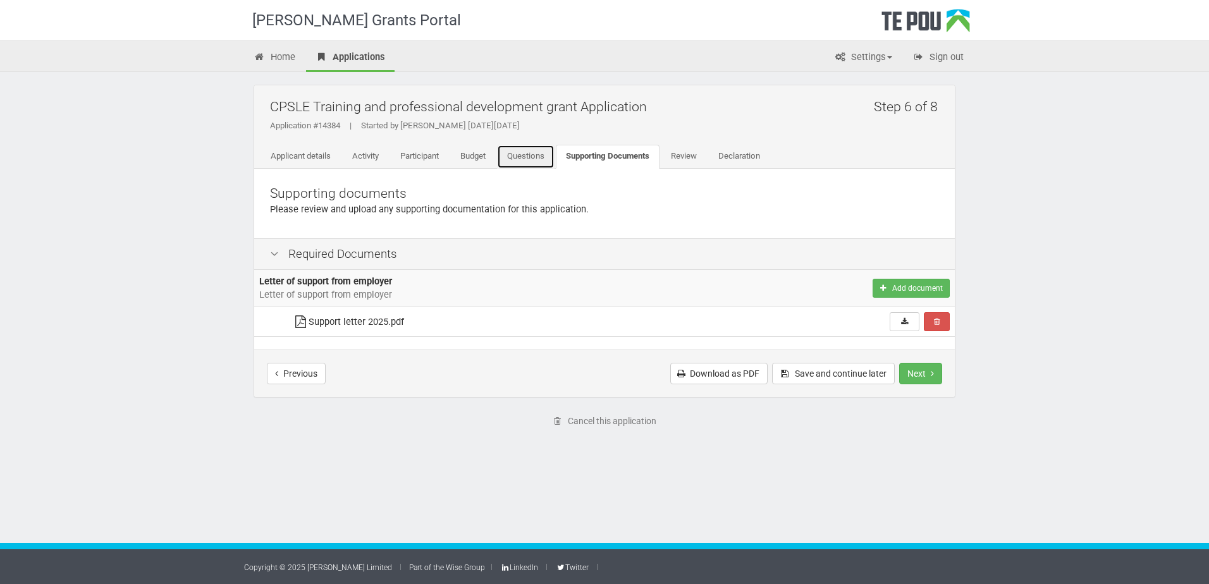
click at [541, 151] on link "Questions" at bounding box center [526, 157] width 58 height 24
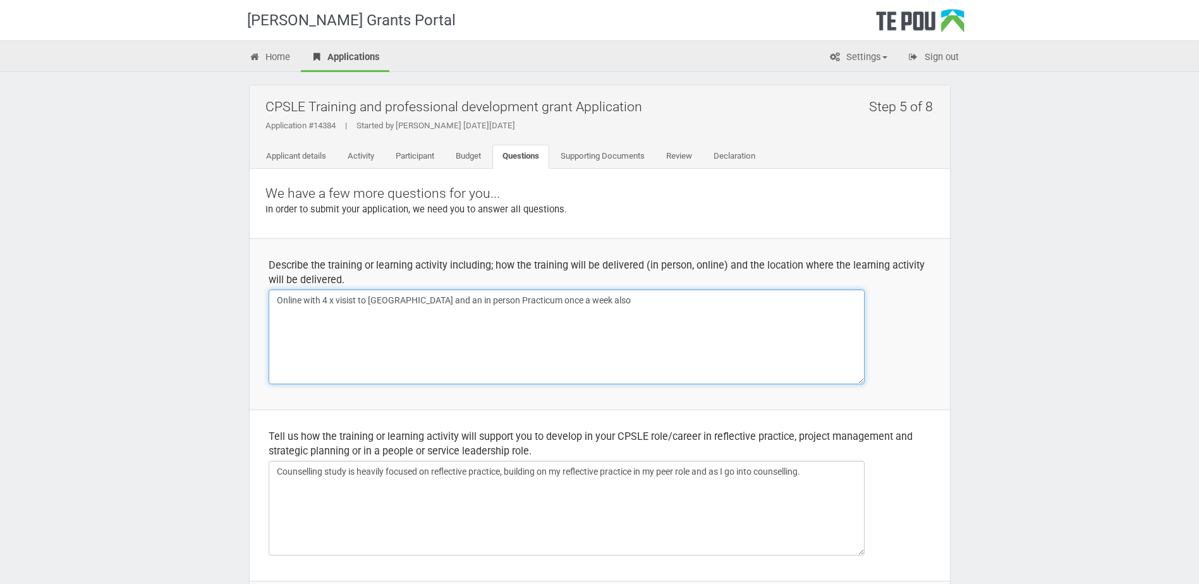
click at [301, 302] on textarea "Online with 4 x visist to Auckland and an in person Practicum once a week also" at bounding box center [567, 337] width 596 height 95
click at [386, 300] on textarea "Online with 4 x visist to Auckland and an in person Practicum once a week also" at bounding box center [567, 337] width 596 height 95
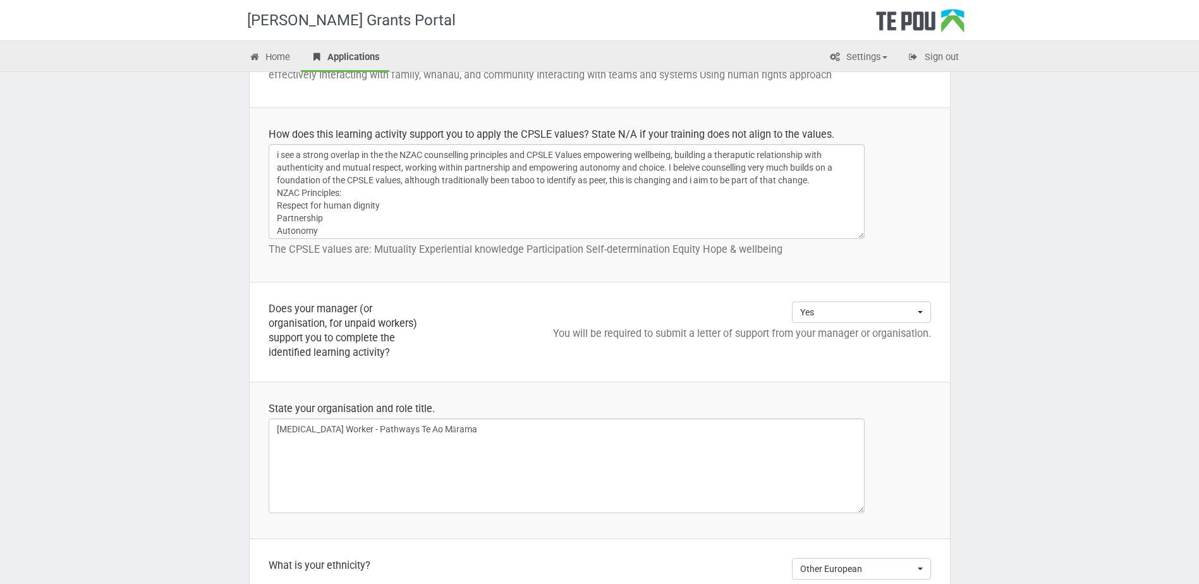
scroll to position [885, 0]
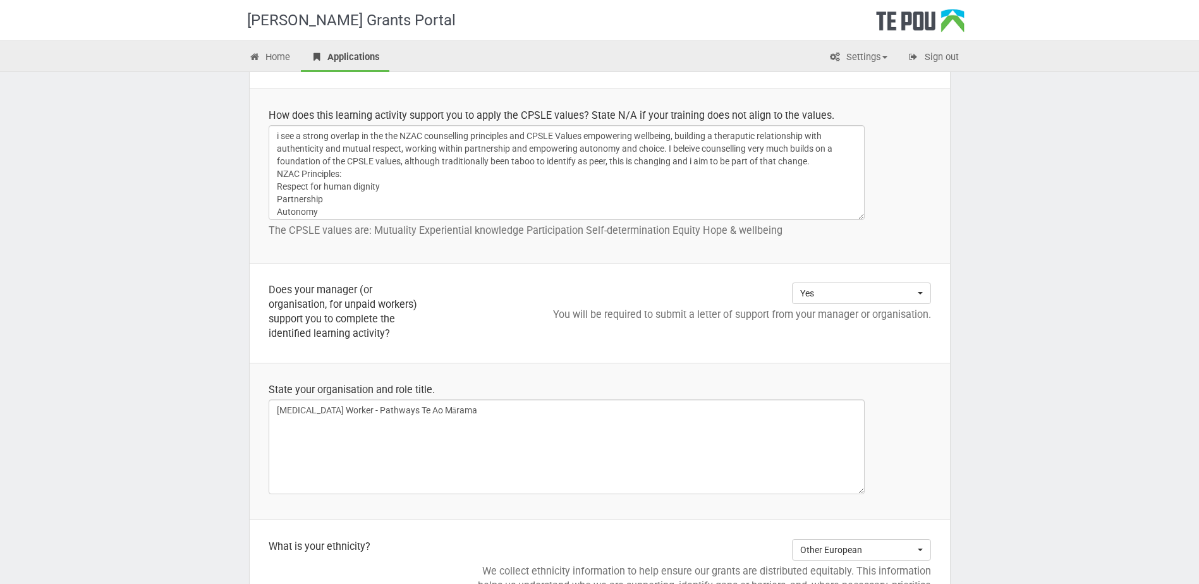
type textarea "Online delivery with 4 x visits to Auckland and an in person Practicum once a w…"
click at [690, 149] on textarea "i see a strong overlap in the the NZAC counselling principles and CPSLE Values …" at bounding box center [567, 172] width 596 height 95
click at [693, 148] on textarea "i see a strong overlap in the the NZAC counselling principles and CPSLE Values …" at bounding box center [567, 172] width 596 height 95
click at [821, 161] on textarea "i see a strong overlap in the the NZAC counselling principles and CPSLE Values …" at bounding box center [567, 172] width 596 height 95
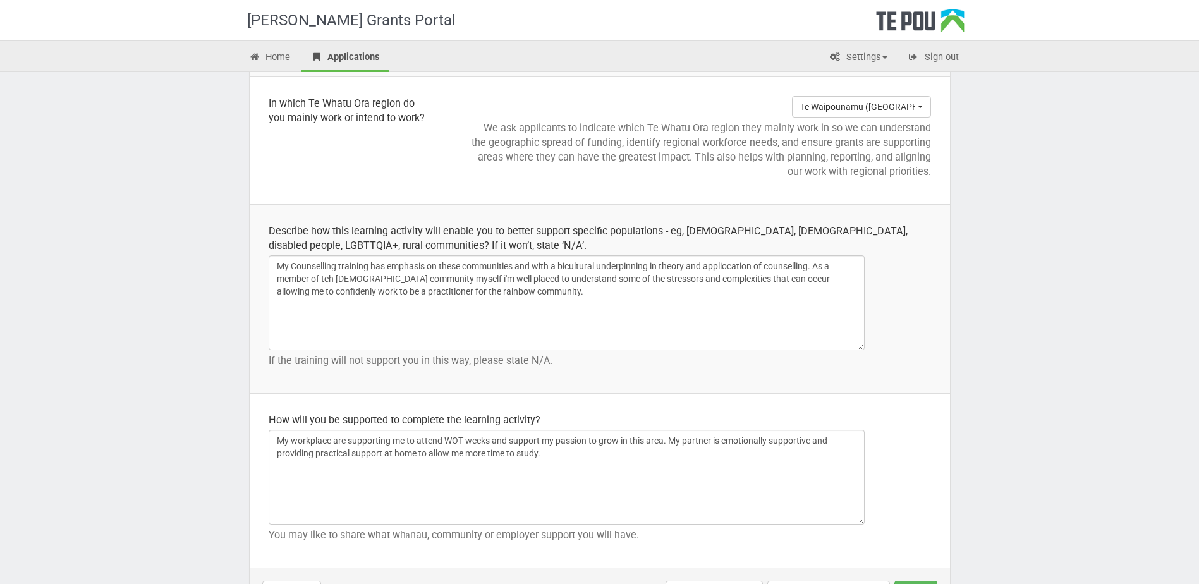
scroll to position [1769, 0]
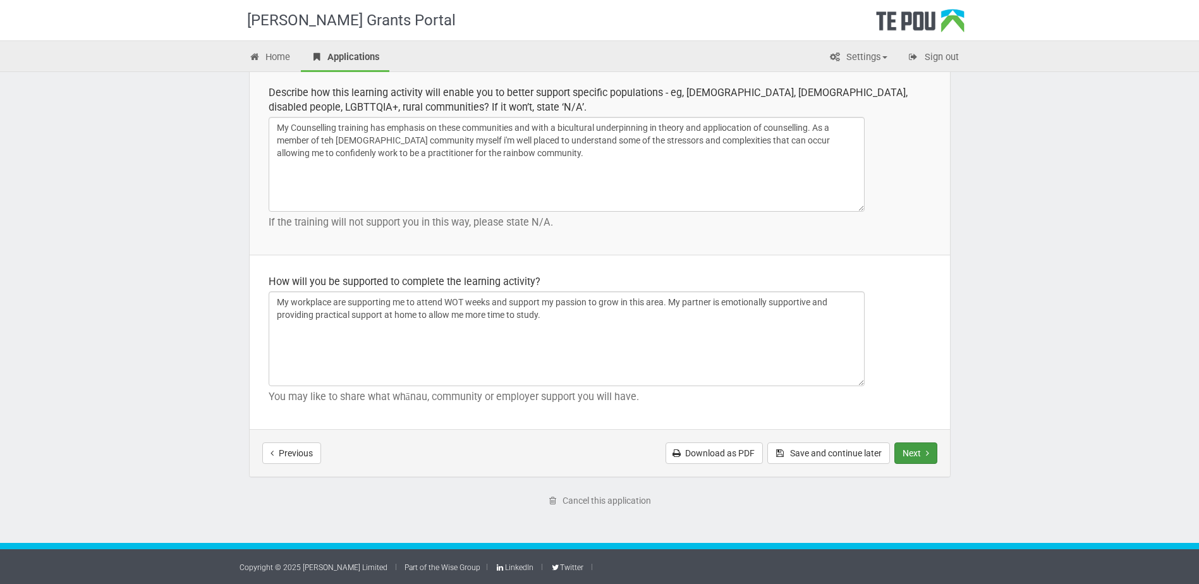
type textarea "i see a strong overlap in the the NZAC counselling principles and CPSLE Values …"
click at [927, 455] on icon "Next step" at bounding box center [927, 453] width 3 height 9
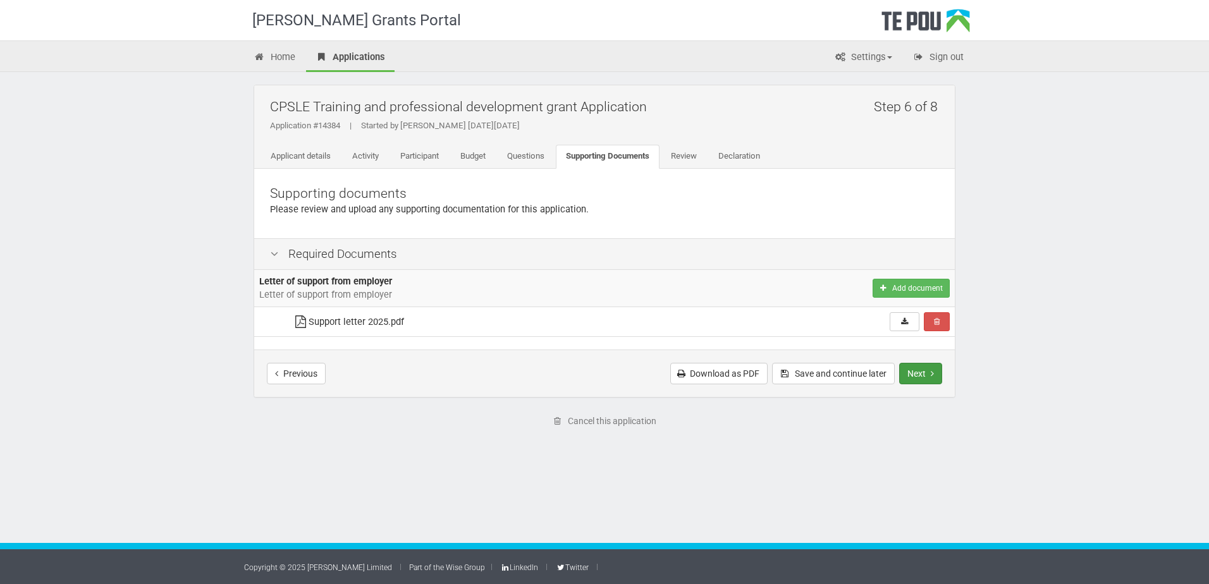
click at [924, 377] on button "Next" at bounding box center [920, 373] width 43 height 21
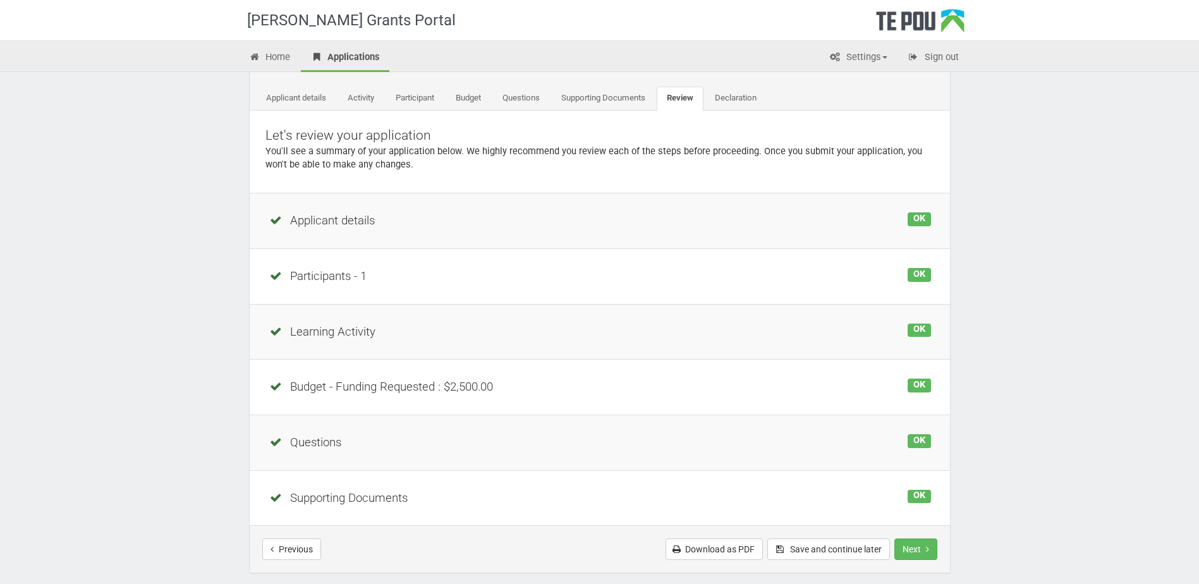
scroll to position [154, 0]
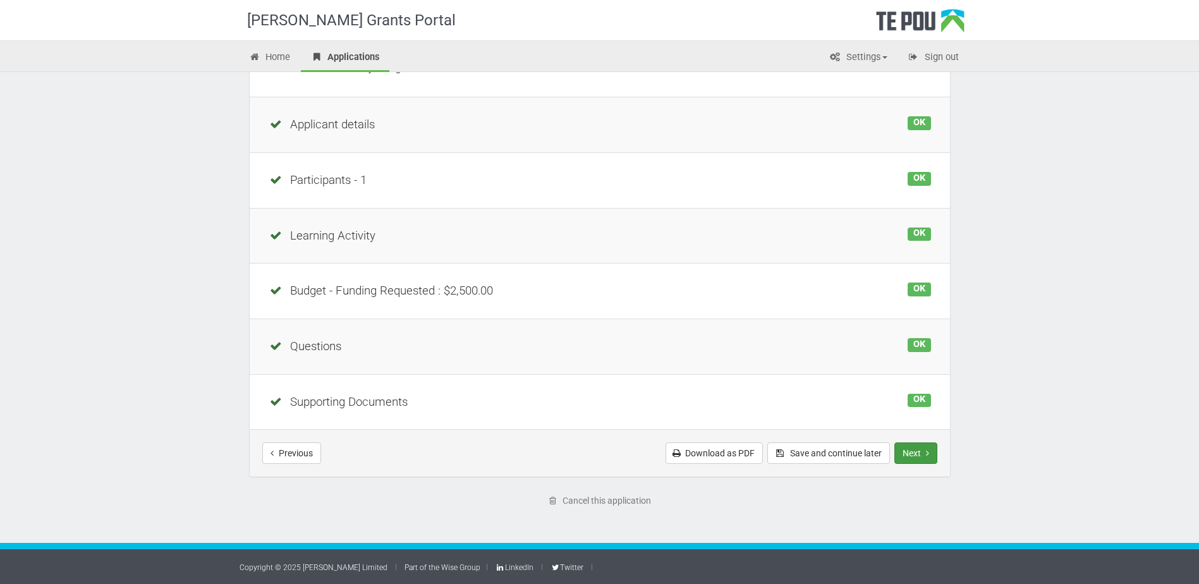
click at [908, 450] on button "Next" at bounding box center [916, 453] width 43 height 21
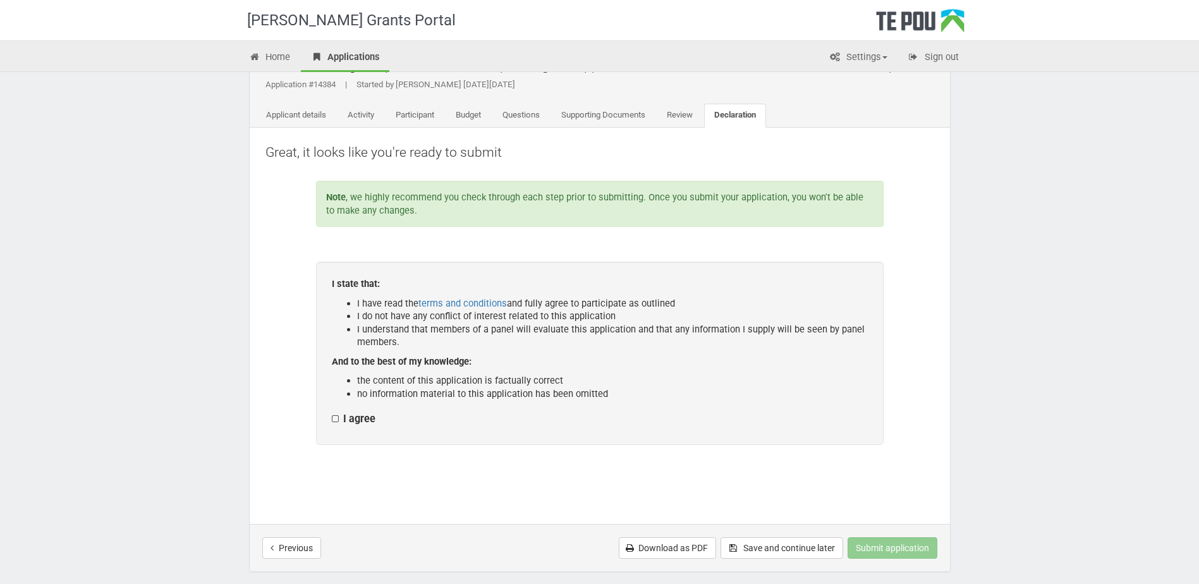
scroll to position [63, 0]
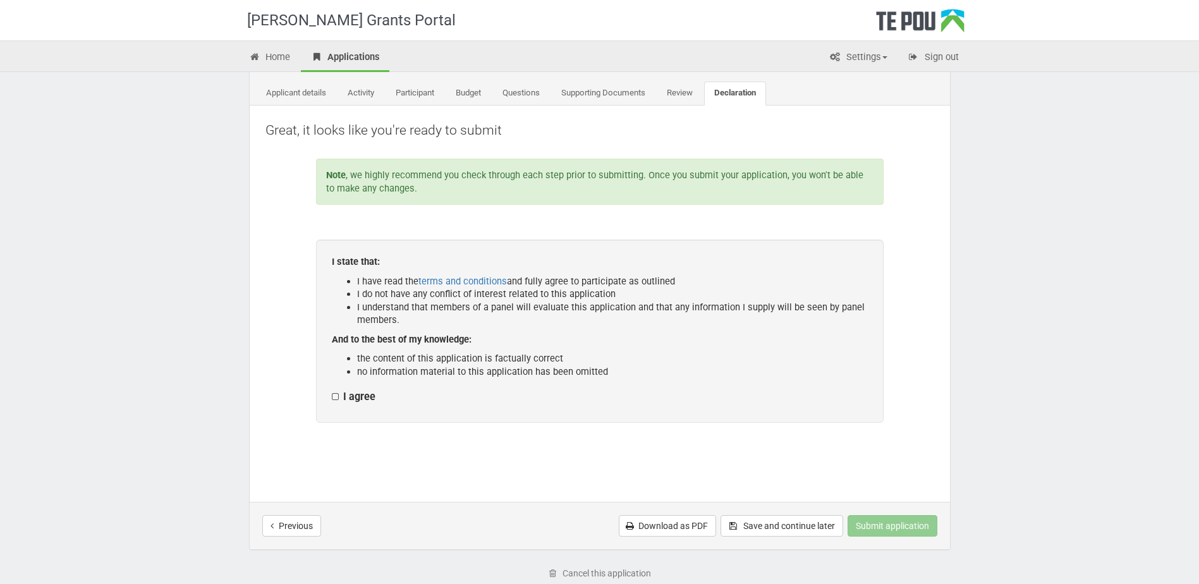
click at [336, 398] on label "I agree" at bounding box center [354, 397] width 44 height 13
click at [332, 391] on input "I agree" at bounding box center [331, 390] width 1 height 1
checkbox input "true"
click at [471, 92] on link "Budget" at bounding box center [469, 94] width 46 height 24
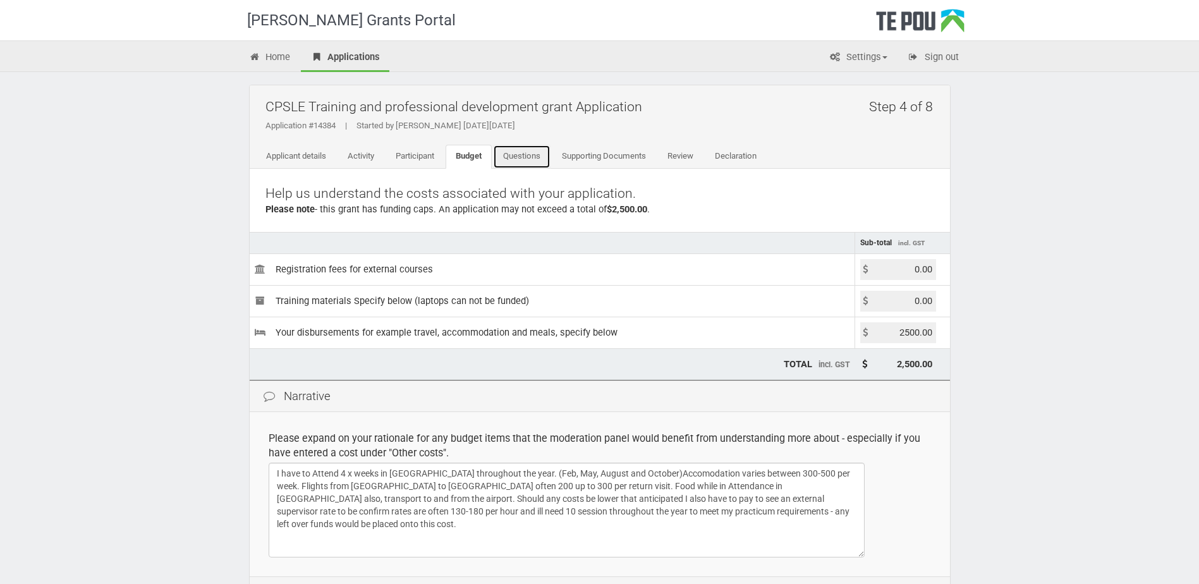
click at [533, 156] on link "Questions" at bounding box center [522, 157] width 58 height 24
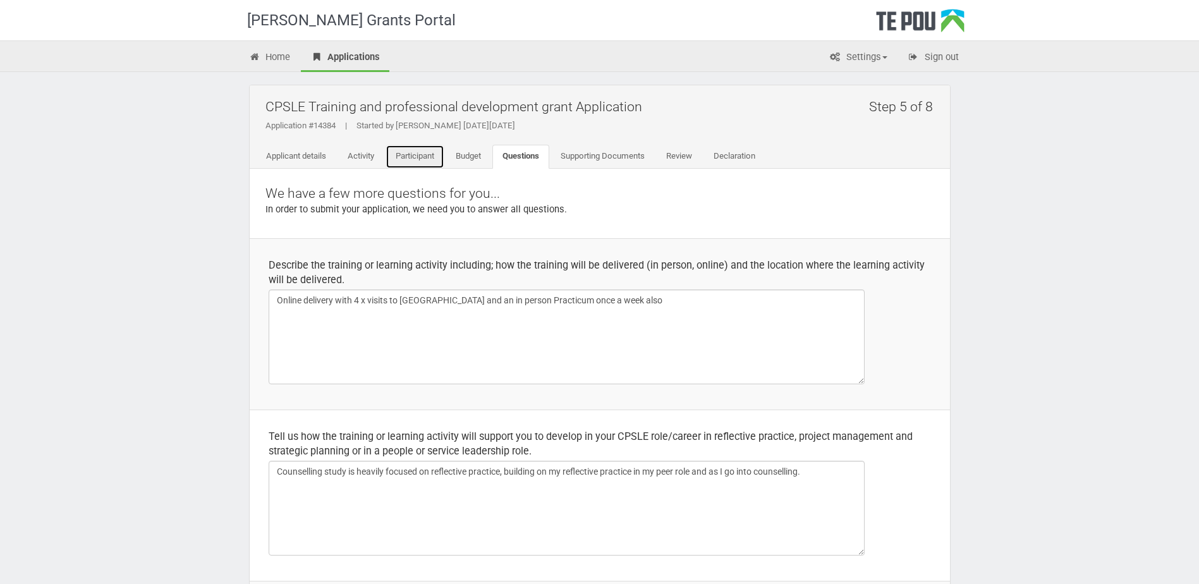
click at [433, 152] on link "Participant" at bounding box center [415, 157] width 59 height 24
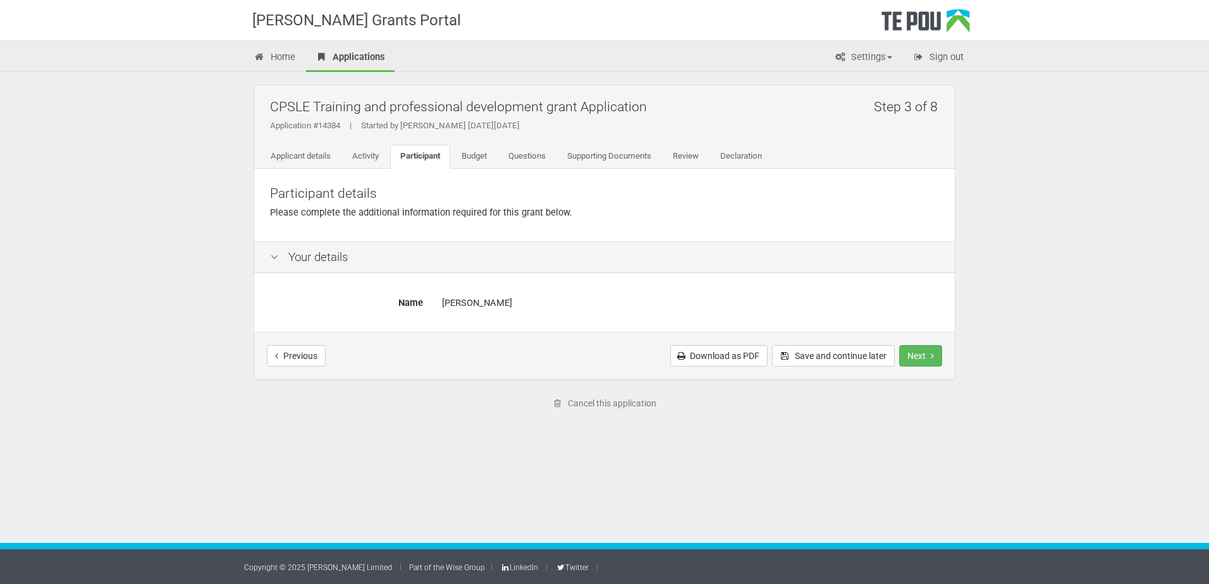
click at [452, 302] on div "[PERSON_NAME]" at bounding box center [690, 303] width 497 height 22
click at [269, 255] on icon at bounding box center [274, 258] width 15 height 12
click at [372, 152] on link "Activity" at bounding box center [365, 157] width 47 height 24
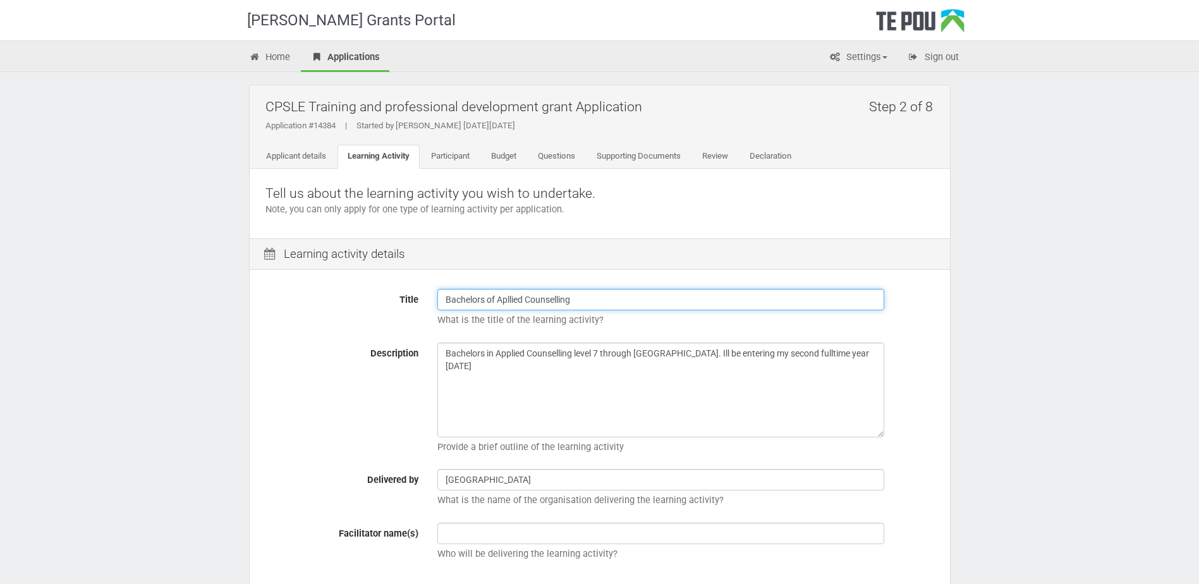
click at [512, 302] on input "Bachelors of Apllied Counselling" at bounding box center [661, 299] width 447 height 21
click at [509, 303] on input "Bachelors of Apllied Counselling" at bounding box center [661, 299] width 447 height 21
click at [611, 302] on input "Bachelors of Appllied Counselling" at bounding box center [661, 299] width 447 height 21
click at [517, 300] on input "Bachelors of Appllied Counselling" at bounding box center [661, 299] width 447 height 21
type input "Bachelors of Applied Counselling"
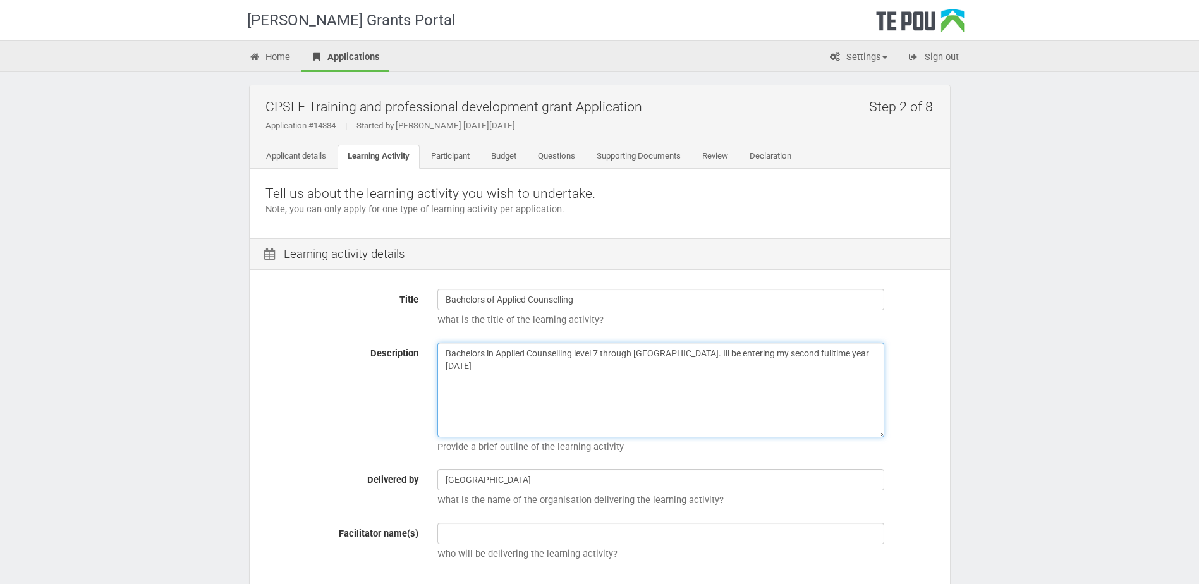
click at [710, 416] on textarea "Bachelors in Applied Counselling level 7 through MIT. Ill be entering my second…" at bounding box center [661, 390] width 447 height 95
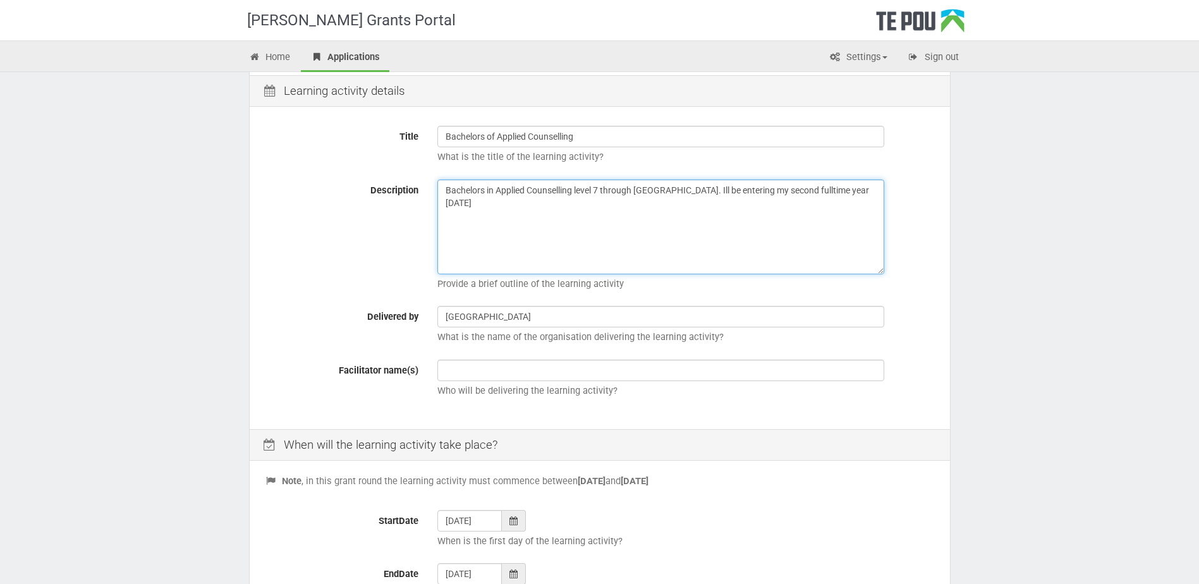
scroll to position [367, 0]
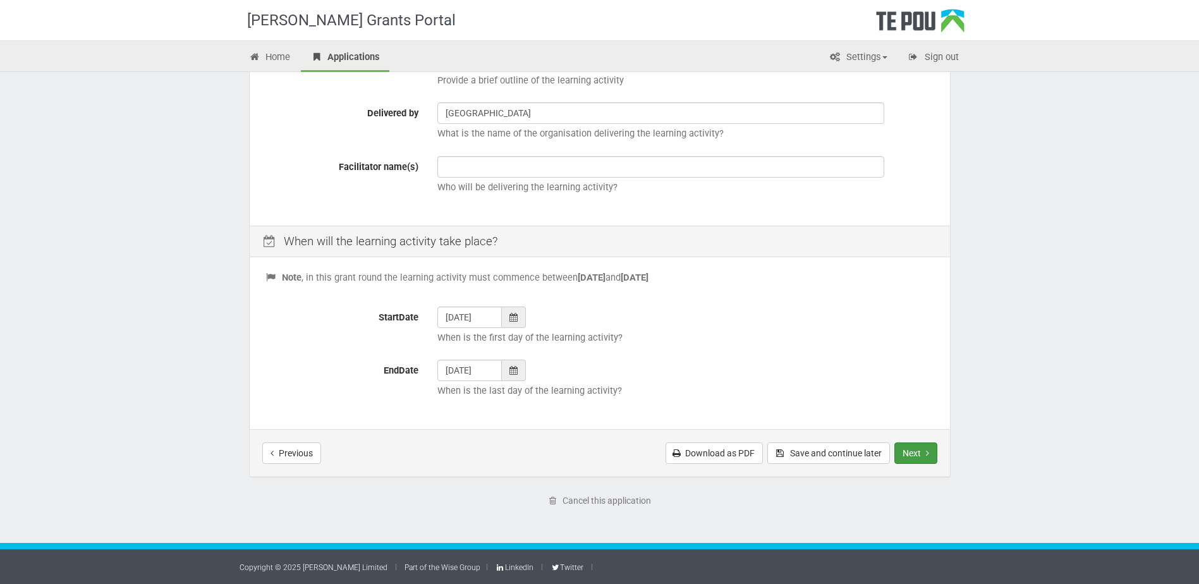
click at [916, 454] on button "Next" at bounding box center [916, 453] width 43 height 21
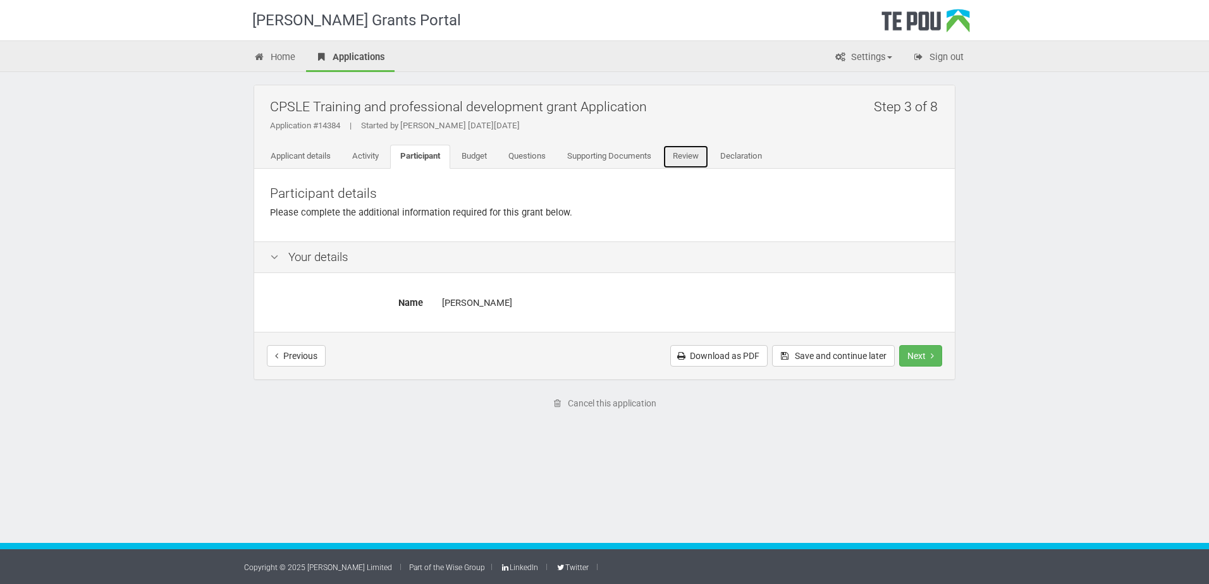
click at [678, 155] on link "Review" at bounding box center [686, 157] width 46 height 24
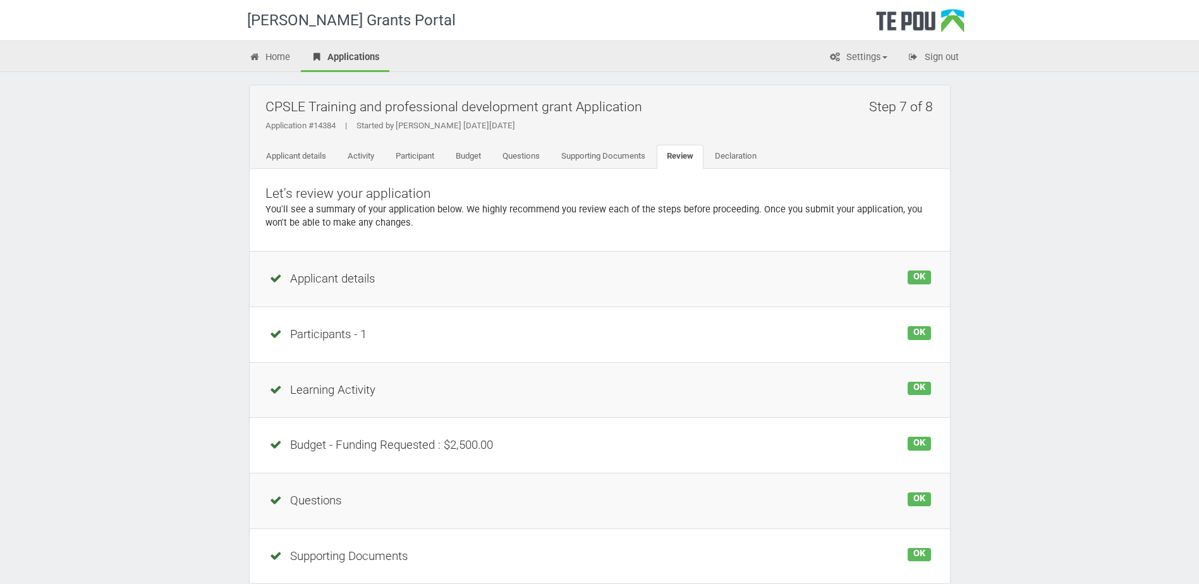
click at [317, 342] on div "Participants - 1" at bounding box center [600, 334] width 663 height 17
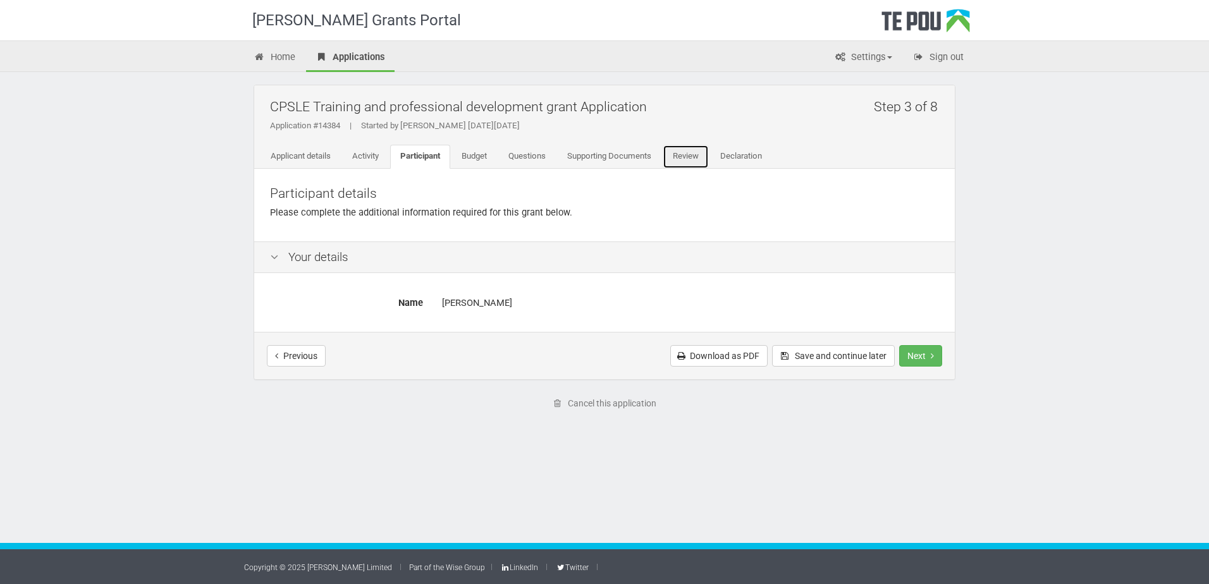
click at [701, 158] on link "Review" at bounding box center [686, 157] width 46 height 24
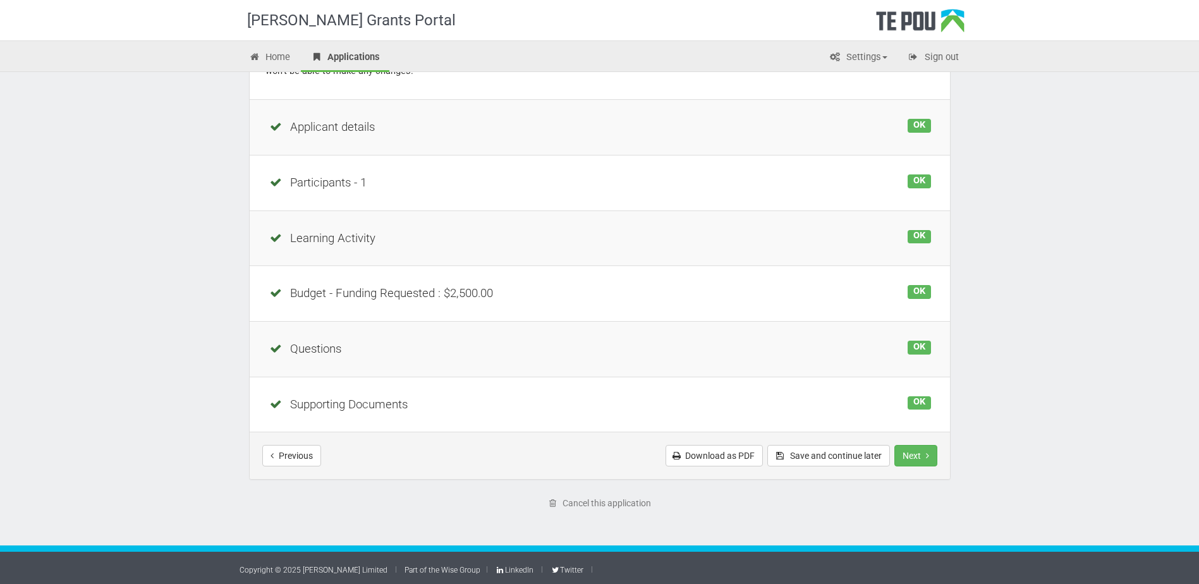
scroll to position [154, 0]
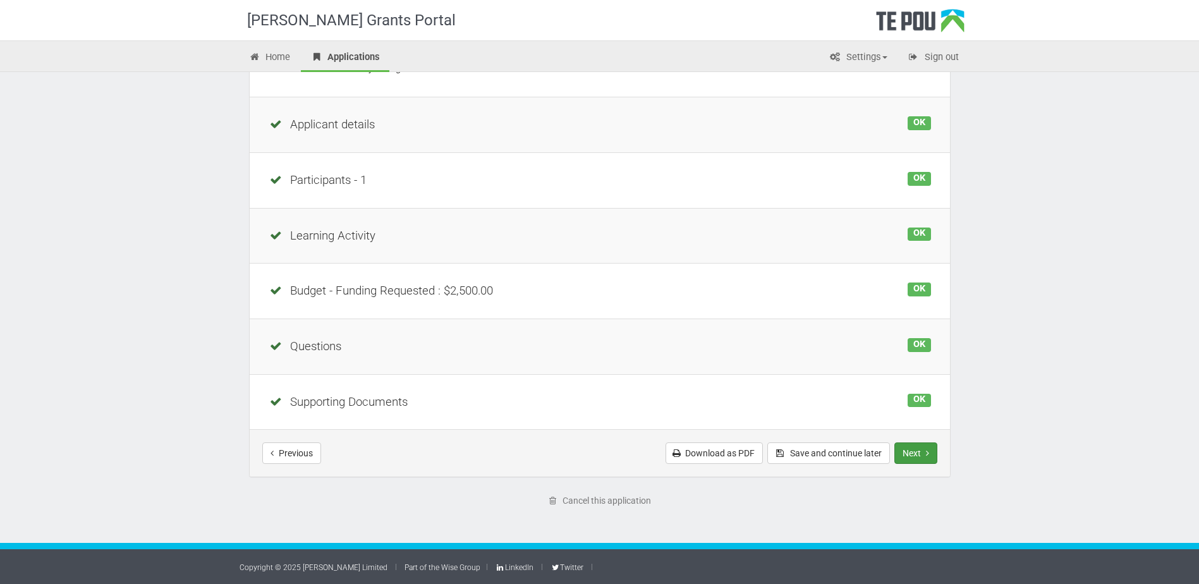
click at [916, 450] on button "Next" at bounding box center [916, 453] width 43 height 21
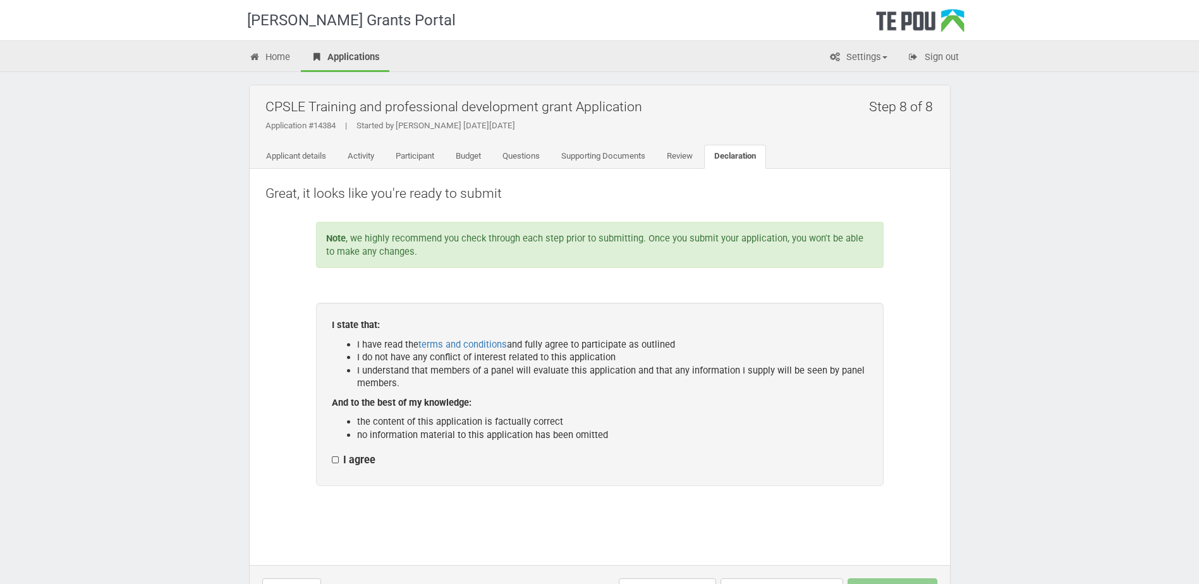
click at [332, 456] on label "I agree" at bounding box center [354, 460] width 44 height 13
click at [331, 454] on input "I agree" at bounding box center [331, 453] width 1 height 1
checkbox input "true"
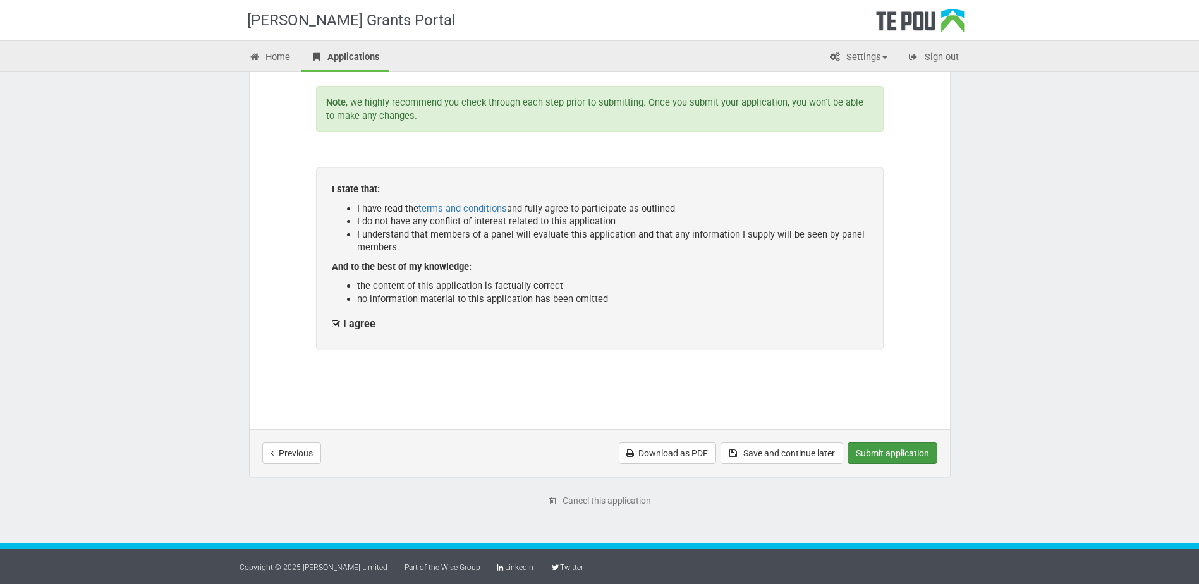
click at [900, 453] on button "Submit application" at bounding box center [893, 453] width 90 height 21
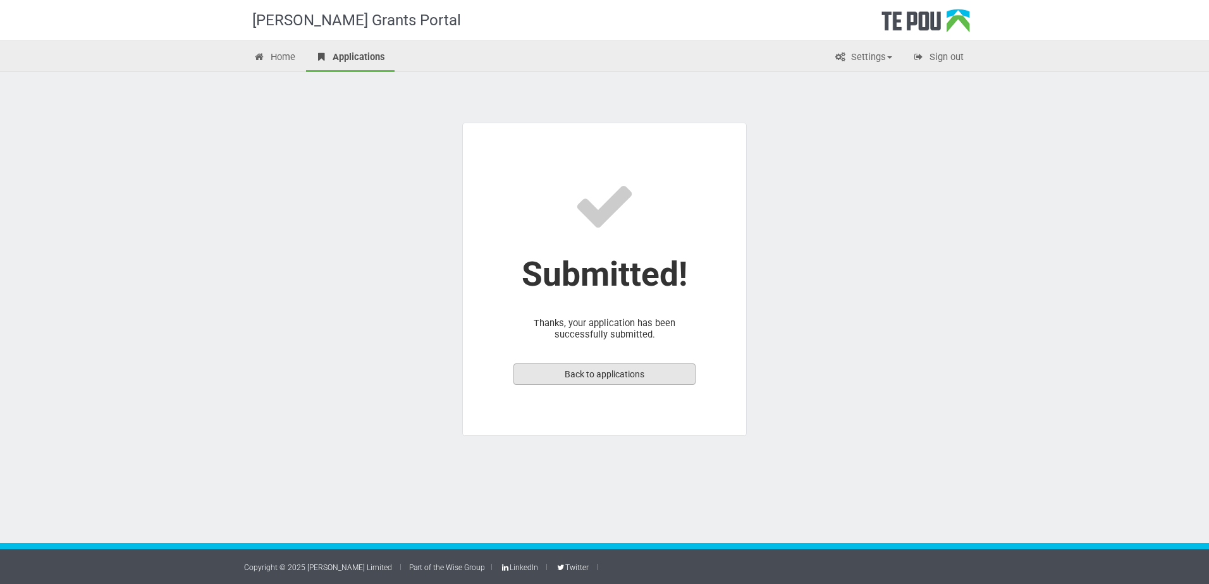
click at [601, 369] on link "Back to applications" at bounding box center [604, 374] width 182 height 21
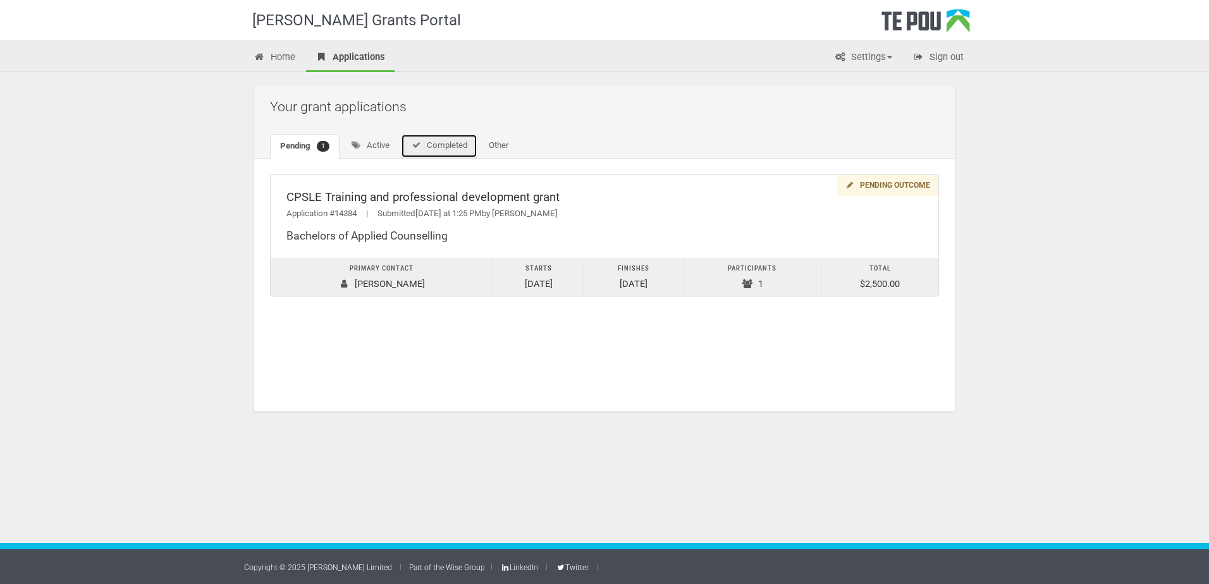
click at [433, 154] on link "Completed" at bounding box center [439, 146] width 77 height 24
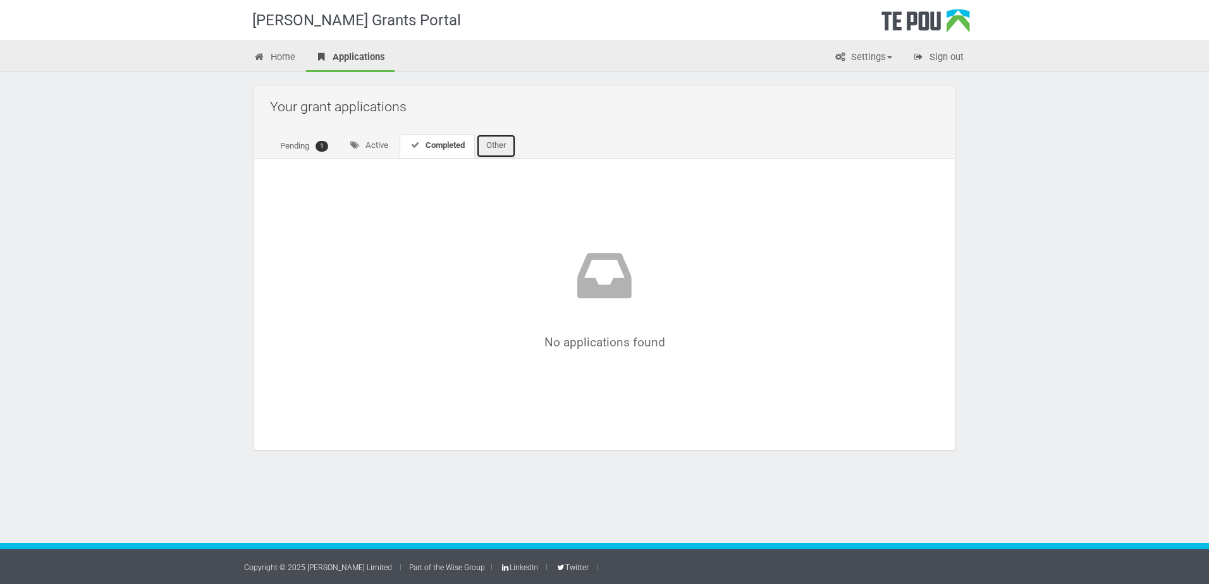
click at [489, 149] on link "Other" at bounding box center [496, 146] width 40 height 24
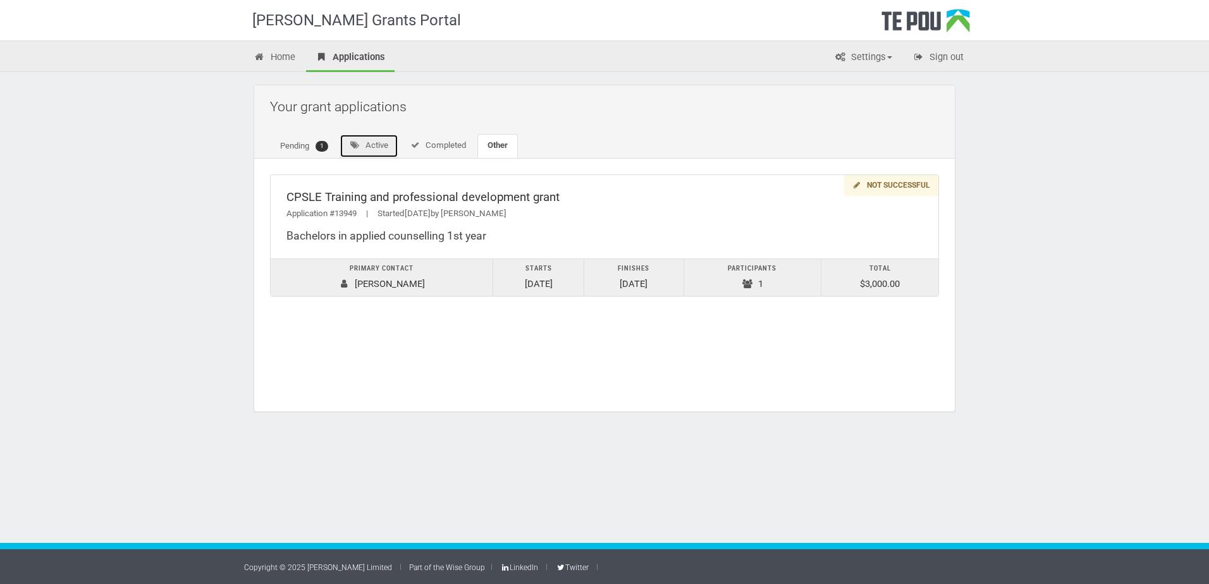
click at [385, 147] on link "Active" at bounding box center [369, 146] width 59 height 24
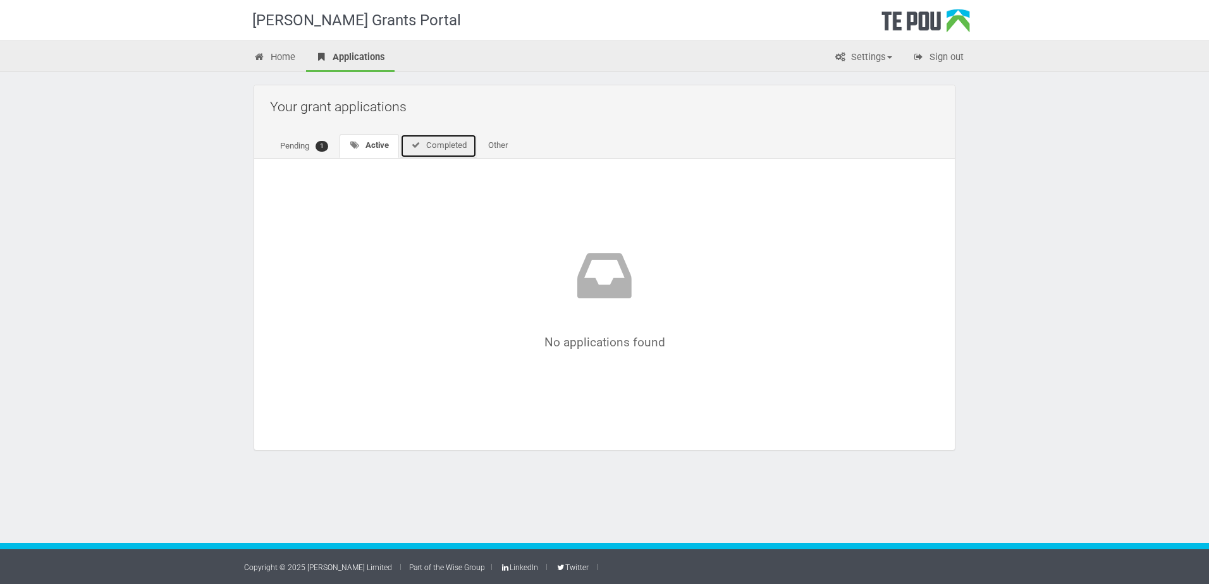
click at [417, 144] on icon at bounding box center [415, 145] width 11 height 8
click at [307, 138] on link "Pending 1" at bounding box center [304, 146] width 68 height 25
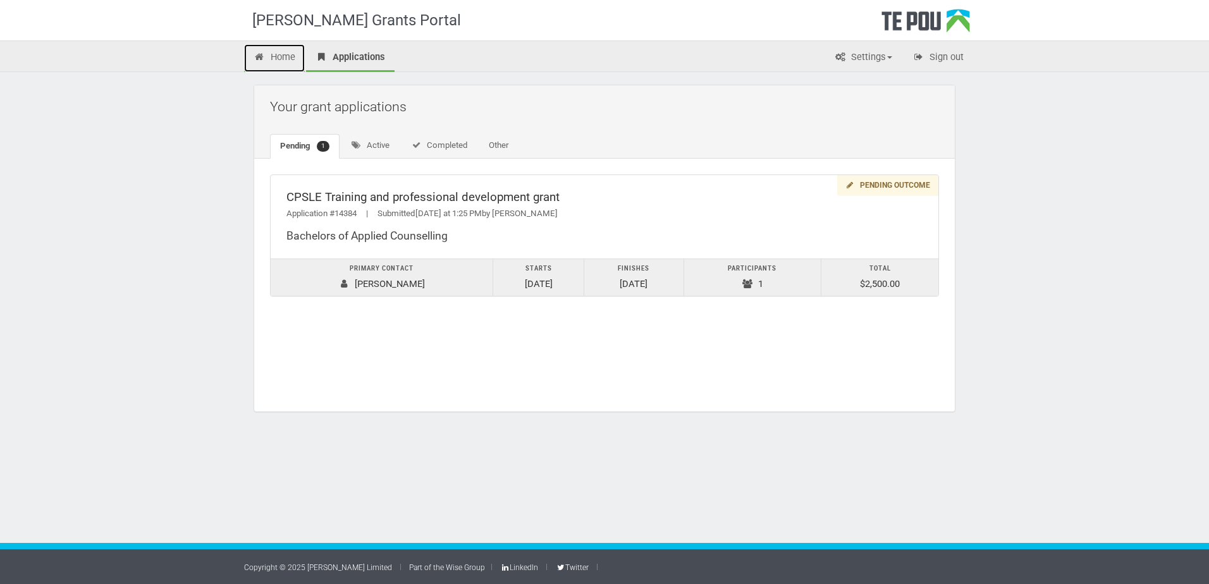
click at [274, 58] on link "Home" at bounding box center [274, 58] width 61 height 28
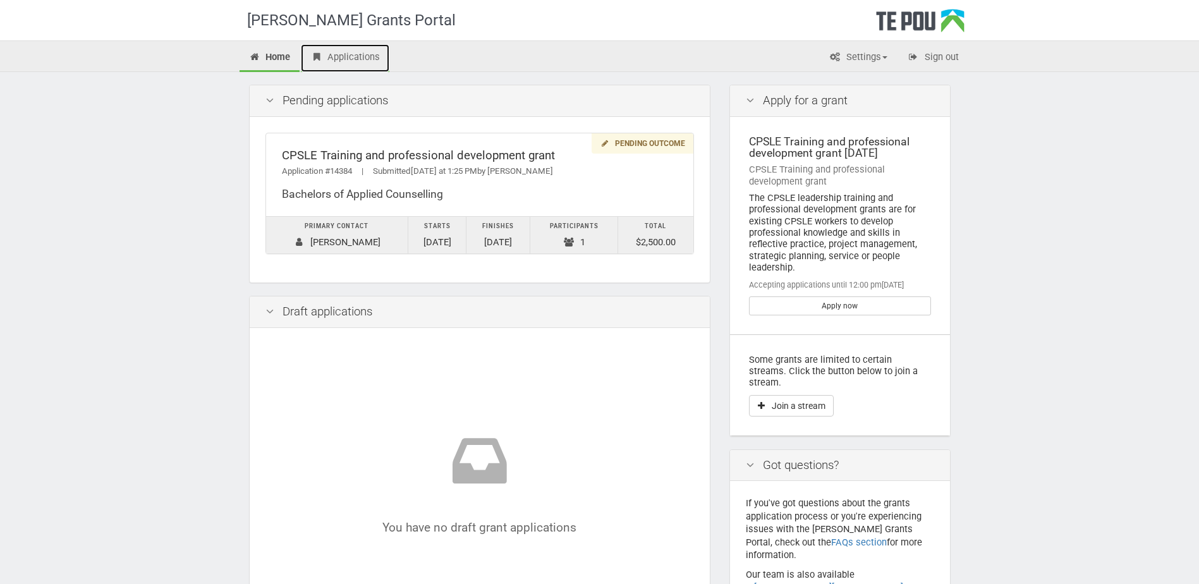
click at [369, 66] on link "Applications" at bounding box center [345, 58] width 89 height 28
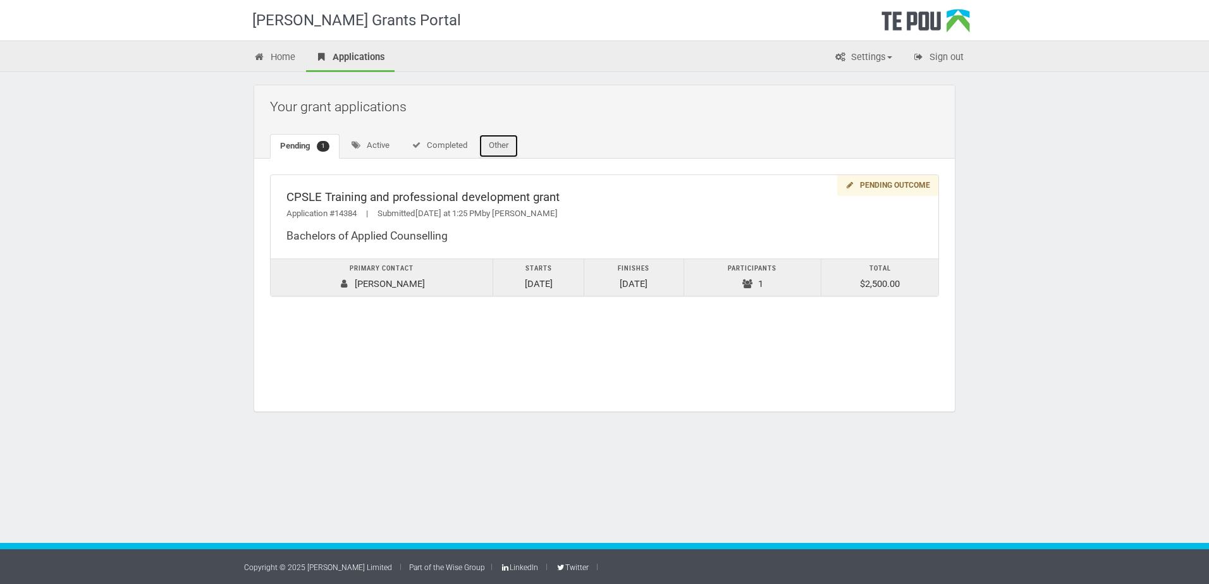
click at [510, 154] on link "Other" at bounding box center [499, 146] width 40 height 24
click at [470, 150] on link "Completed" at bounding box center [438, 146] width 77 height 24
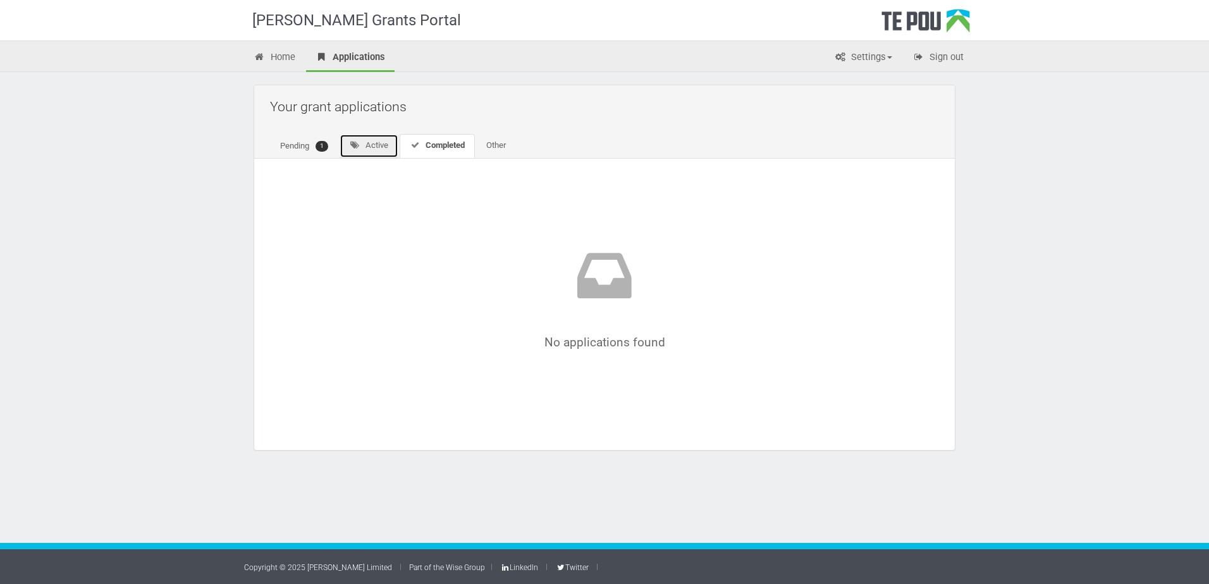
click at [359, 139] on link "Active" at bounding box center [369, 146] width 59 height 24
click at [321, 142] on span "1" at bounding box center [321, 146] width 13 height 11
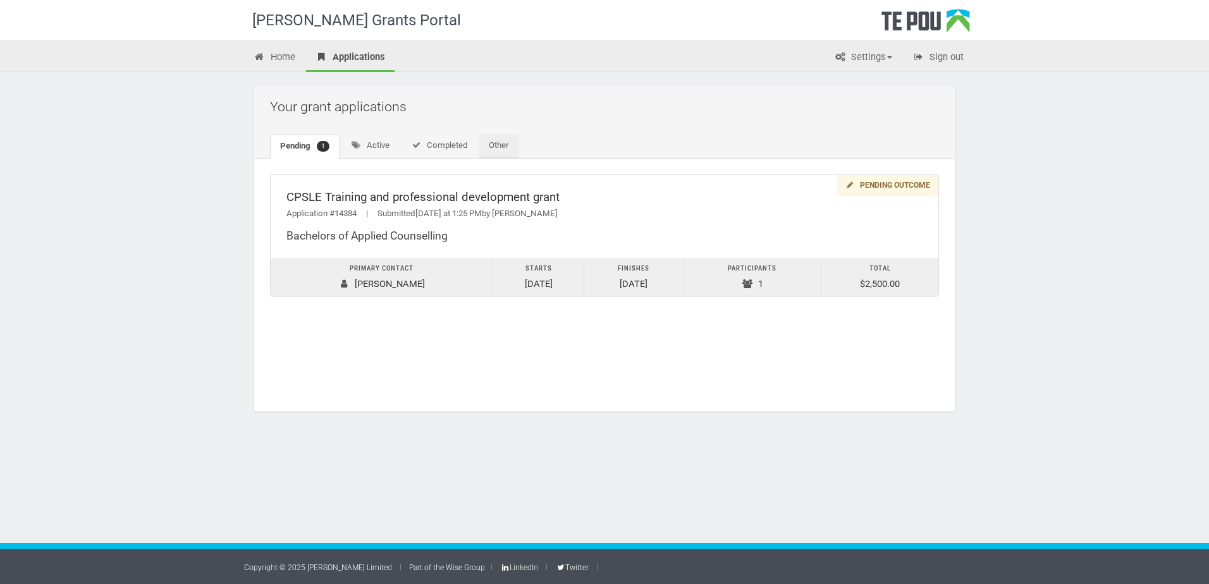
drag, startPoint x: 529, startPoint y: 152, endPoint x: 499, endPoint y: 147, distance: 30.7
click at [518, 152] on ul "Pending 1 Active Completed Other" at bounding box center [607, 146] width 675 height 24
click at [499, 147] on link "Other" at bounding box center [499, 146] width 40 height 24
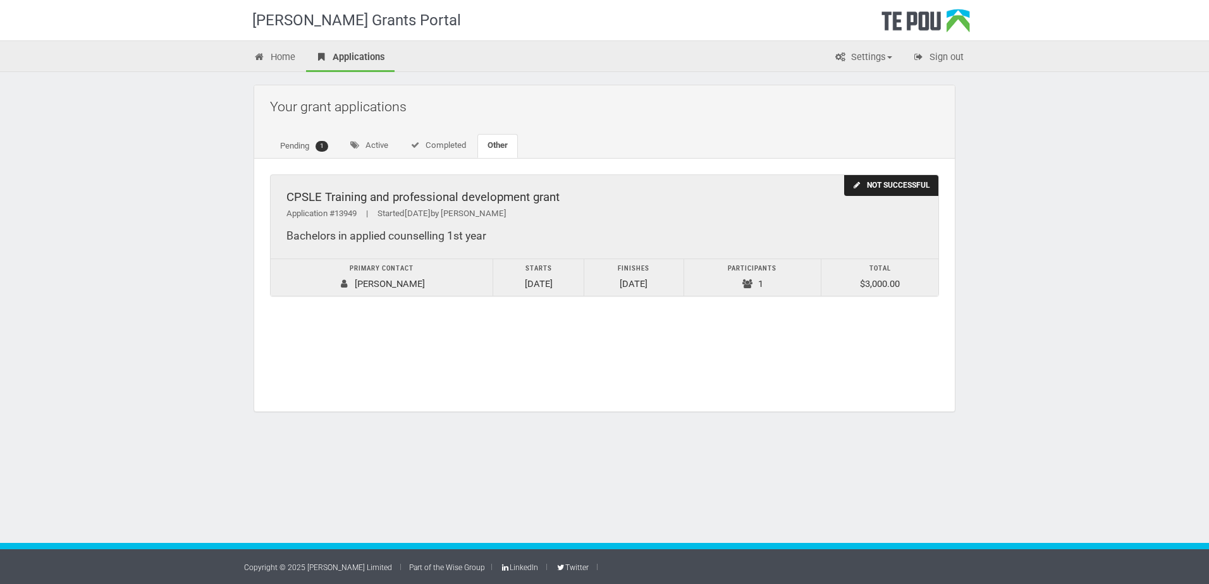
click at [731, 236] on div "Bachelors in applied counselling 1st year" at bounding box center [604, 236] width 636 height 13
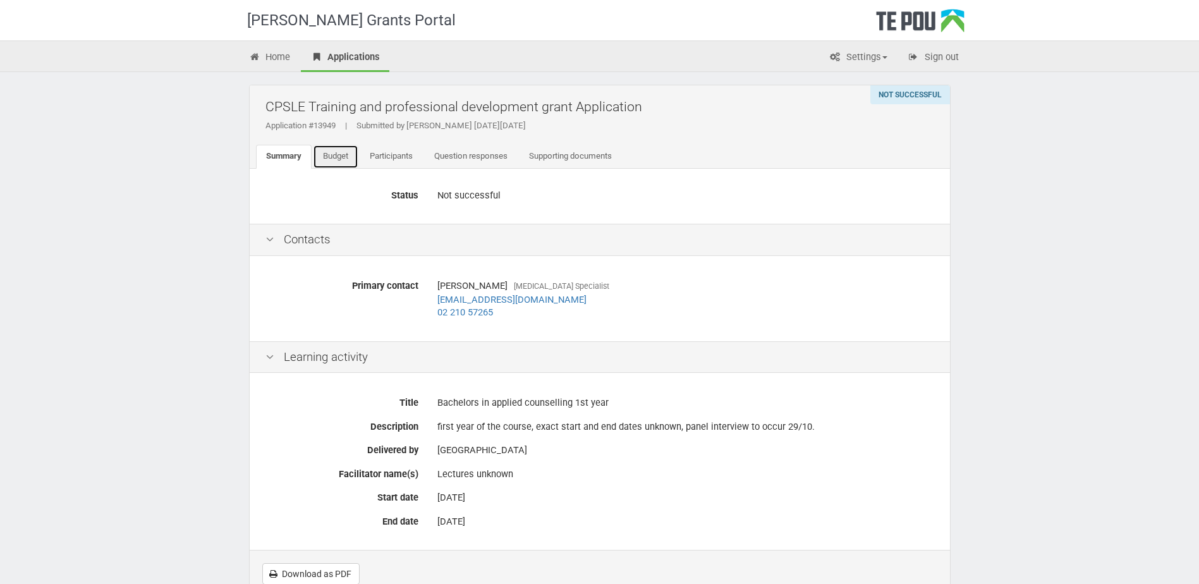
click at [319, 156] on link "Budget" at bounding box center [336, 157] width 46 height 24
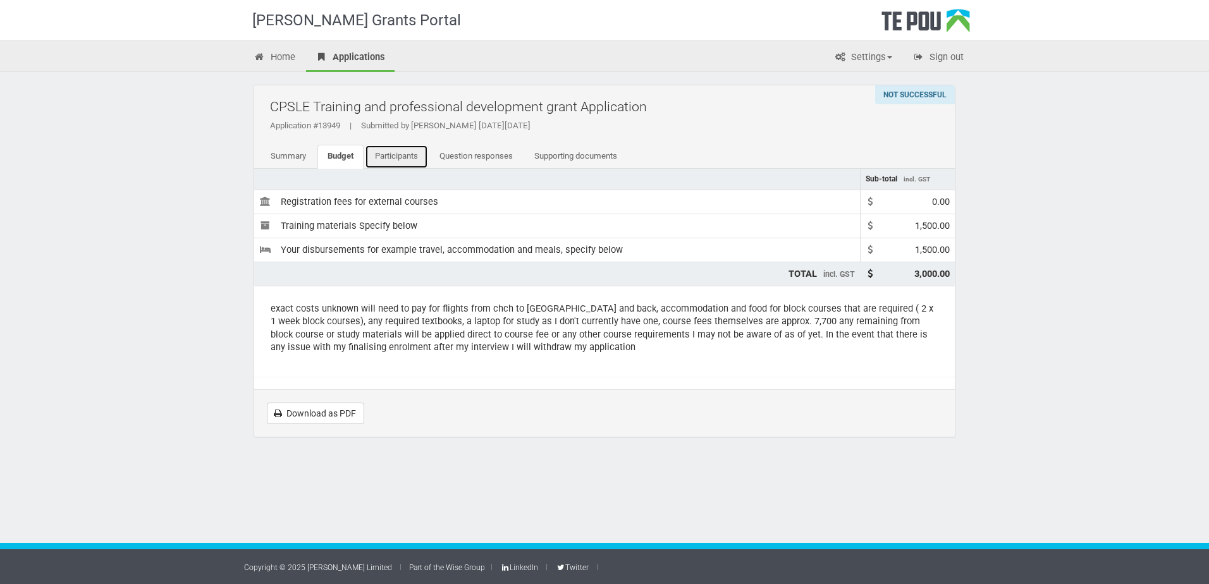
click at [410, 155] on link "Participants" at bounding box center [396, 157] width 63 height 24
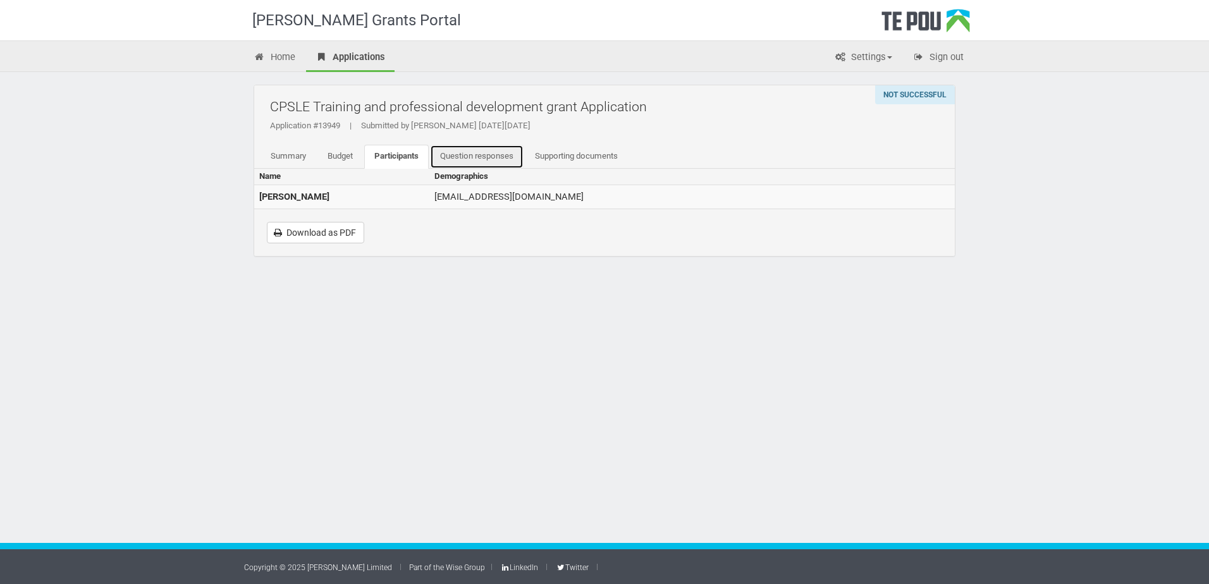
click at [486, 163] on link "Question responses" at bounding box center [477, 157] width 94 height 24
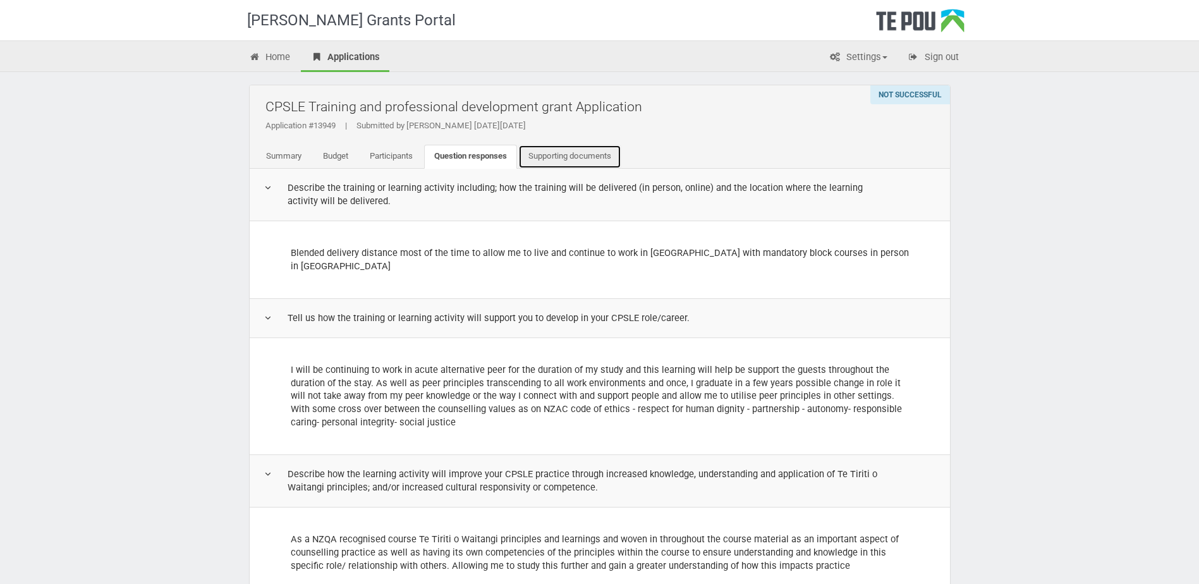
click at [559, 153] on link "Supporting documents" at bounding box center [569, 157] width 103 height 24
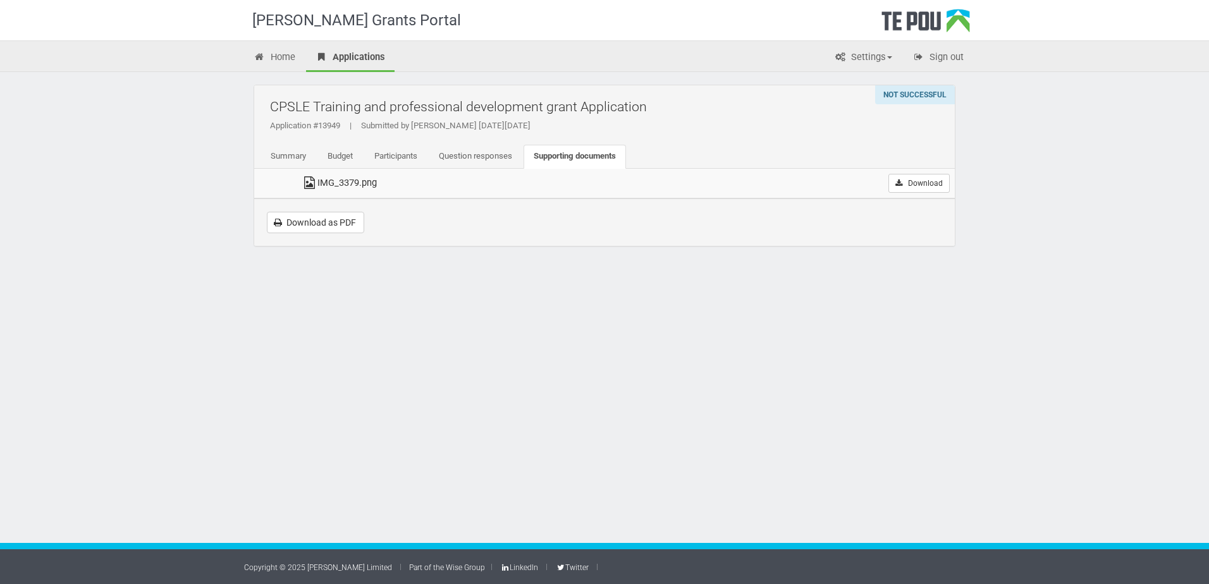
click at [329, 180] on td "IMG_3379.png" at bounding box center [476, 184] width 358 height 30
click at [309, 184] on icon at bounding box center [310, 182] width 16 height 9
click at [922, 184] on link "Download" at bounding box center [918, 183] width 61 height 19
